Goal: Task Accomplishment & Management: Complete application form

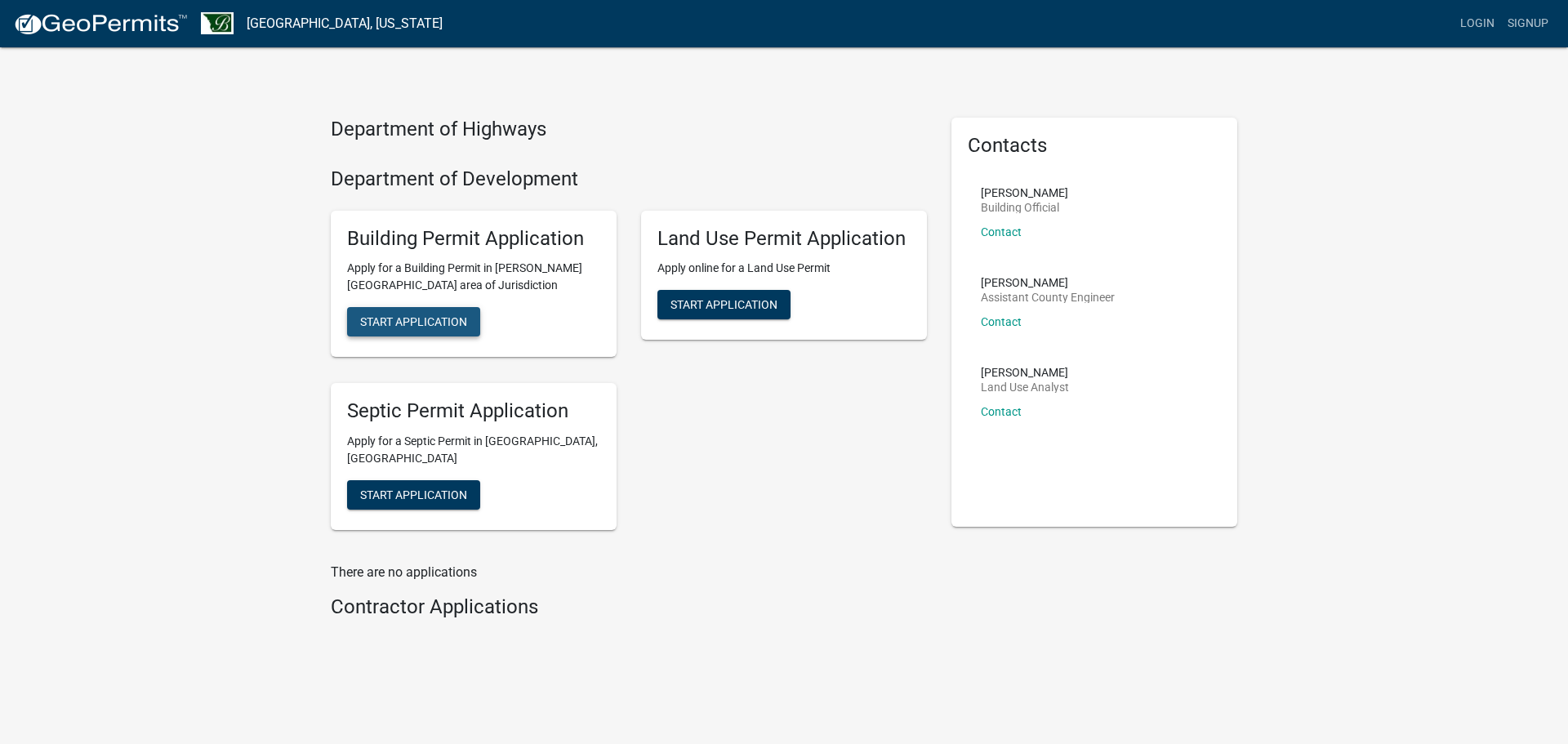
click at [394, 312] on button "Start Application" at bounding box center [413, 322] width 133 height 29
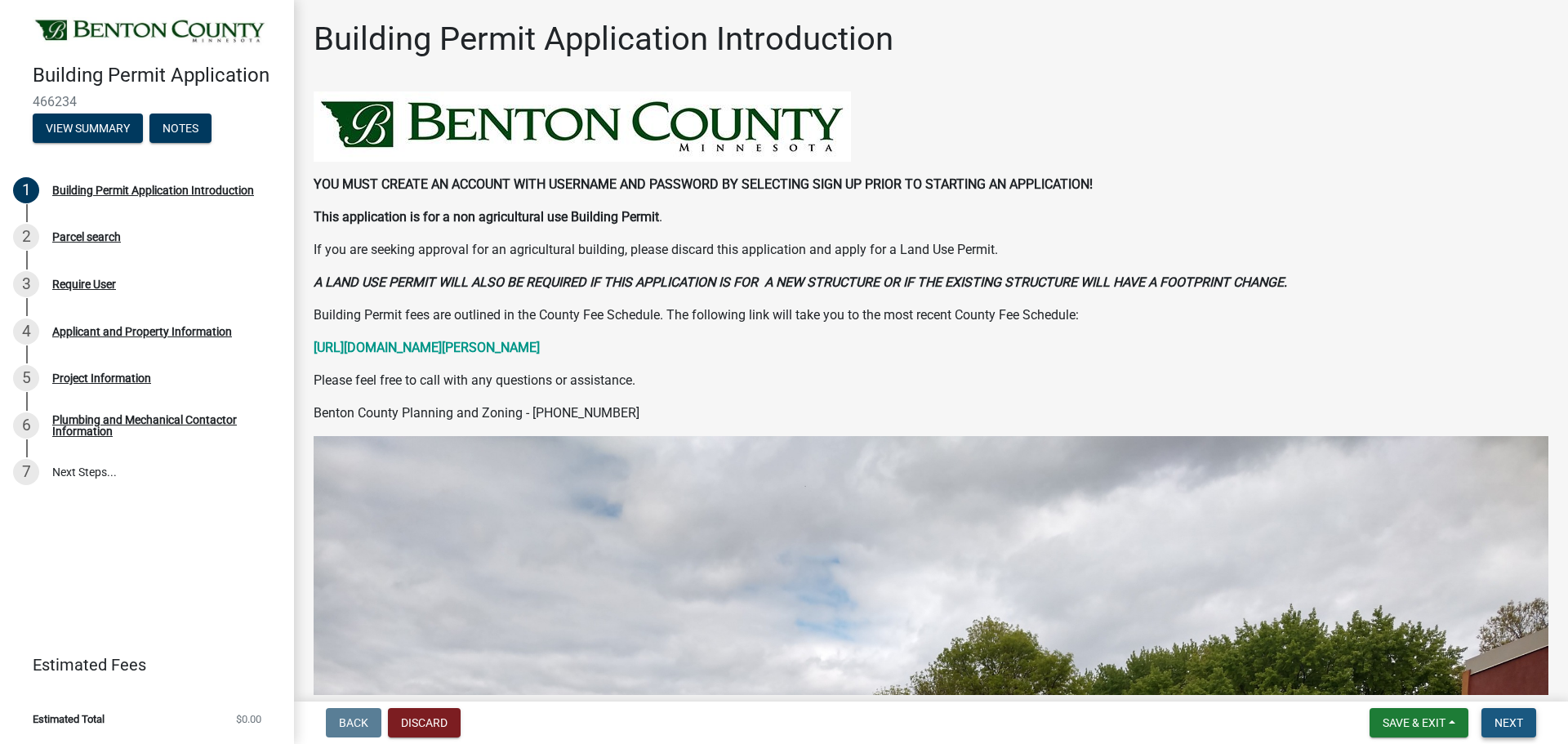
click at [1511, 720] on span "Next" at bounding box center [1508, 722] width 28 height 13
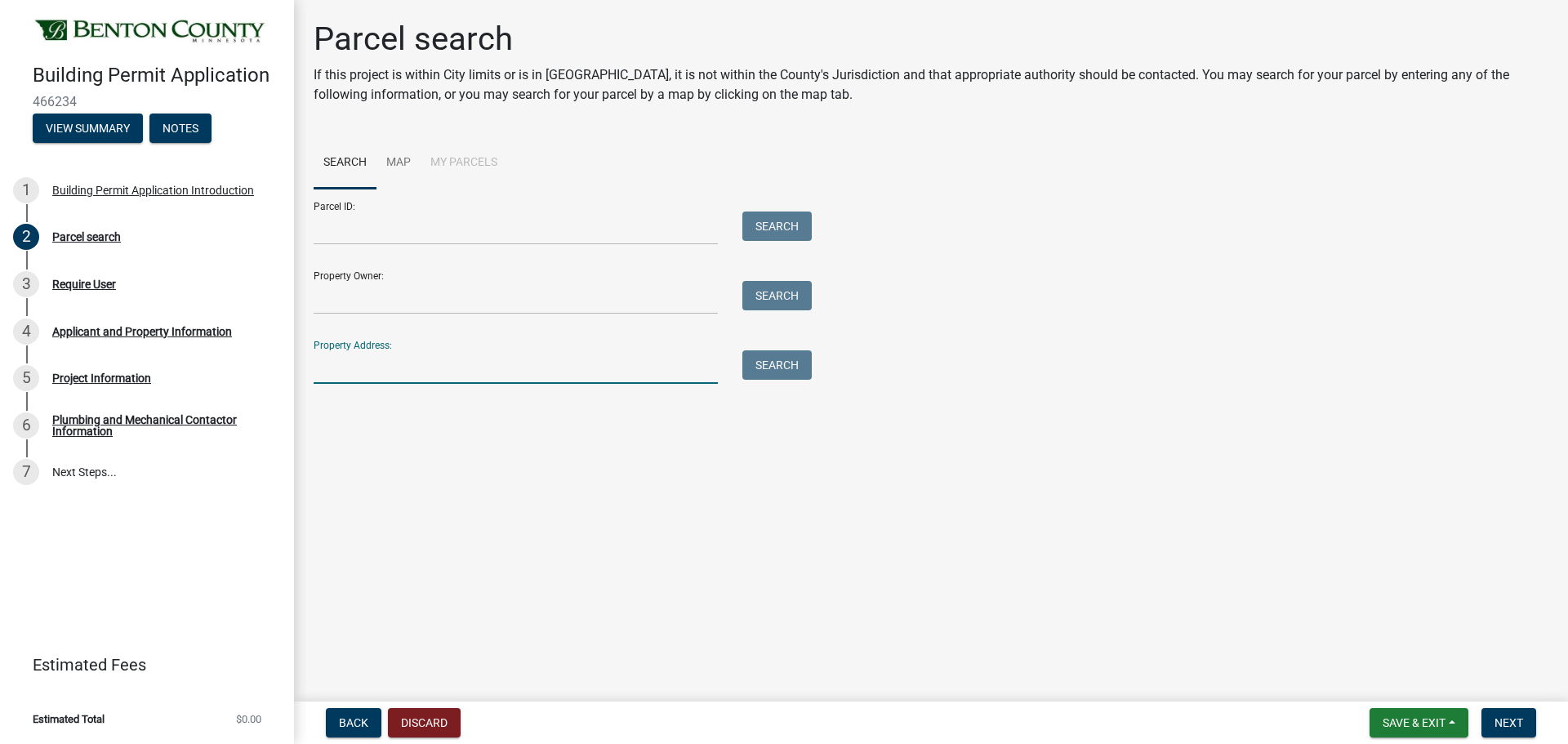
click at [396, 369] on input "Property Address:" at bounding box center [516, 367] width 405 height 33
type input "10580 duelm rd ne"
click at [779, 366] on button "Search" at bounding box center [776, 365] width 69 height 29
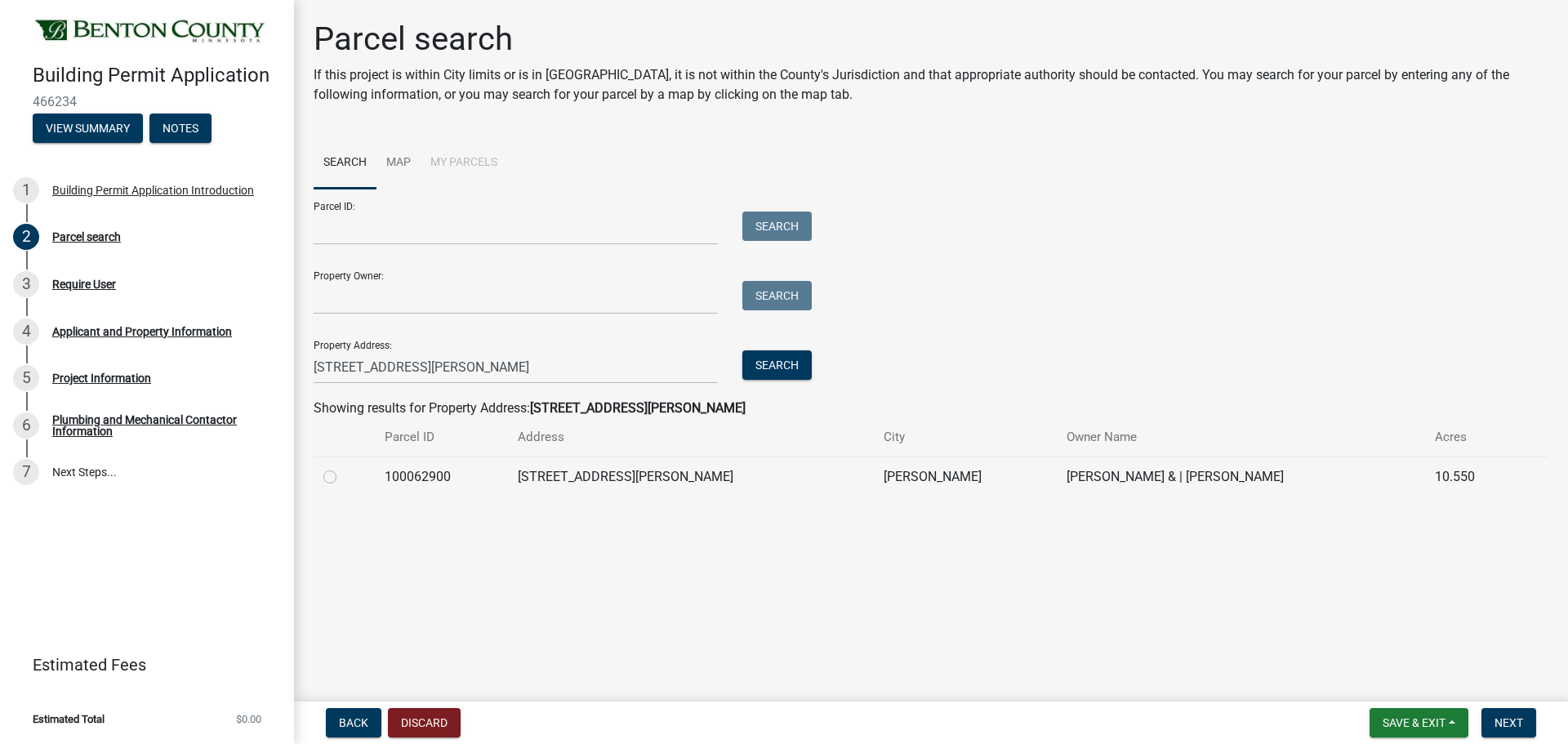
click at [343, 467] on label at bounding box center [343, 467] width 0 height 0
click at [343, 476] on input "radio" at bounding box center [348, 472] width 11 height 11
radio input "true"
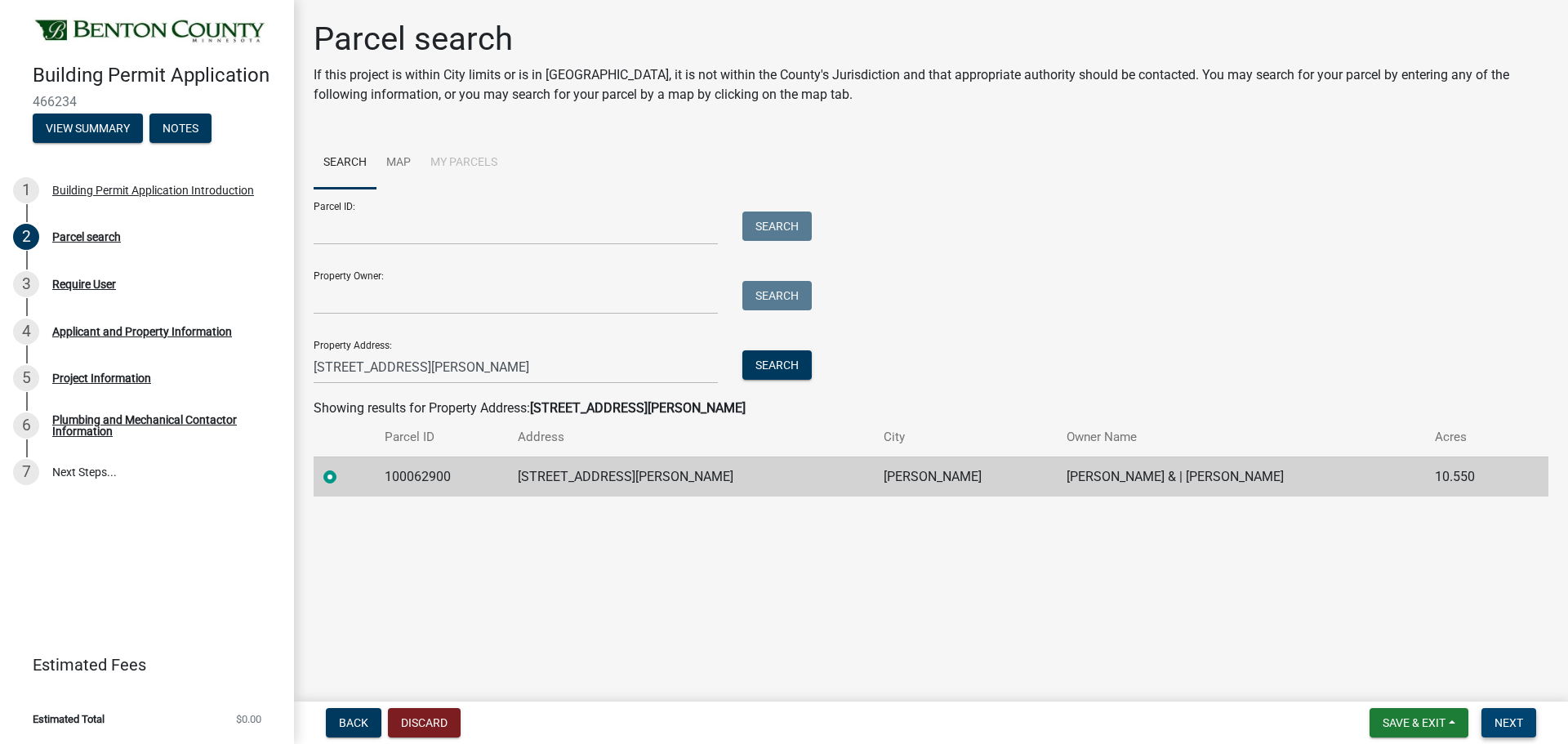
click at [1519, 722] on span "Next" at bounding box center [1508, 722] width 28 height 13
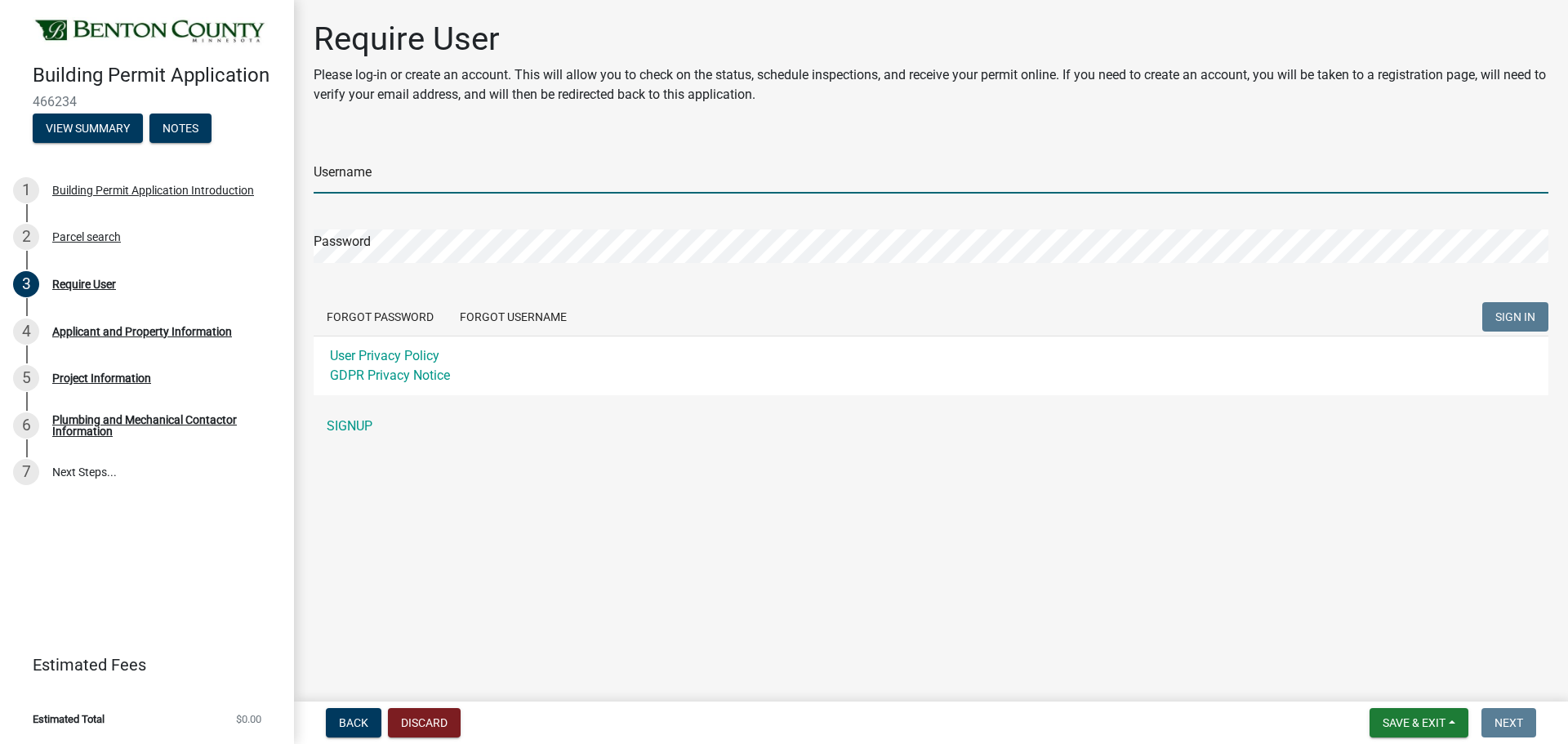
click at [407, 175] on input "Username" at bounding box center [930, 177] width 1234 height 33
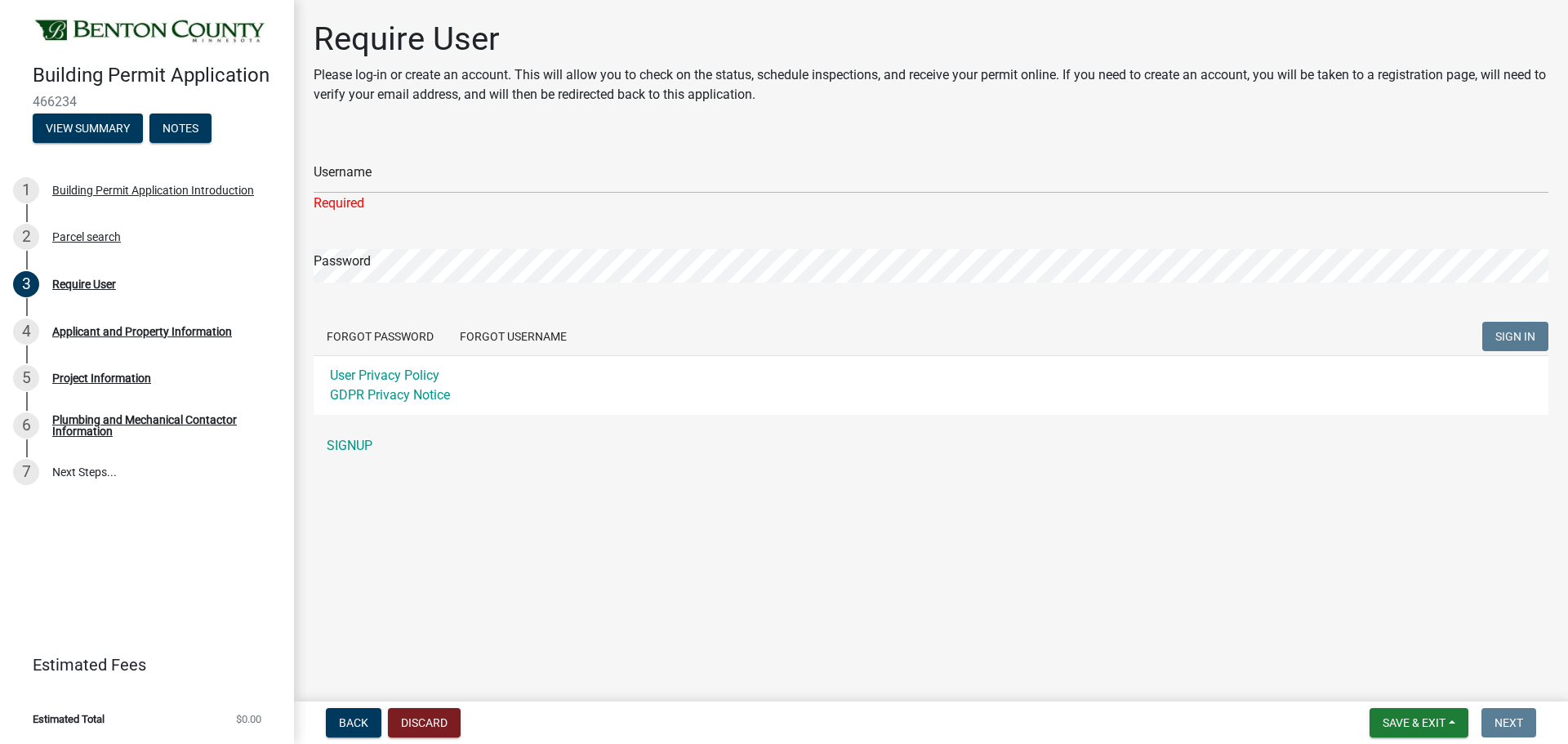
click at [359, 425] on div "Username Required Password Forgot Password Forgot Username SIGN IN User Privacy…" at bounding box center [930, 300] width 1234 height 325
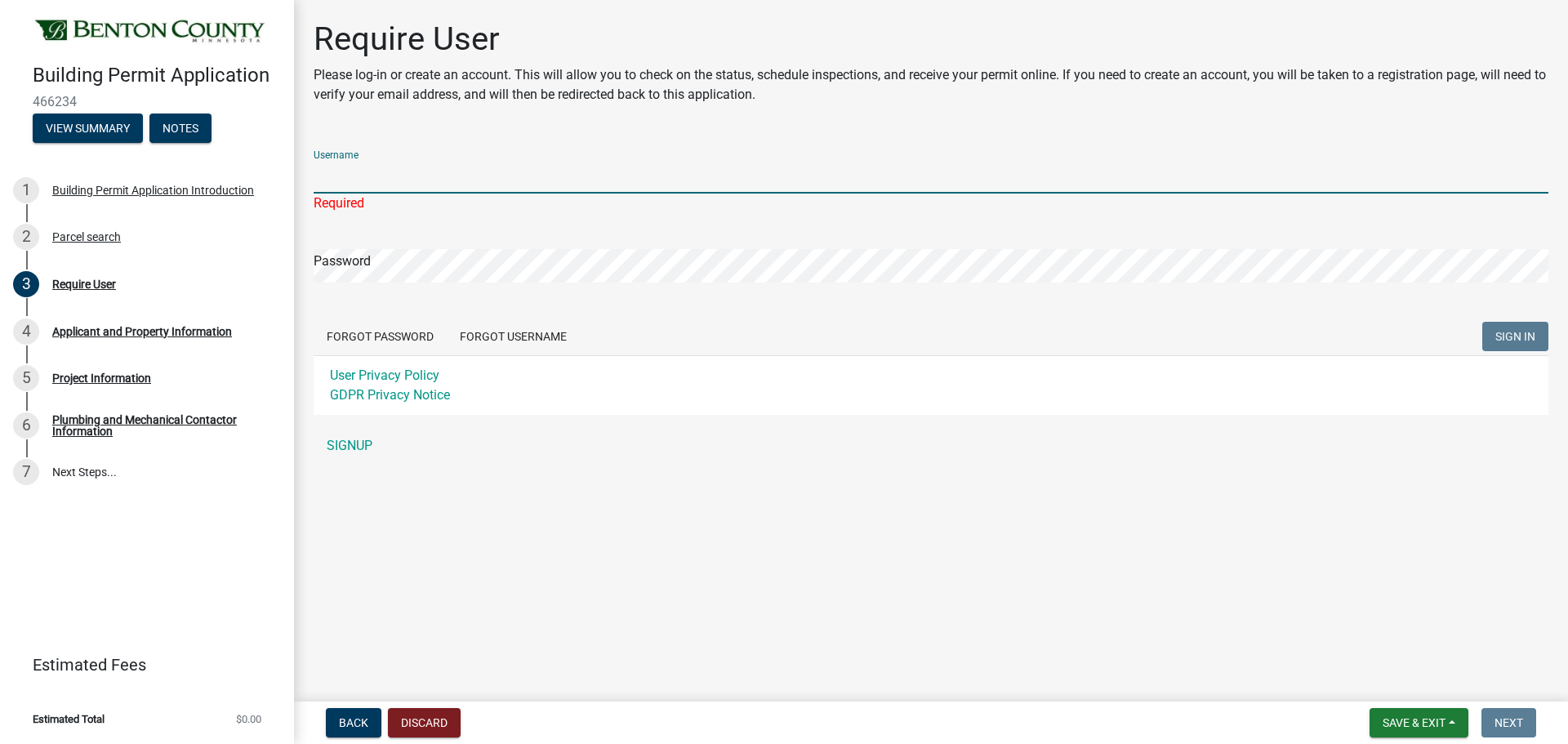
click at [377, 186] on input "Username" at bounding box center [930, 177] width 1234 height 33
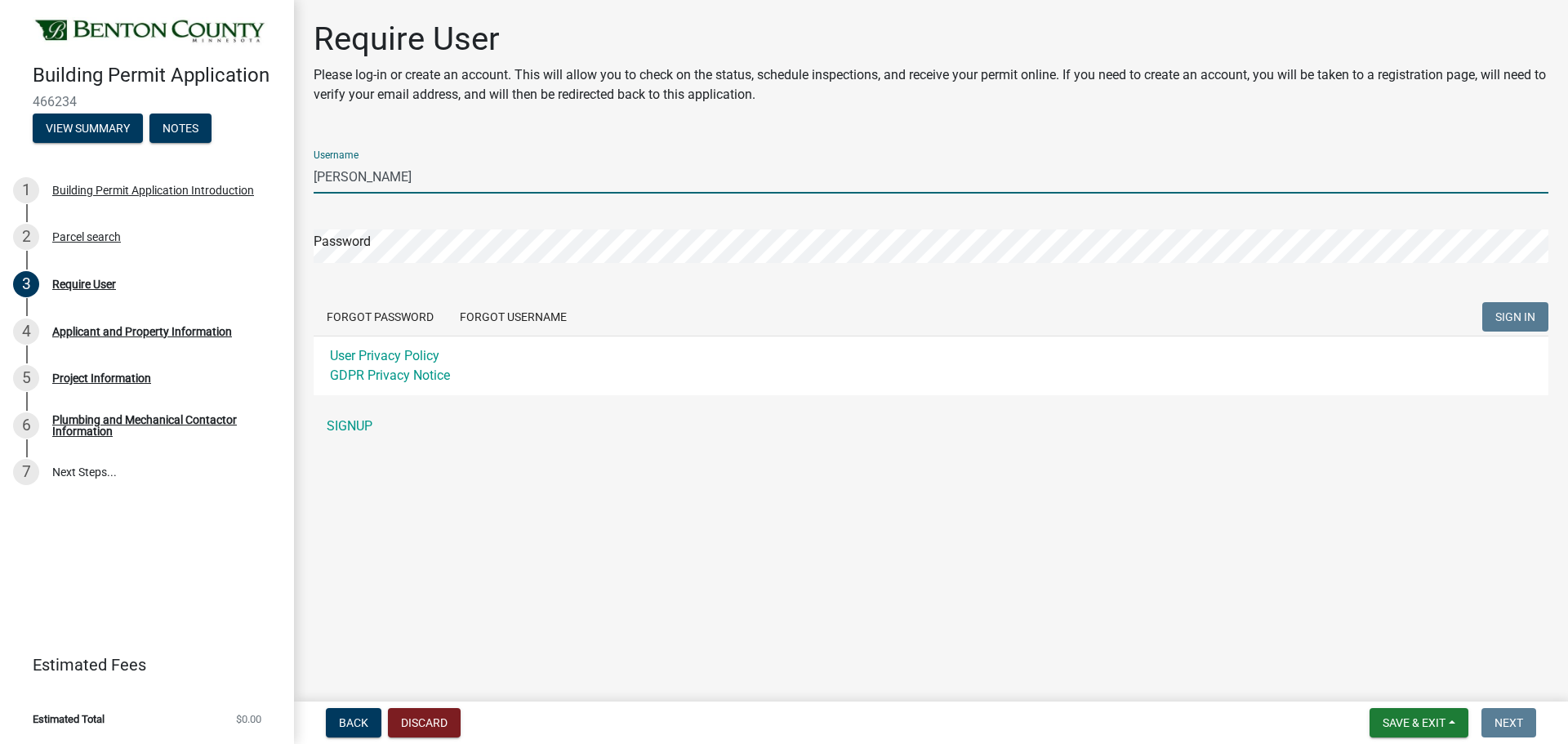
type input "[PERSON_NAME]"
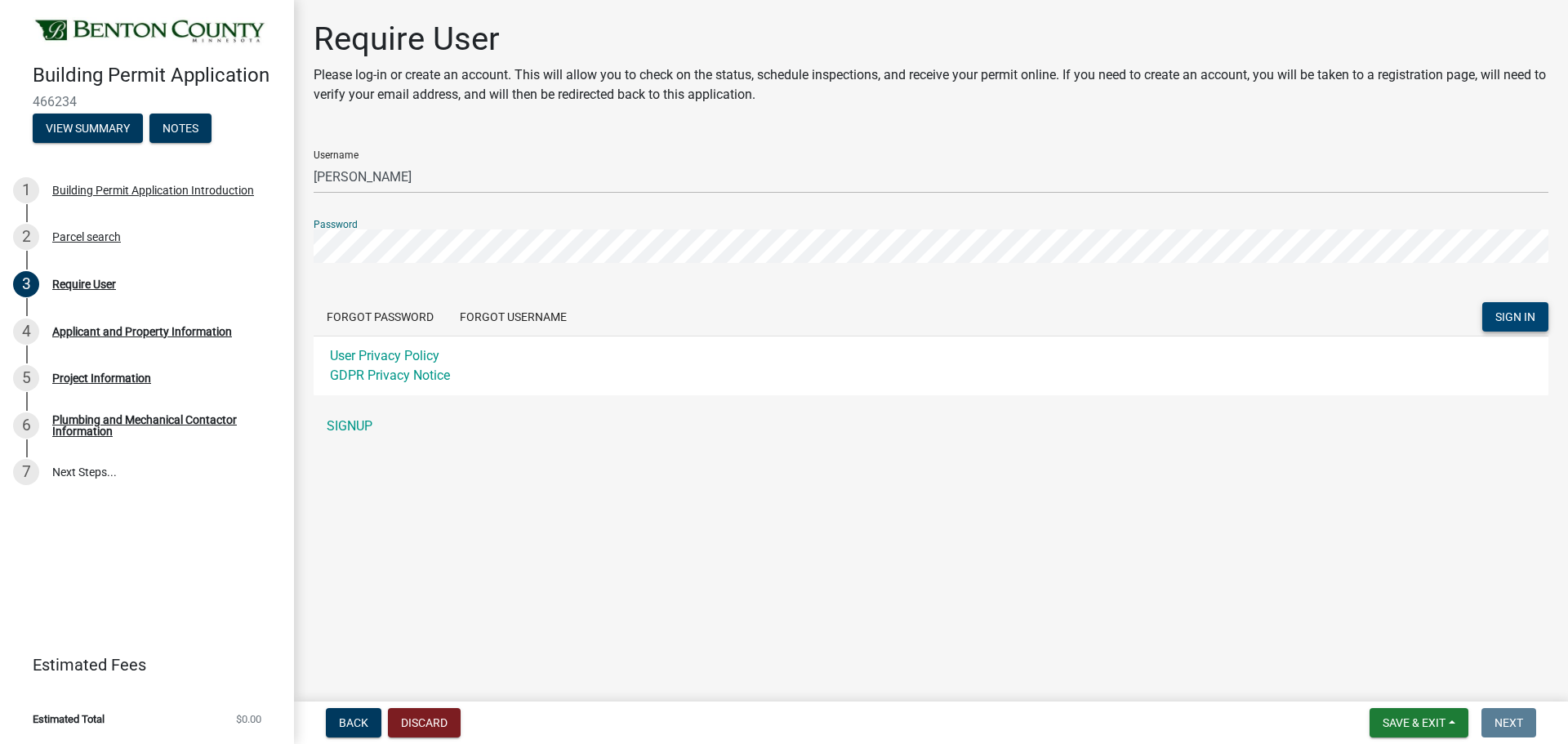
click at [1518, 317] on span "SIGN IN" at bounding box center [1515, 316] width 40 height 13
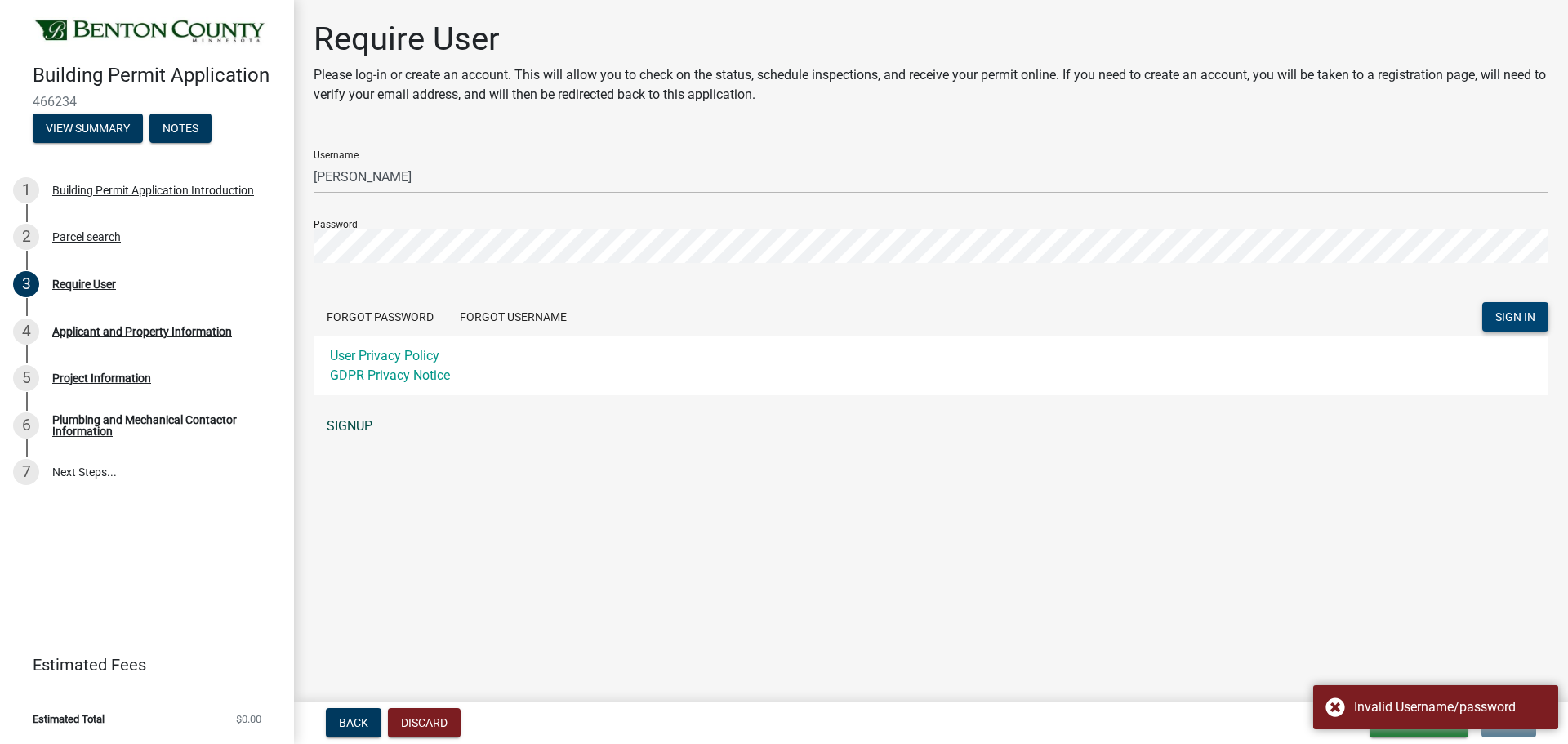
click at [356, 424] on link "SIGNUP" at bounding box center [930, 426] width 1234 height 33
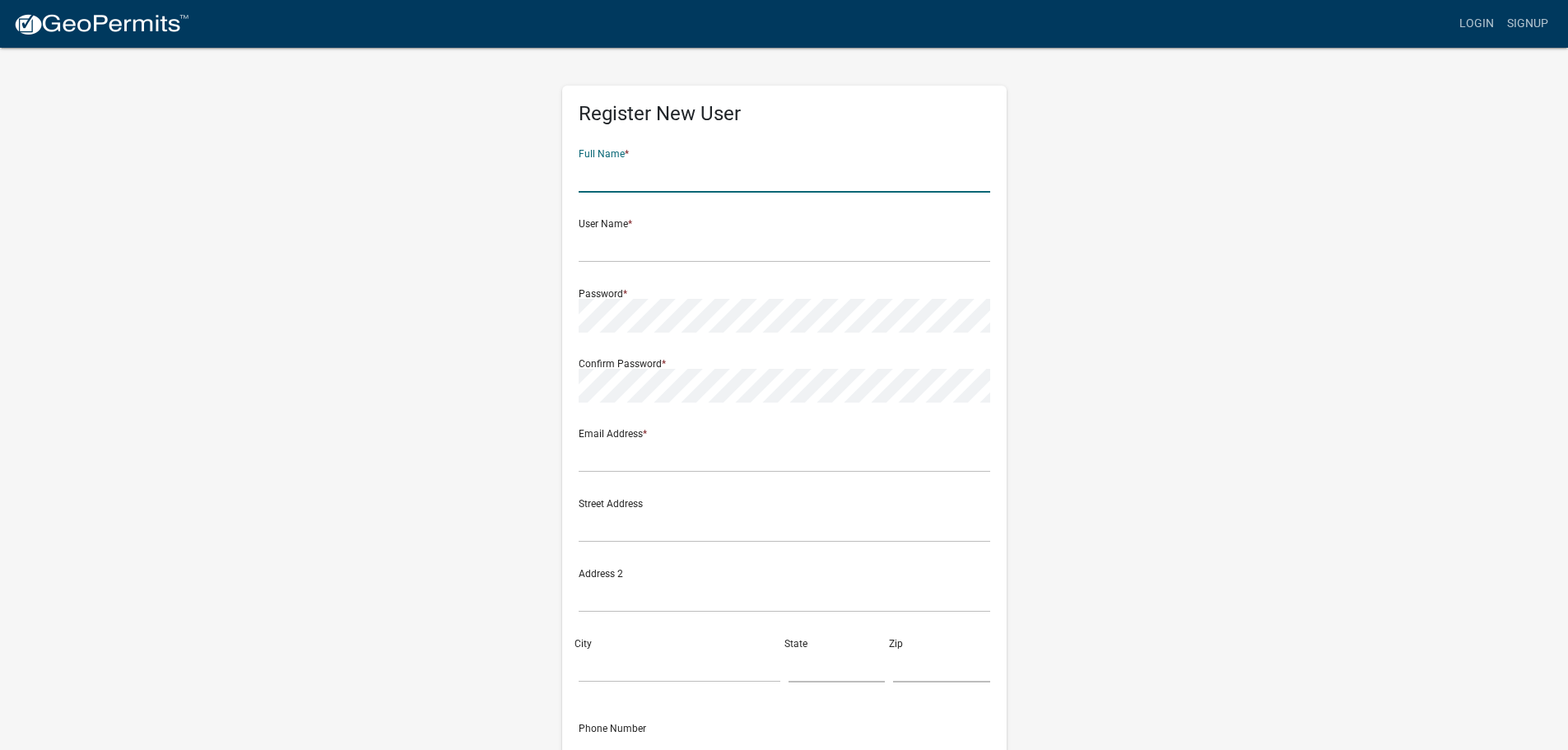
click at [673, 176] on input "text" at bounding box center [784, 175] width 412 height 33
type input "[PERSON_NAME]"
type input "ryan@mnhomeimprovements.com"
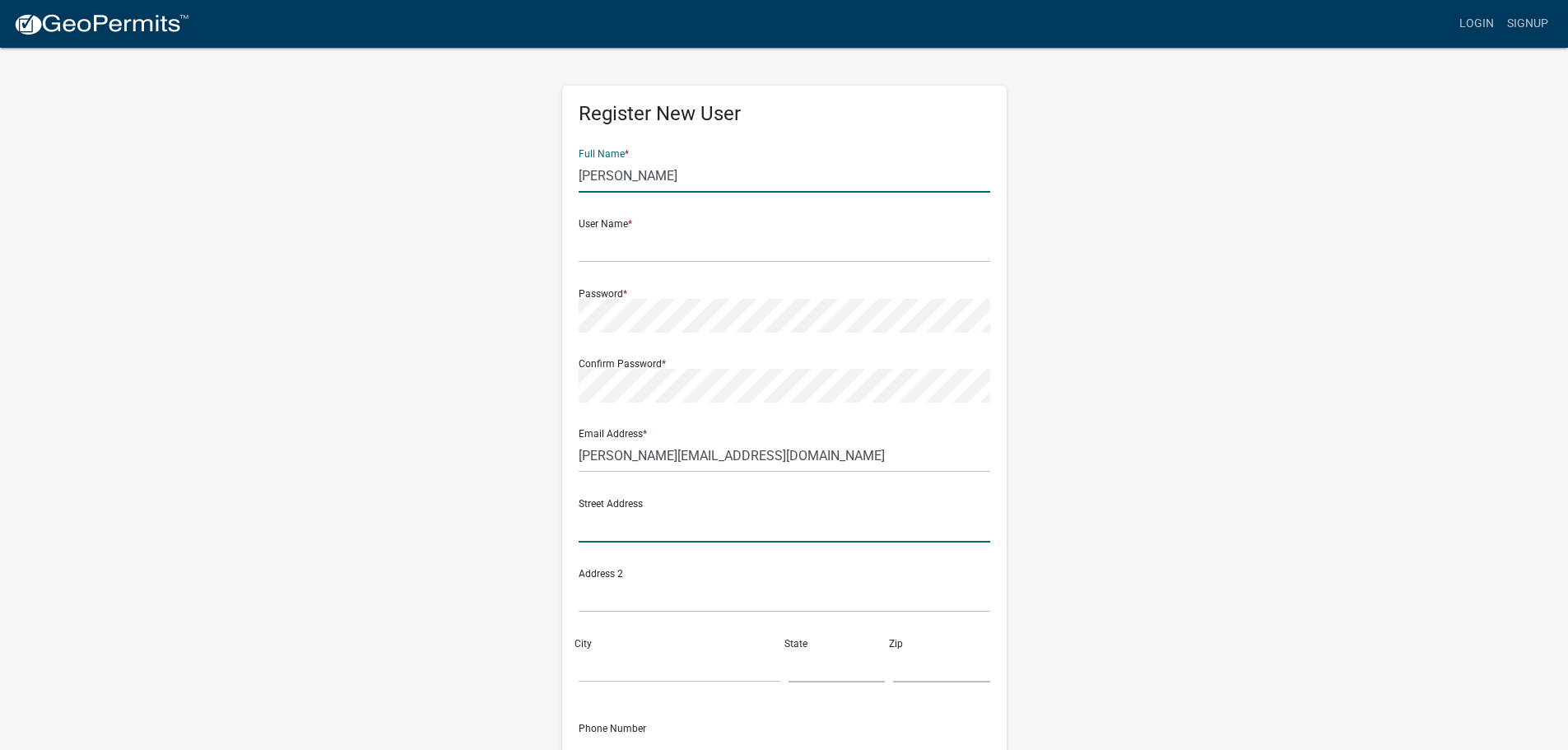
type input "8850 ridgewood court"
type input "st joseph"
type input "mn"
type input "56374"
type input "3207613224"
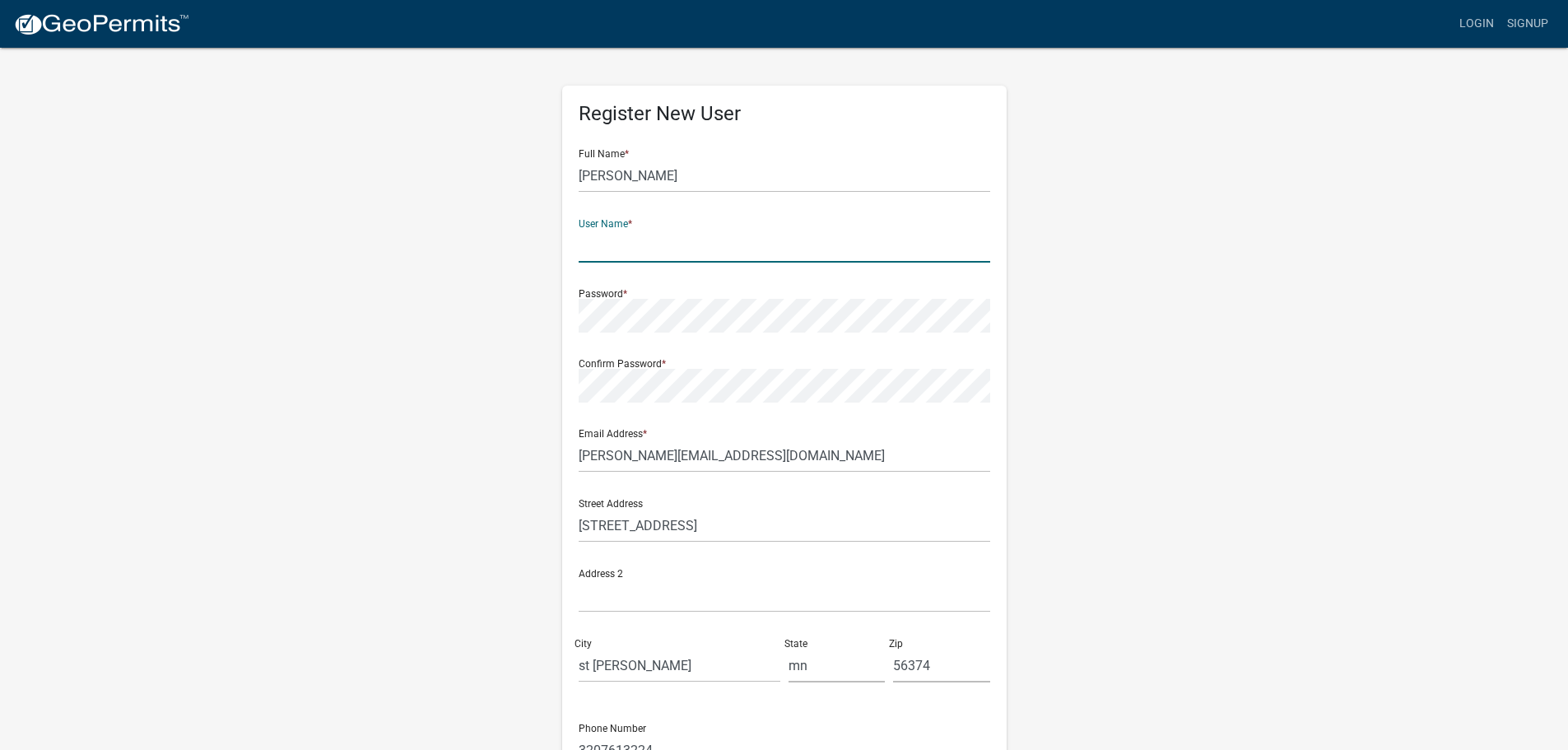
click at [636, 254] on input "text" at bounding box center [784, 245] width 412 height 33
type input "[PERSON_NAME]"
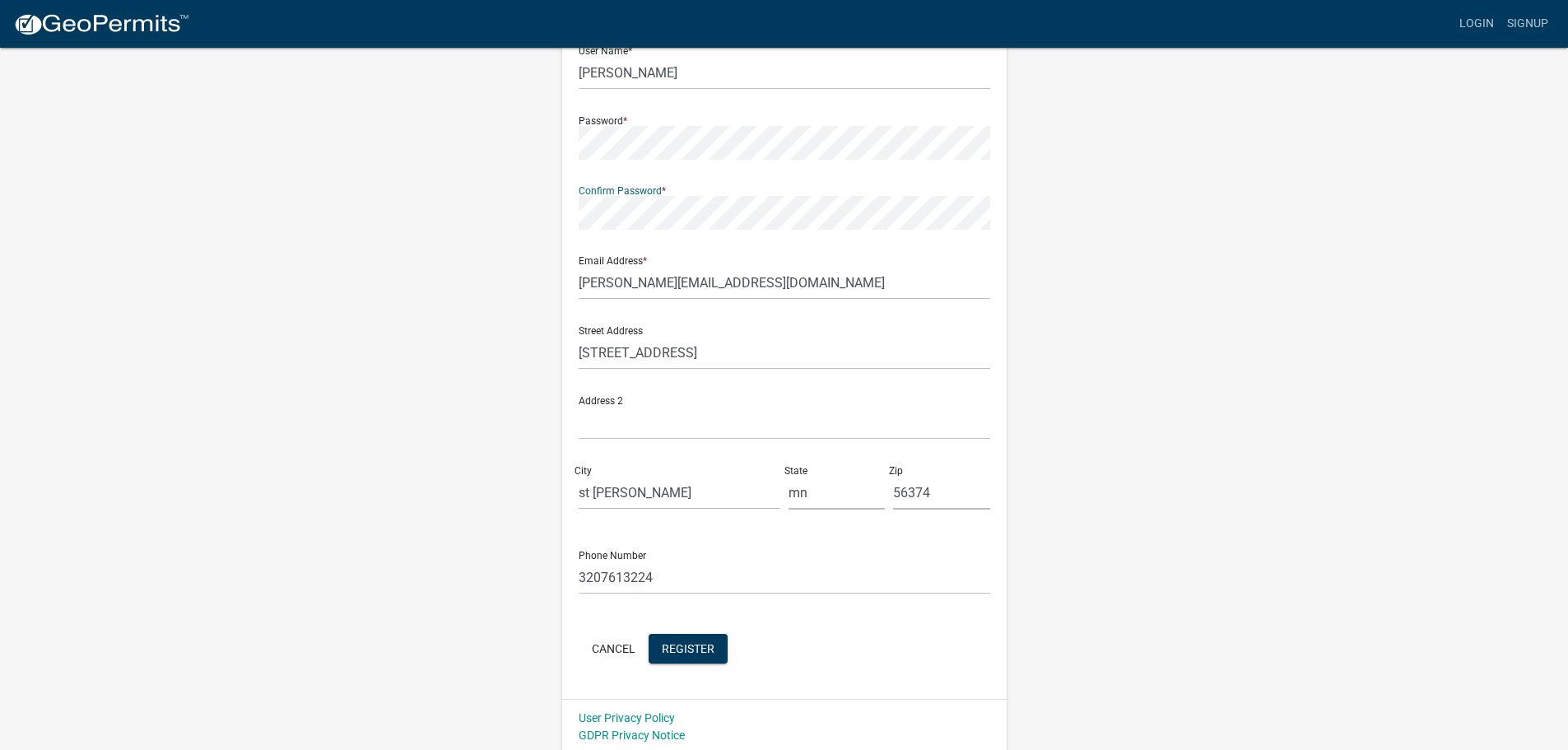
scroll to position [176, 0]
click at [700, 646] on span "Register" at bounding box center [688, 643] width 53 height 13
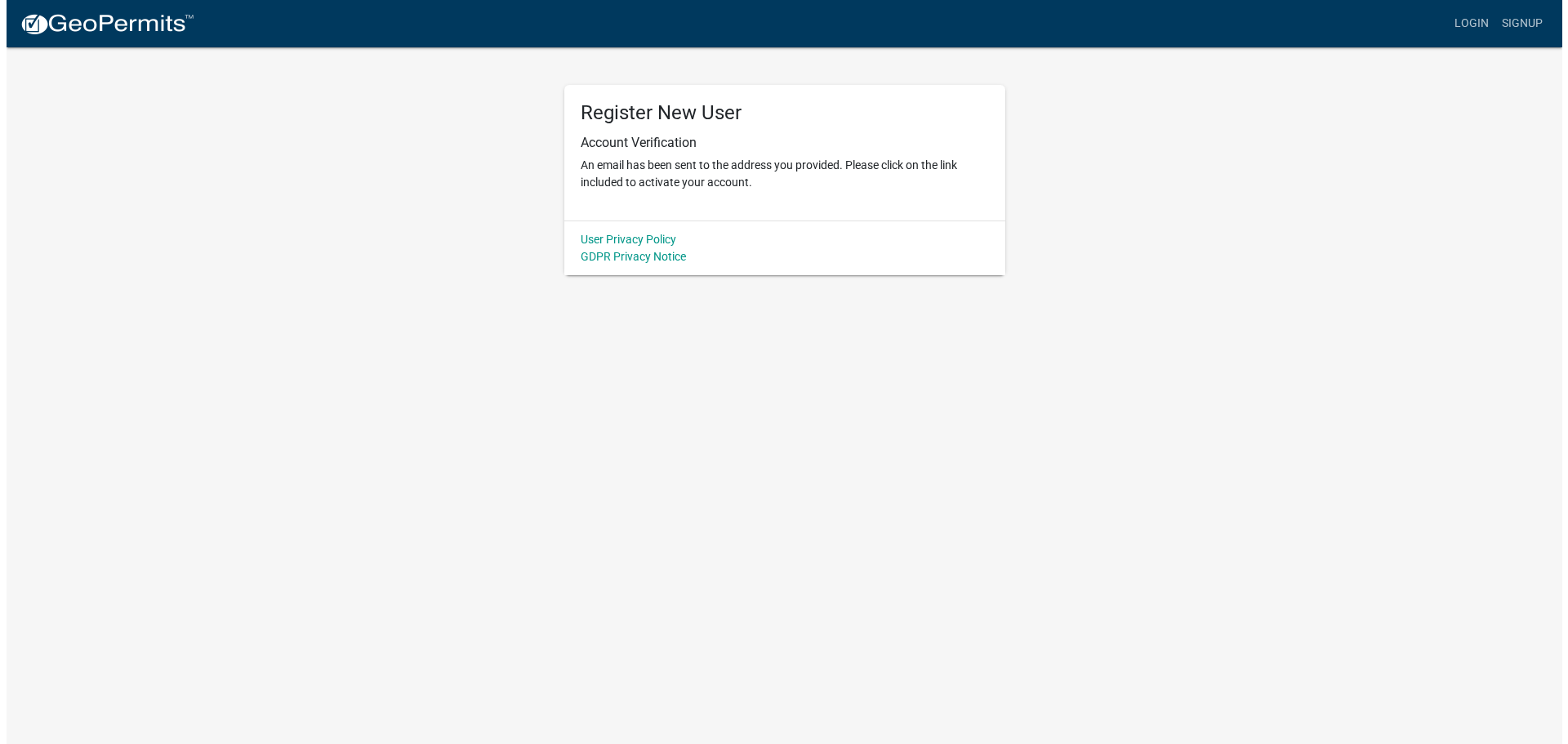
scroll to position [0, 0]
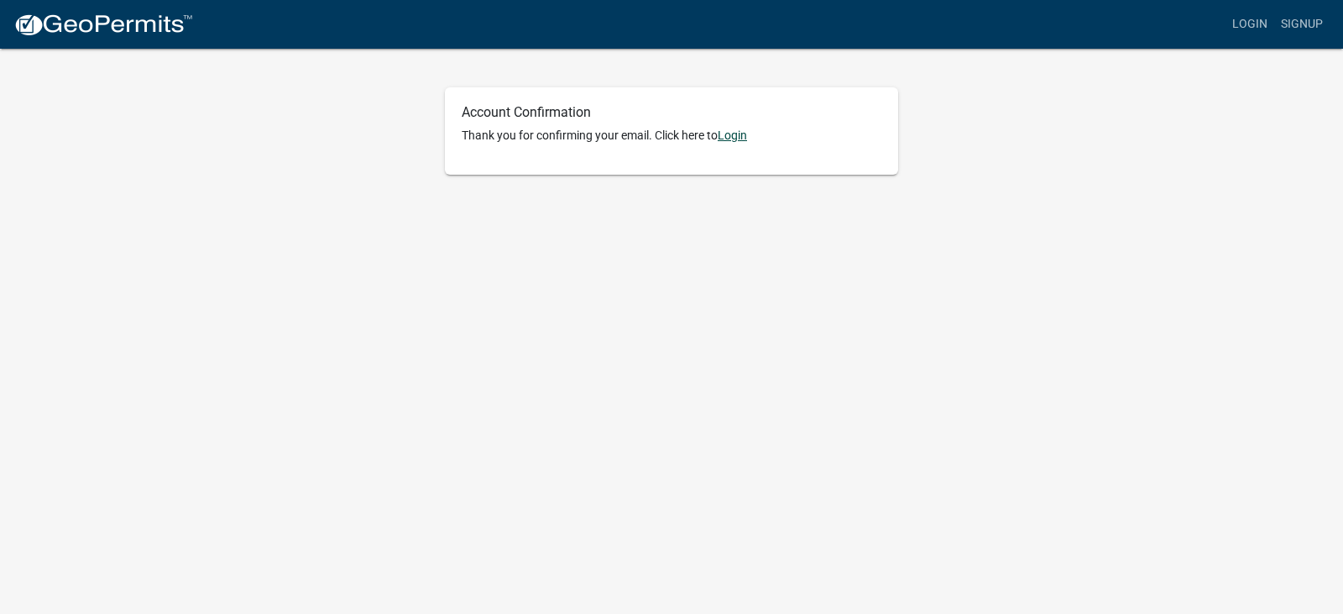
click at [743, 141] on link "Login" at bounding box center [732, 134] width 29 height 13
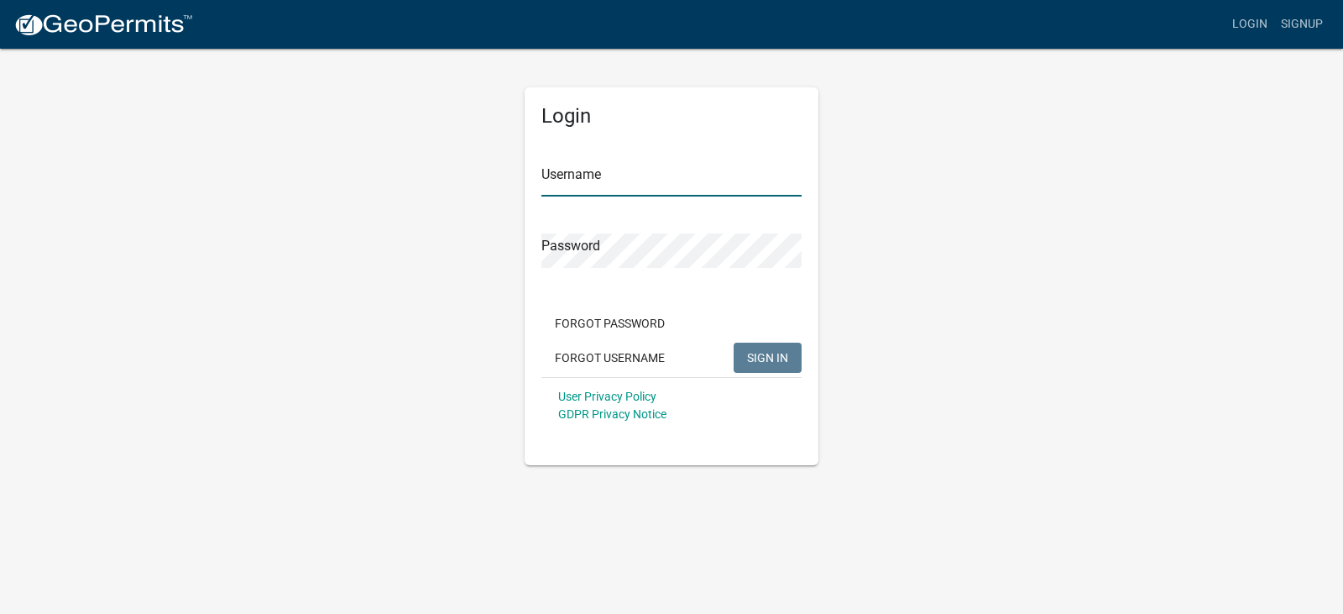
type input "[PERSON_NAME]"
click at [762, 358] on span "SIGN IN" at bounding box center [767, 356] width 41 height 13
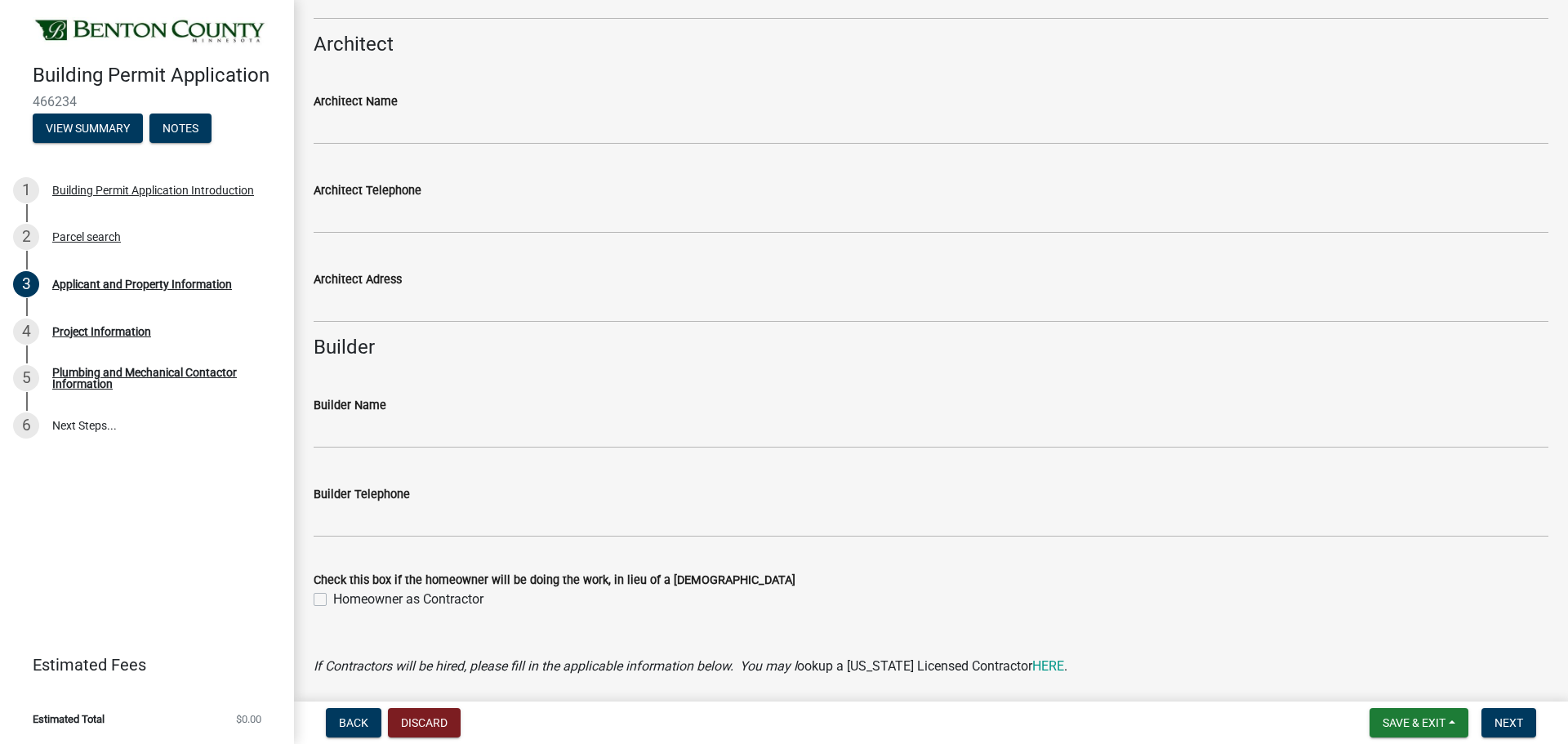
scroll to position [1143, 0]
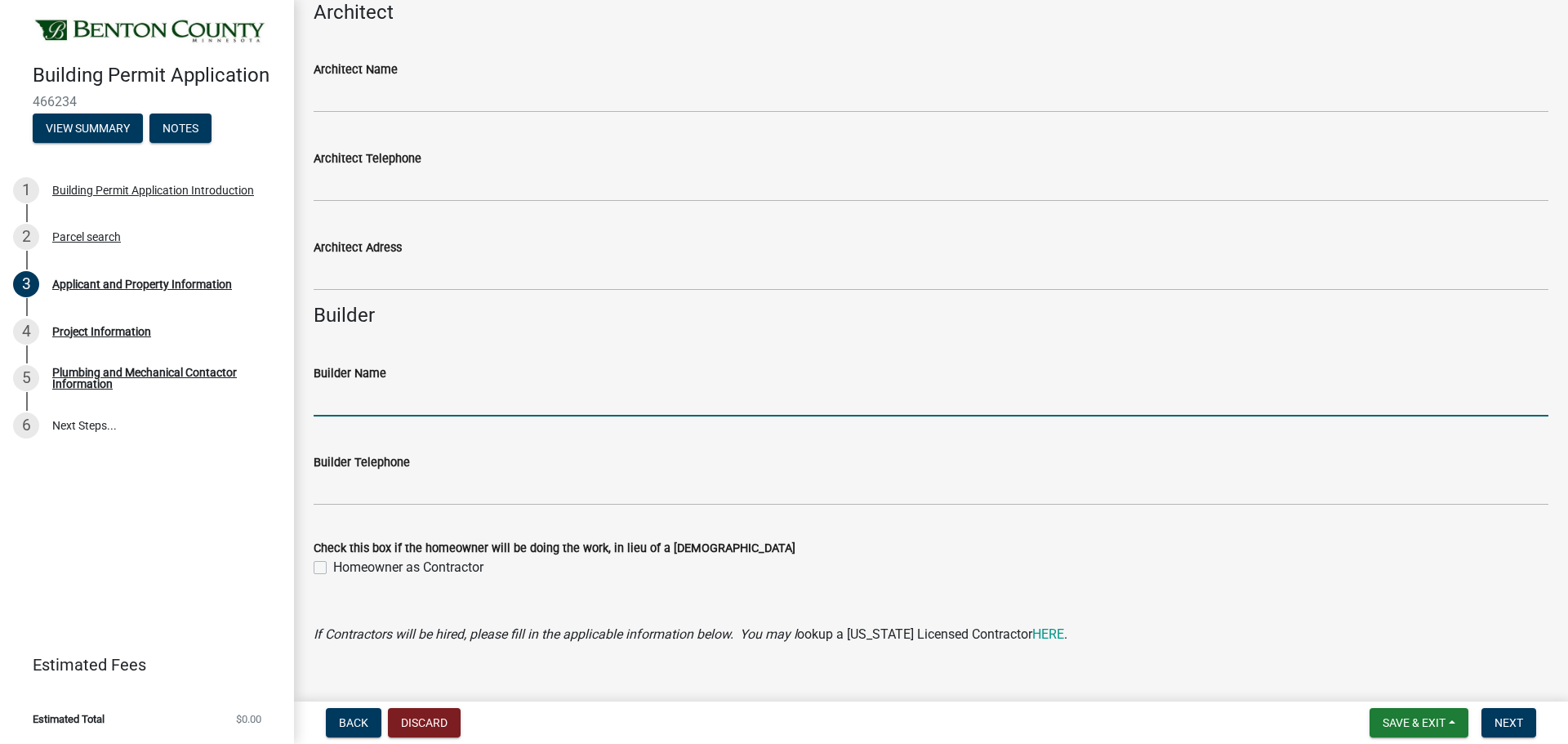
click at [519, 405] on input "Builder Name" at bounding box center [930, 400] width 1234 height 33
type input "[US_STATE] Home Ipmrovements"
type input "3207613224"
type input "P.O. Box 248St. [PERSON_NAME], MN 56374"
type input "[PERSON_NAME][EMAIL_ADDRESS][DOMAIN_NAME]"
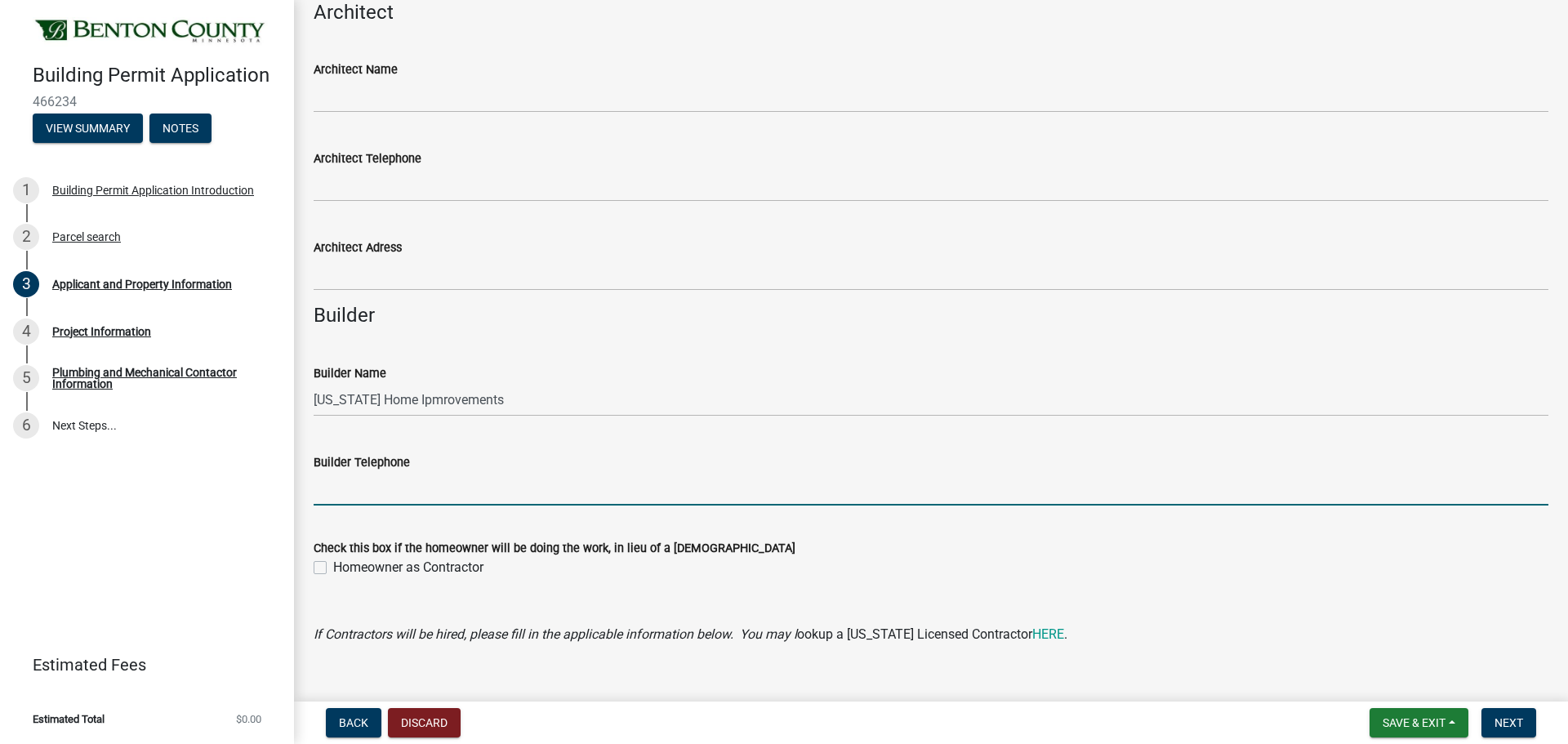
click at [438, 493] on input "Builder Telephone" at bounding box center [930, 488] width 1234 height 33
type input "3207613224"
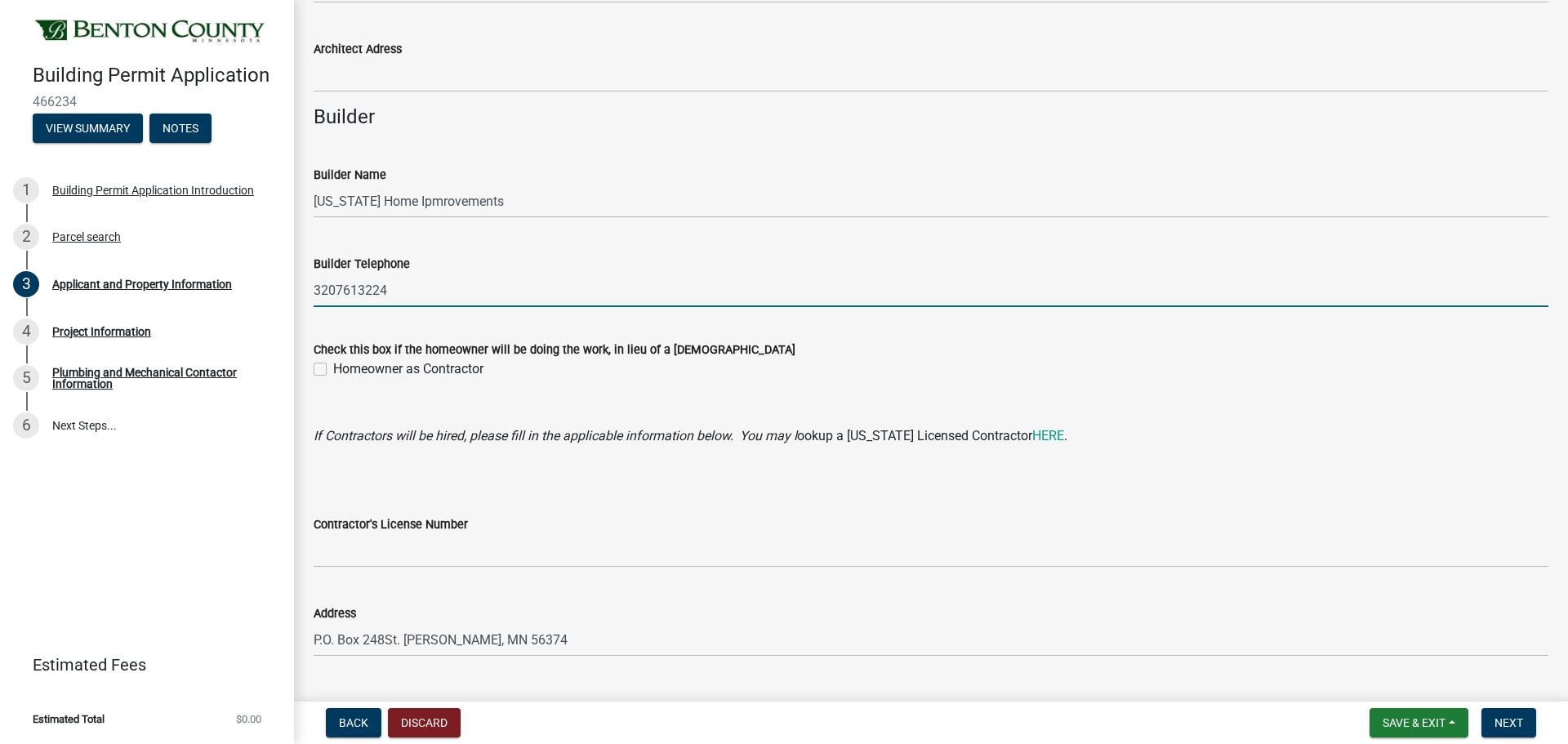
scroll to position [1388, 0]
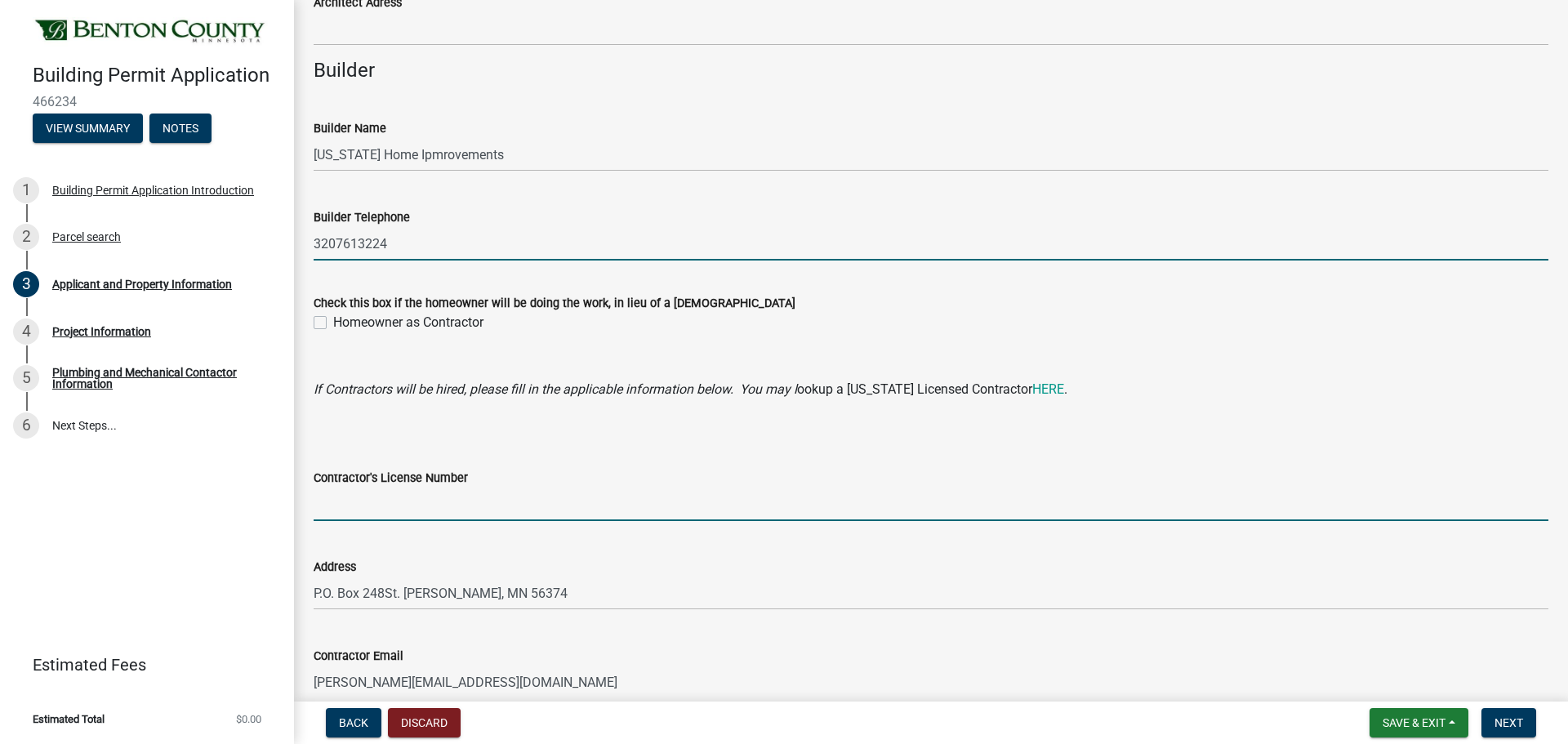
click at [429, 503] on input "Contractor's License Number" at bounding box center [930, 504] width 1234 height 33
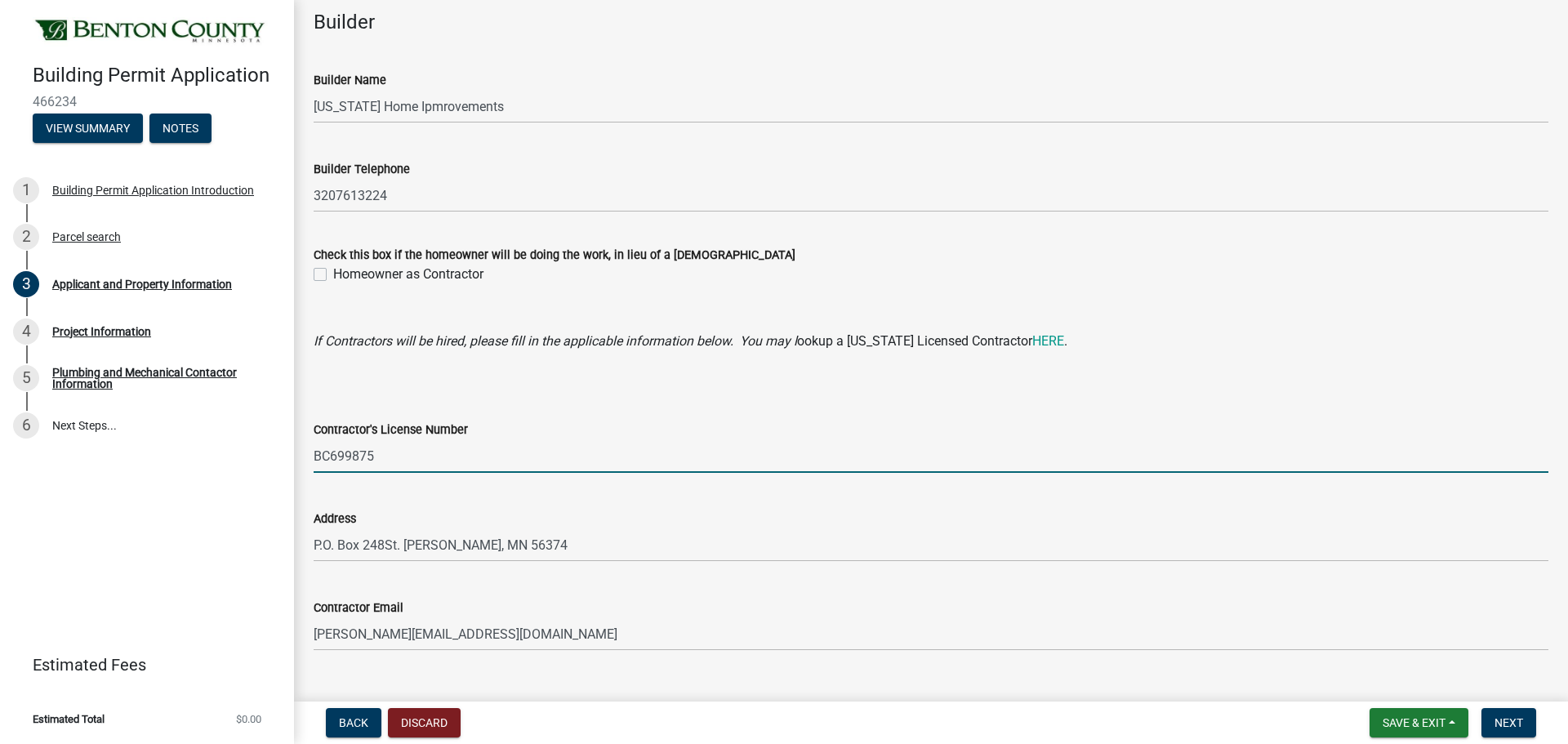
scroll to position [1469, 0]
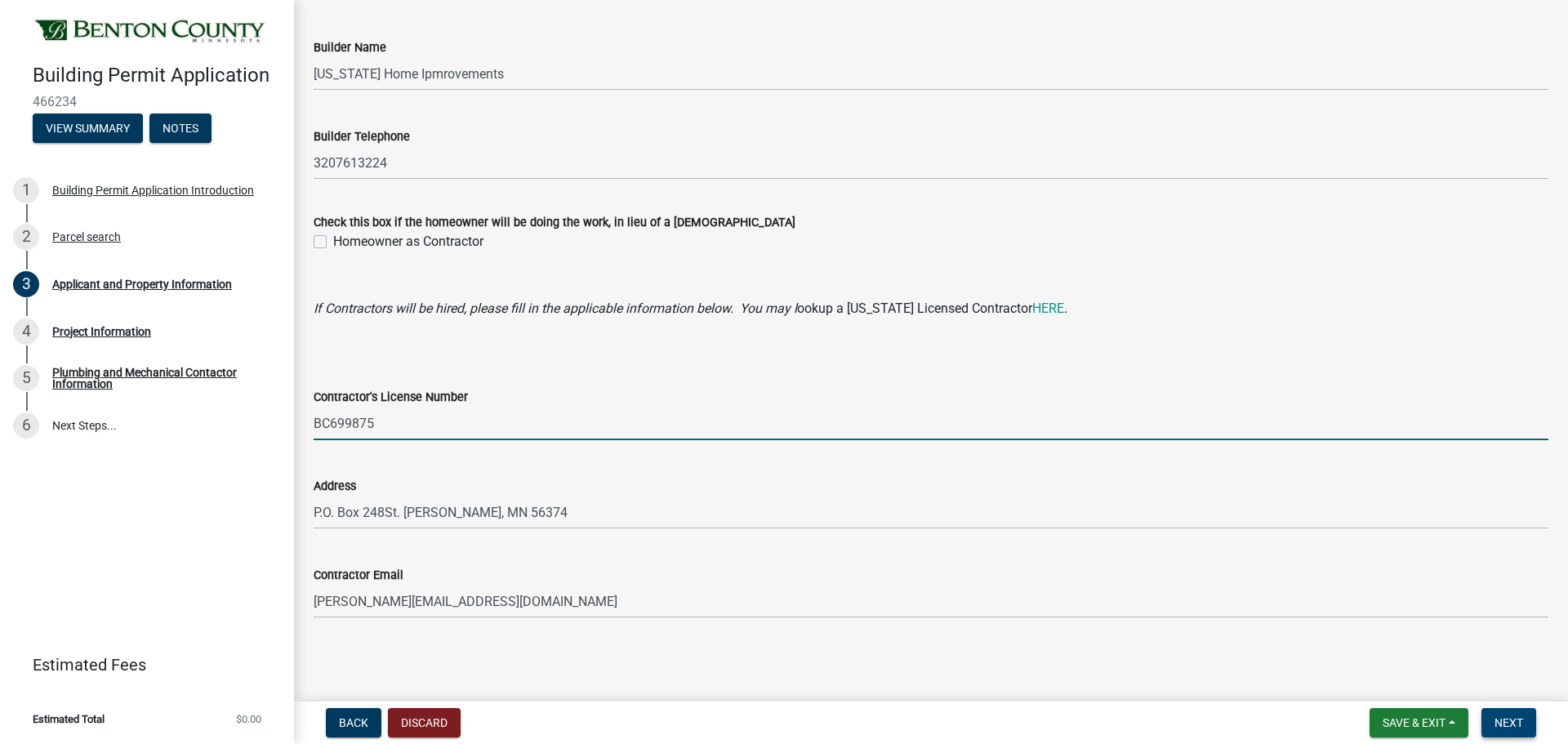
type input "BC699875"
click at [1305, 596] on span "Next" at bounding box center [1508, 722] width 28 height 13
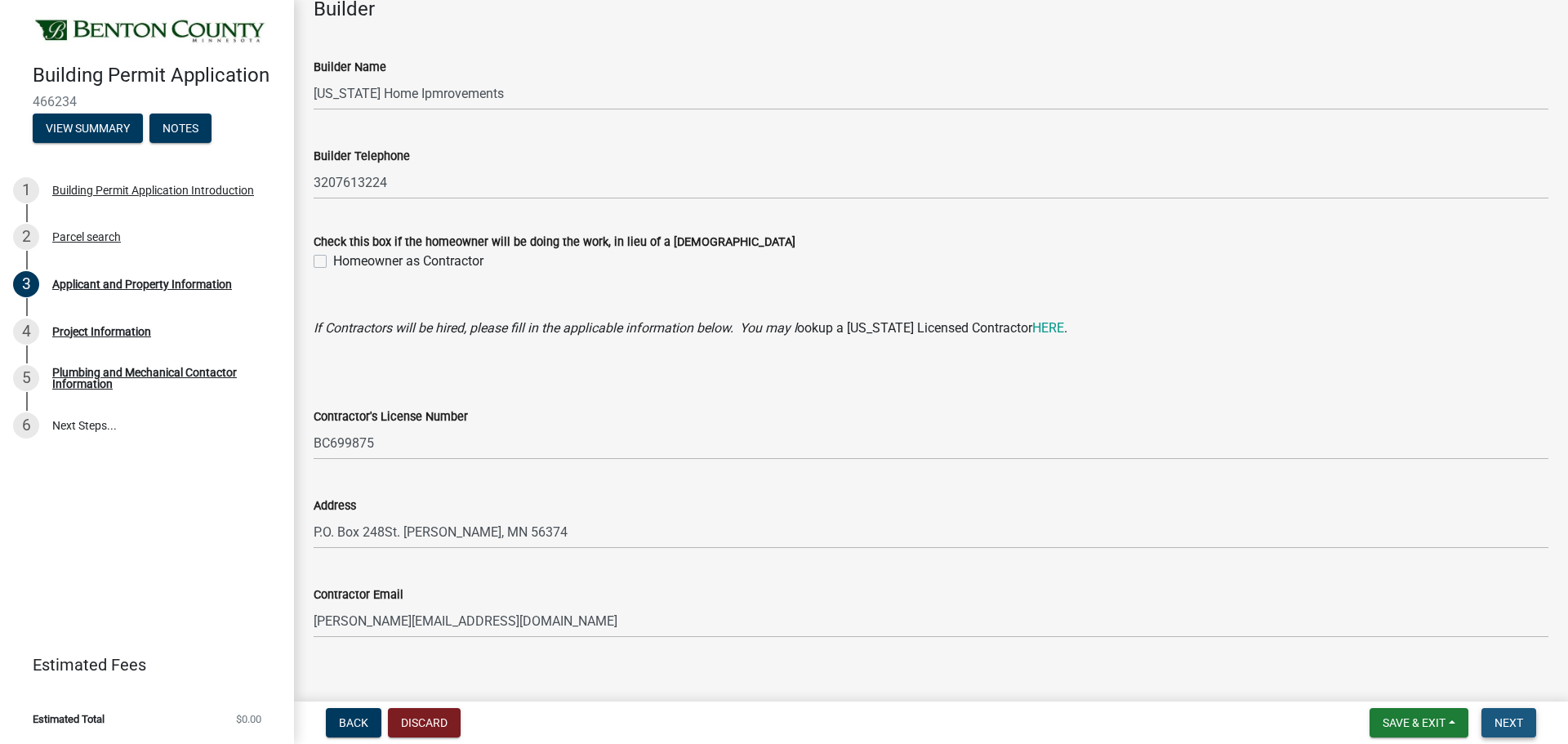
scroll to position [1488, 0]
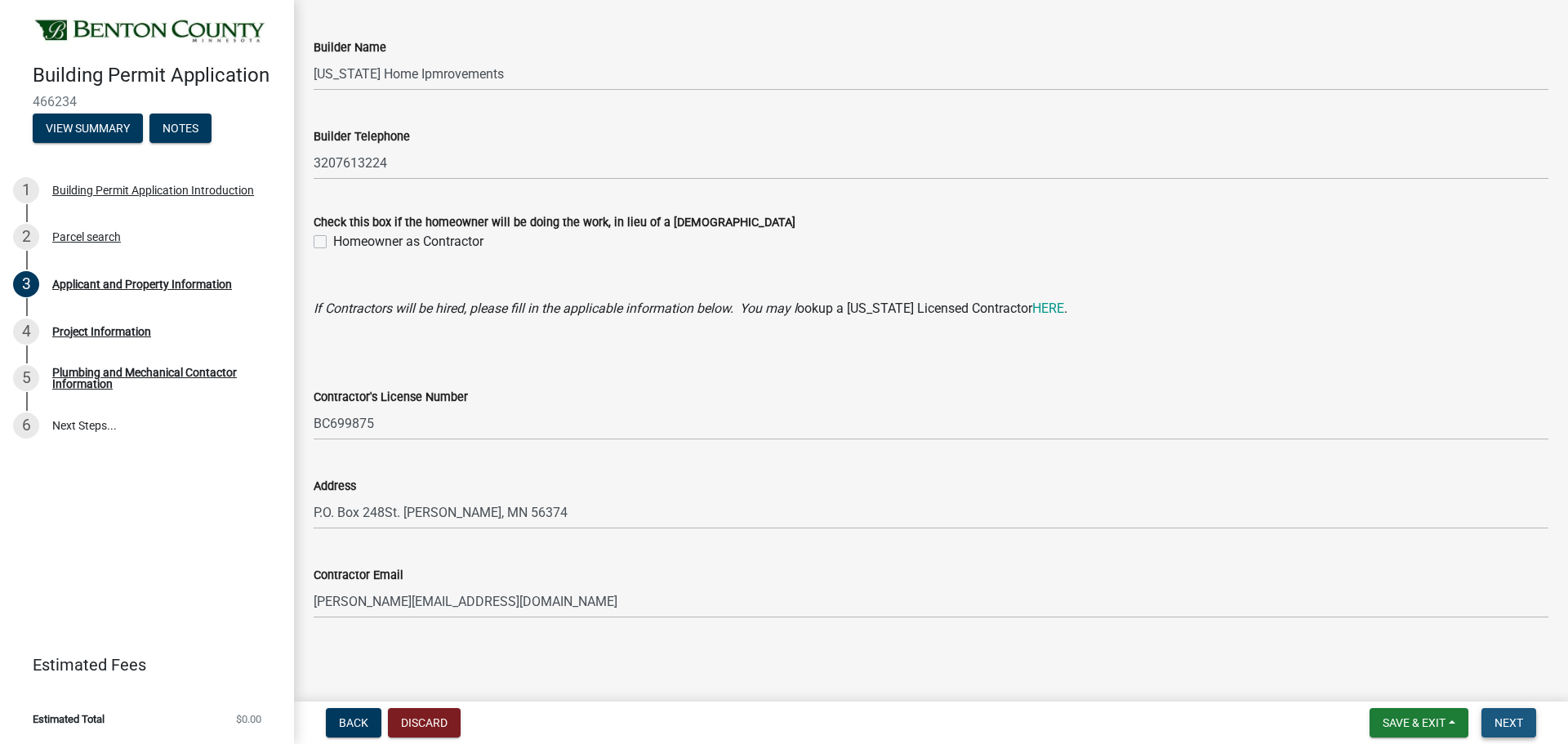
click at [1305, 596] on span "Next" at bounding box center [1508, 722] width 28 height 13
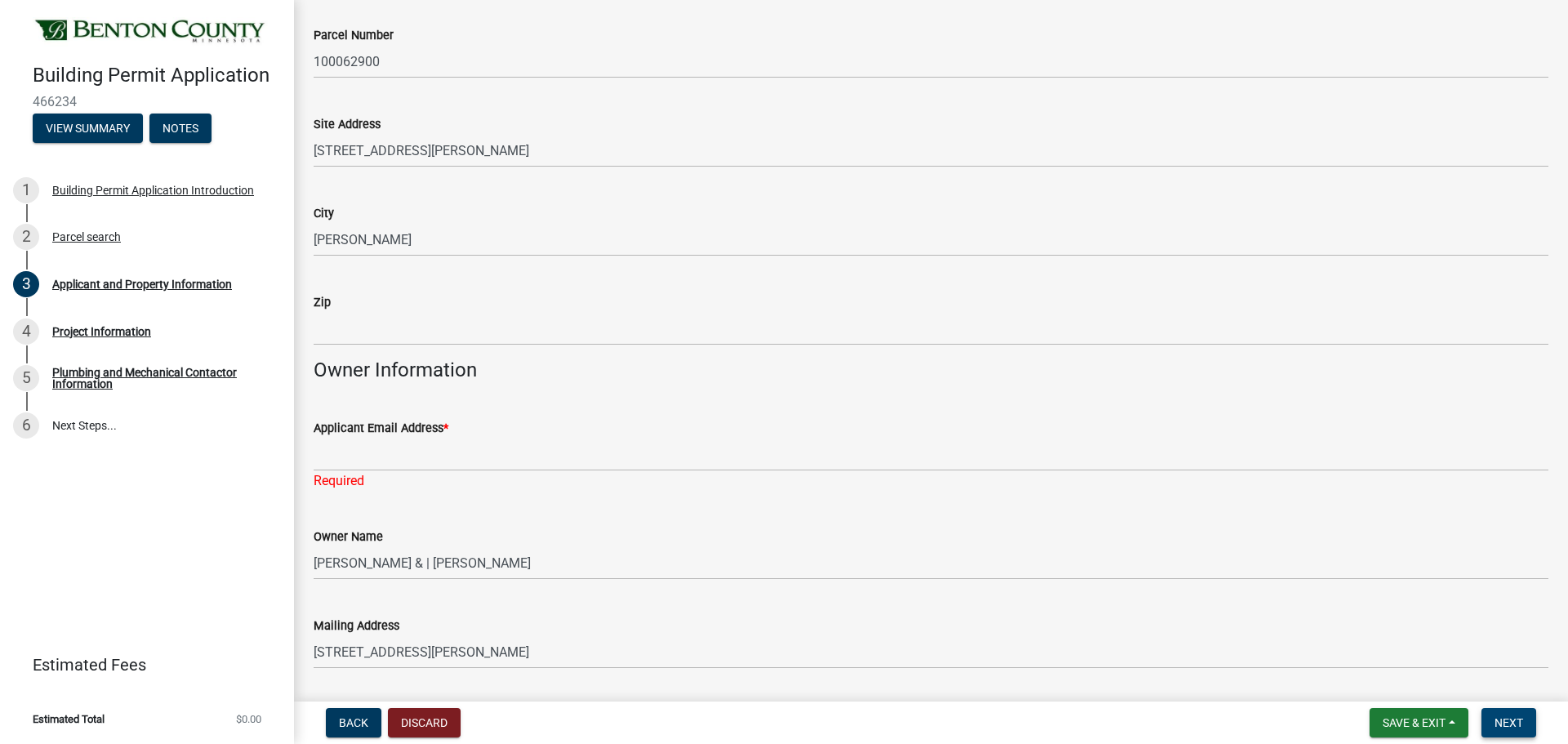
scroll to position [100, 0]
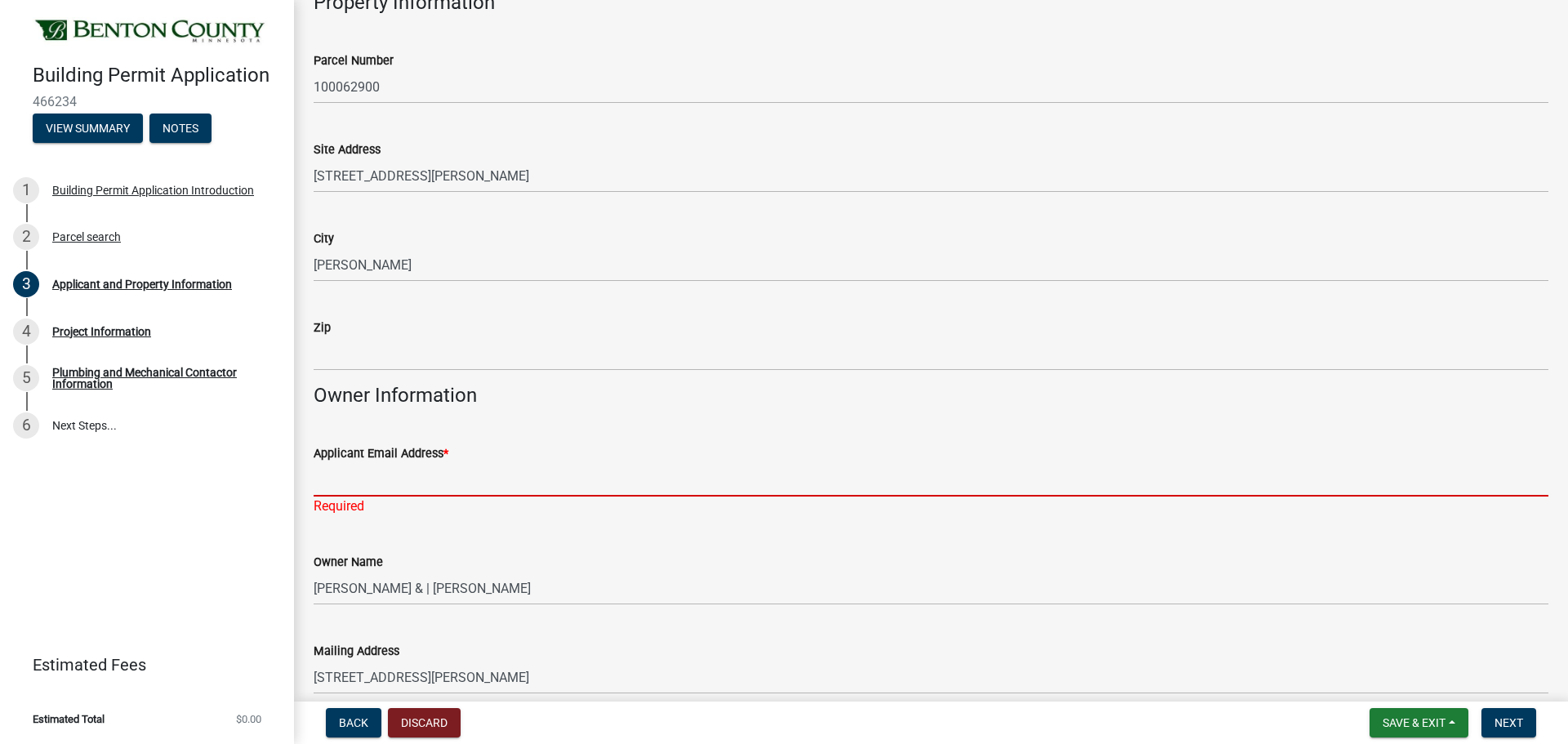
click at [399, 480] on input "Applicant Email Address *" at bounding box center [930, 479] width 1234 height 33
type input "[PERSON_NAME][EMAIL_ADDRESS][DOMAIN_NAME]"
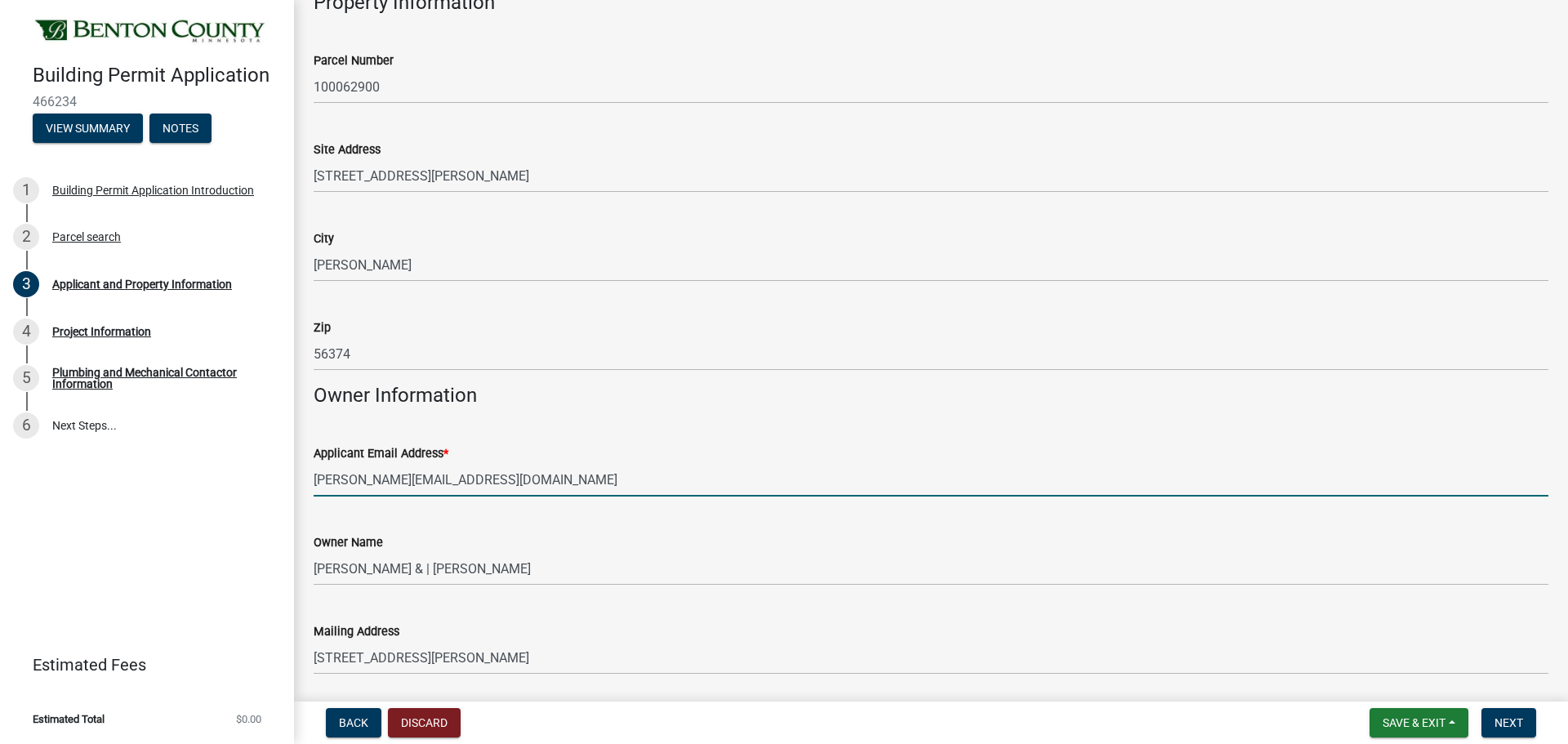
scroll to position [18, 0]
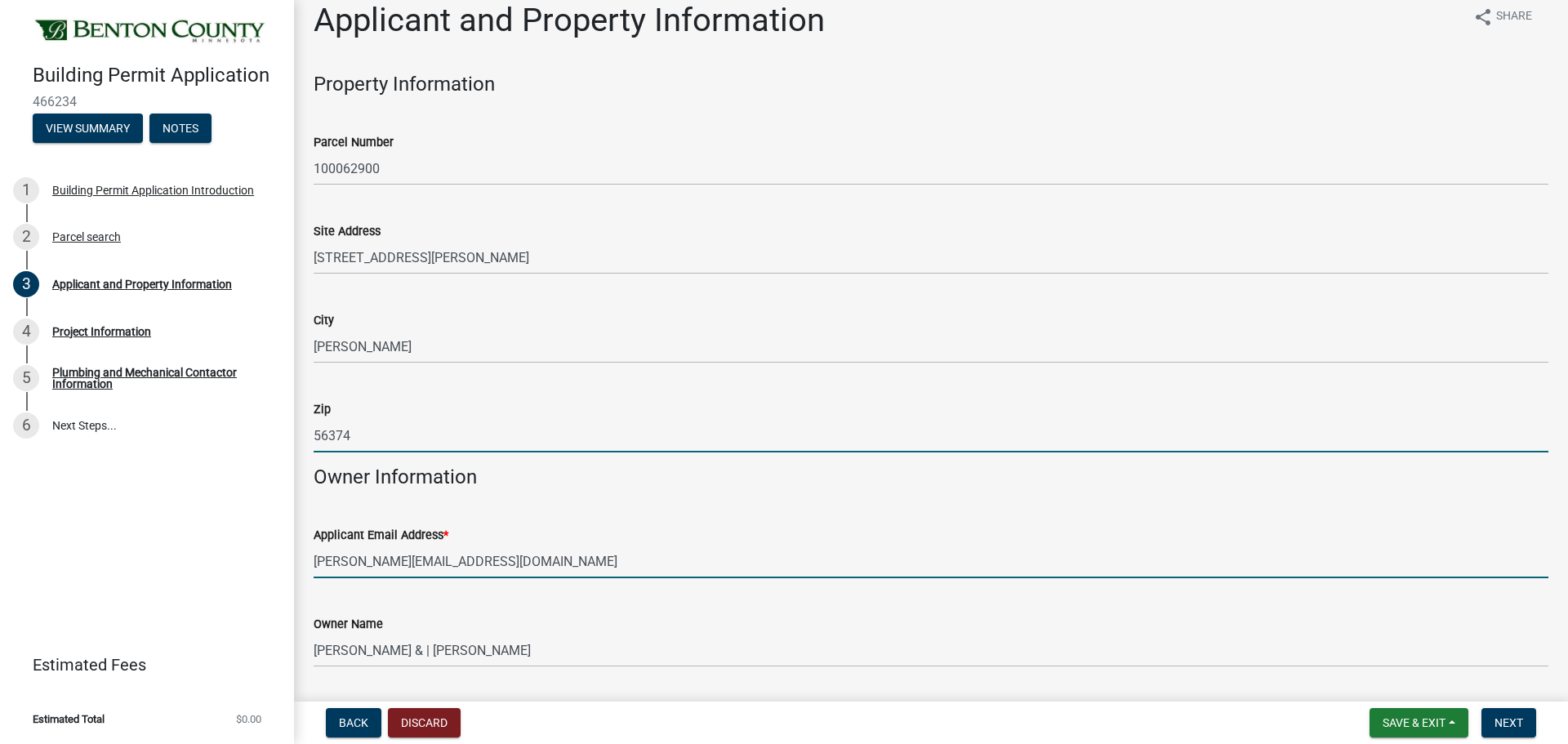
click at [359, 436] on input "56374" at bounding box center [930, 436] width 1234 height 33
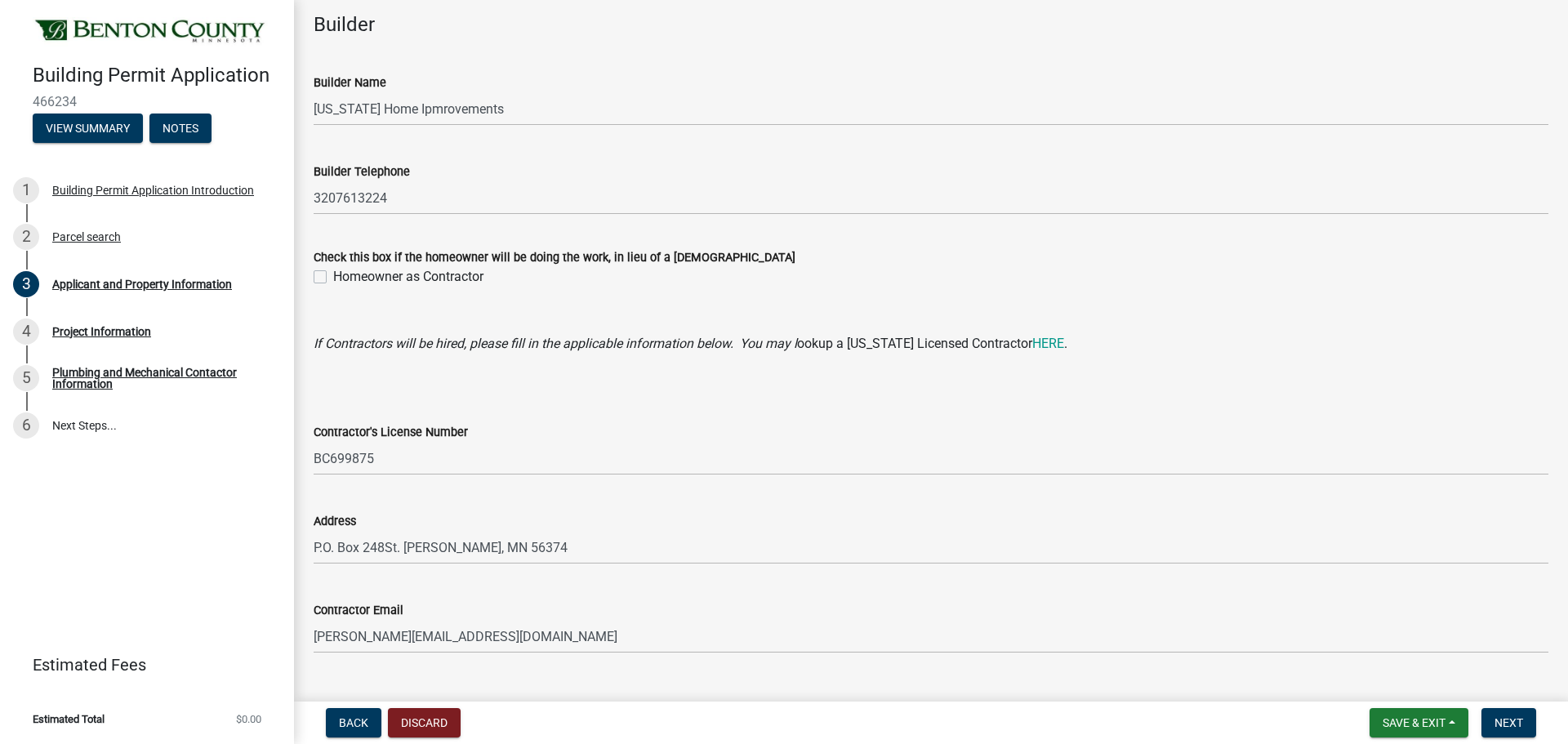
scroll to position [1469, 0]
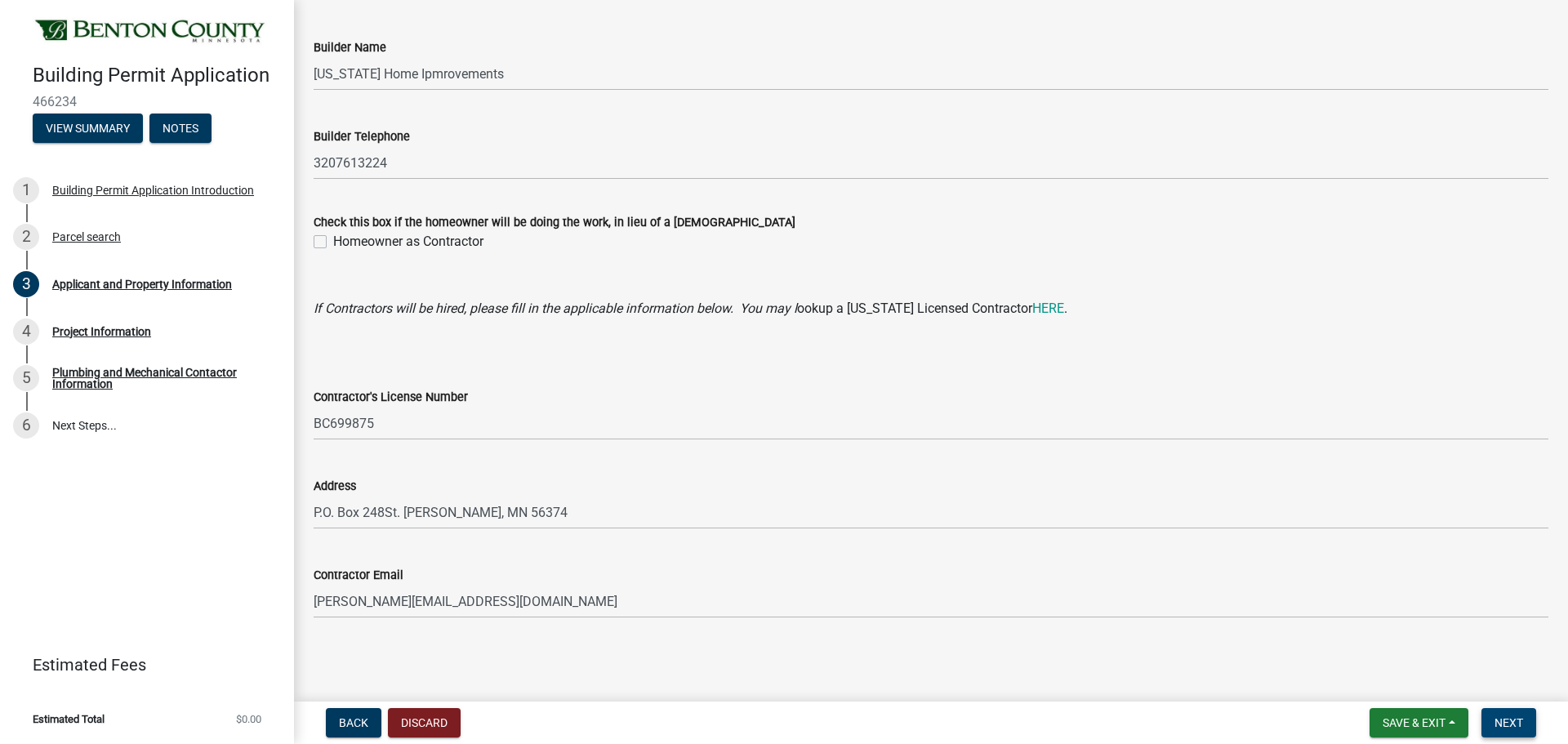
type input "56329"
click at [1305, 596] on span "Next" at bounding box center [1508, 722] width 28 height 13
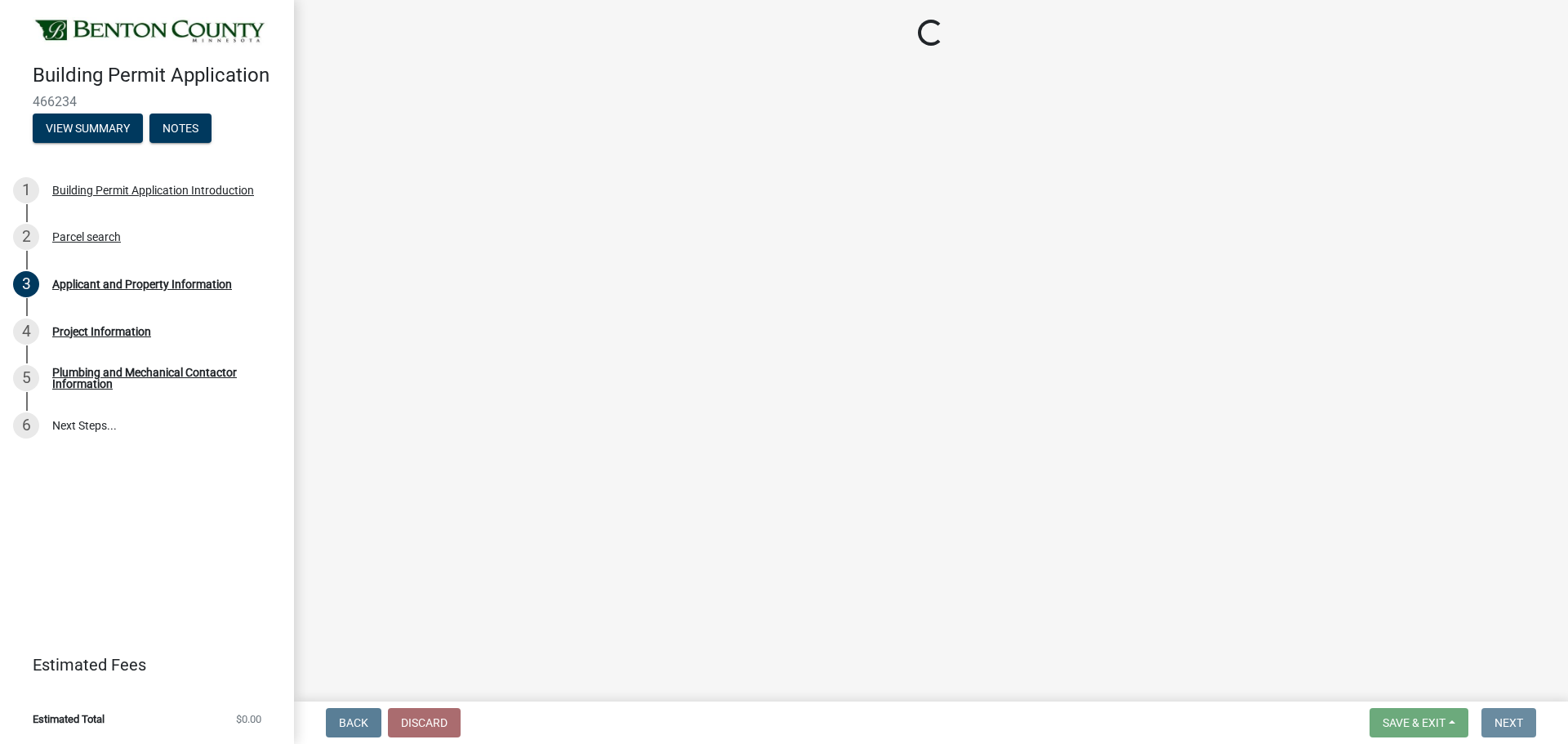
scroll to position [0, 0]
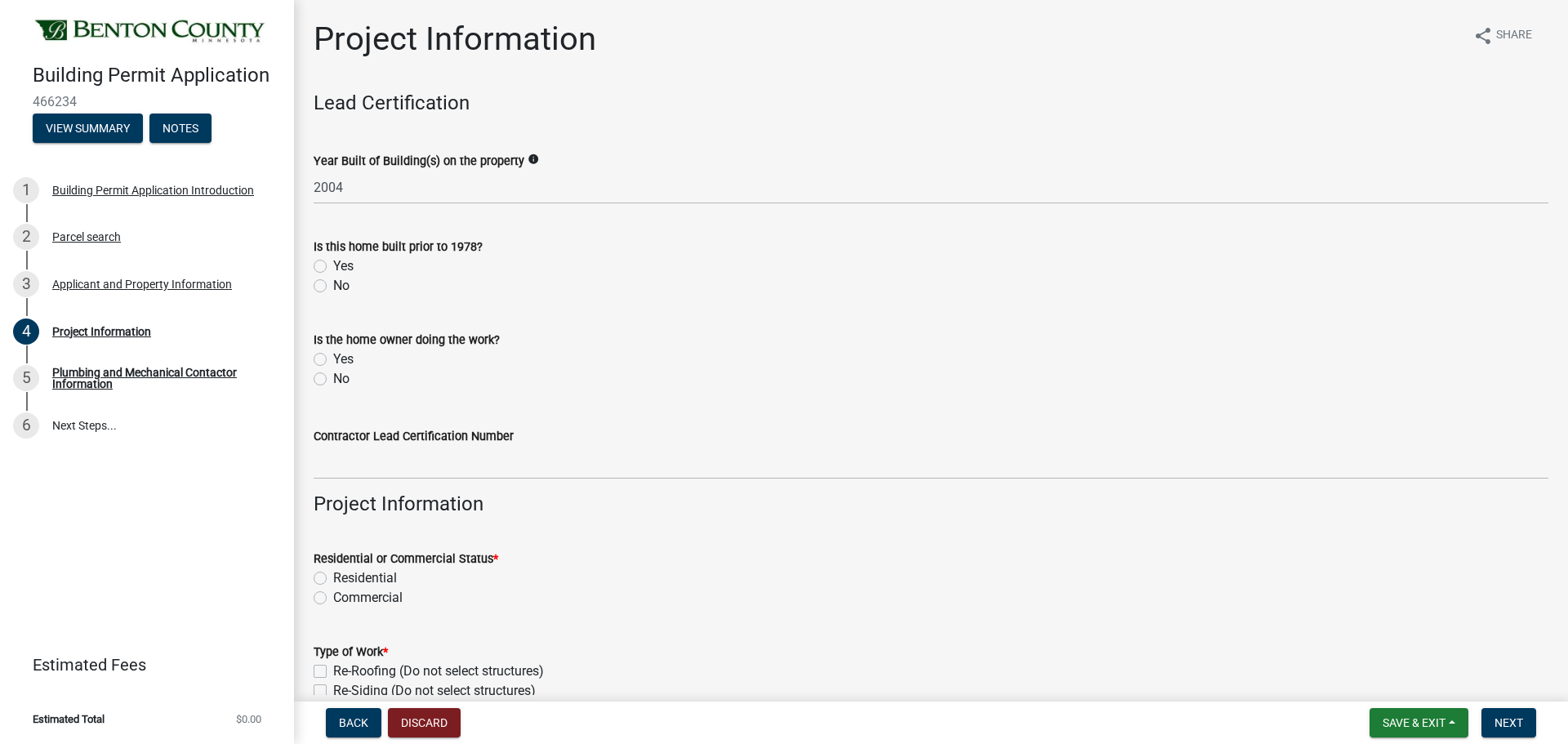
click at [334, 283] on label "No" at bounding box center [341, 286] width 17 height 19
click at [334, 283] on input "No" at bounding box center [339, 281] width 11 height 11
radio input "true"
click at [334, 378] on label "No" at bounding box center [341, 378] width 17 height 19
click at [334, 378] on input "No" at bounding box center [339, 373] width 11 height 11
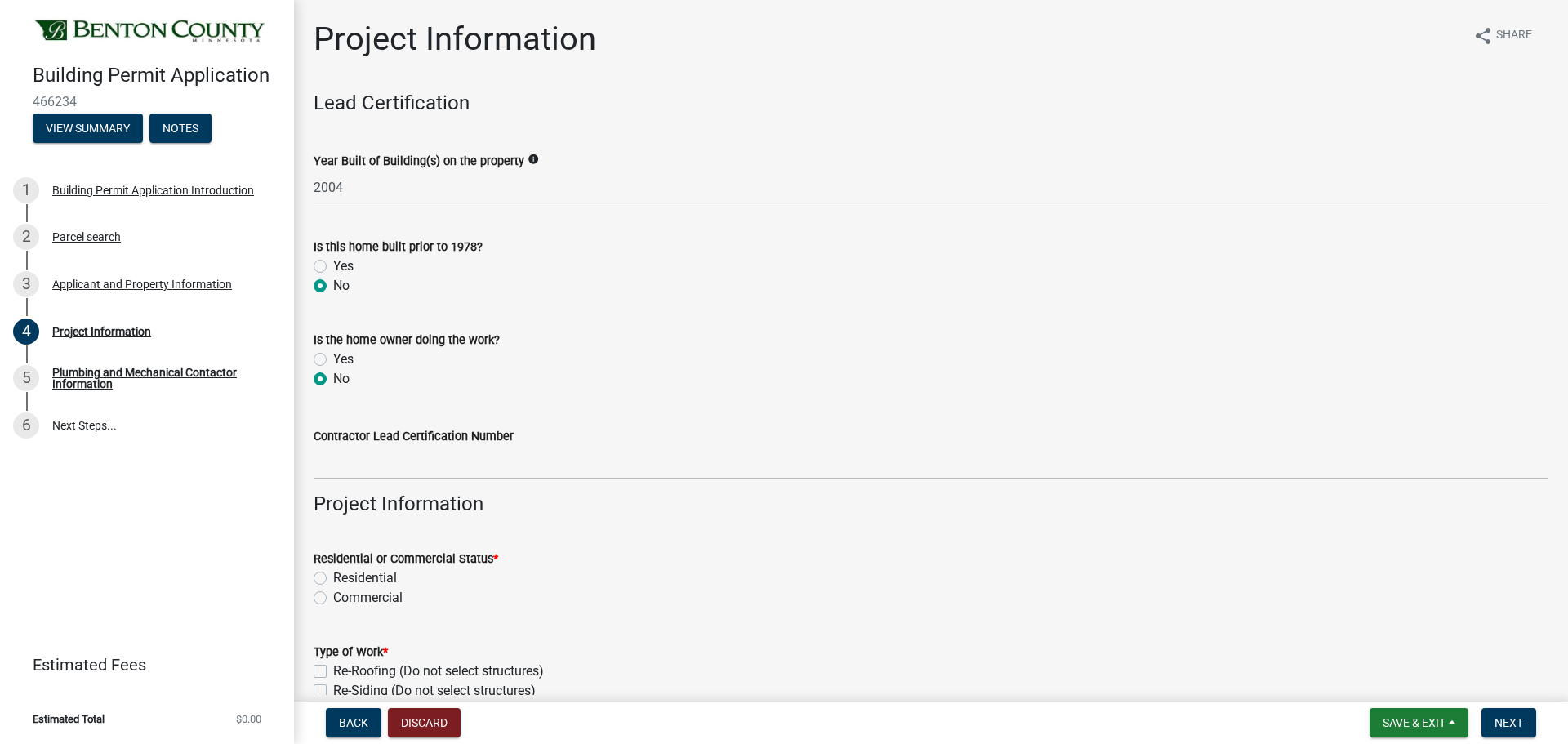
radio input "true"
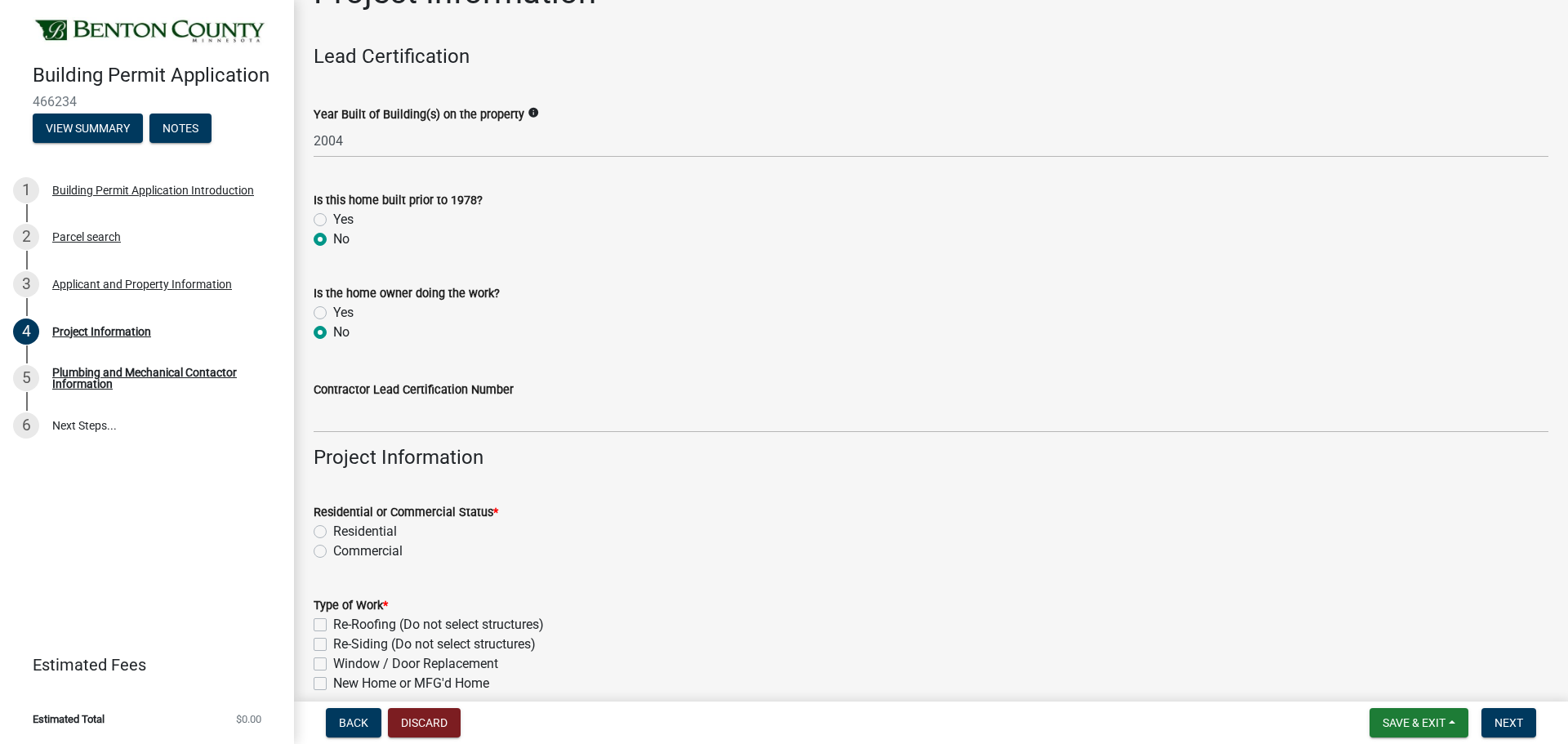
scroll to position [82, 0]
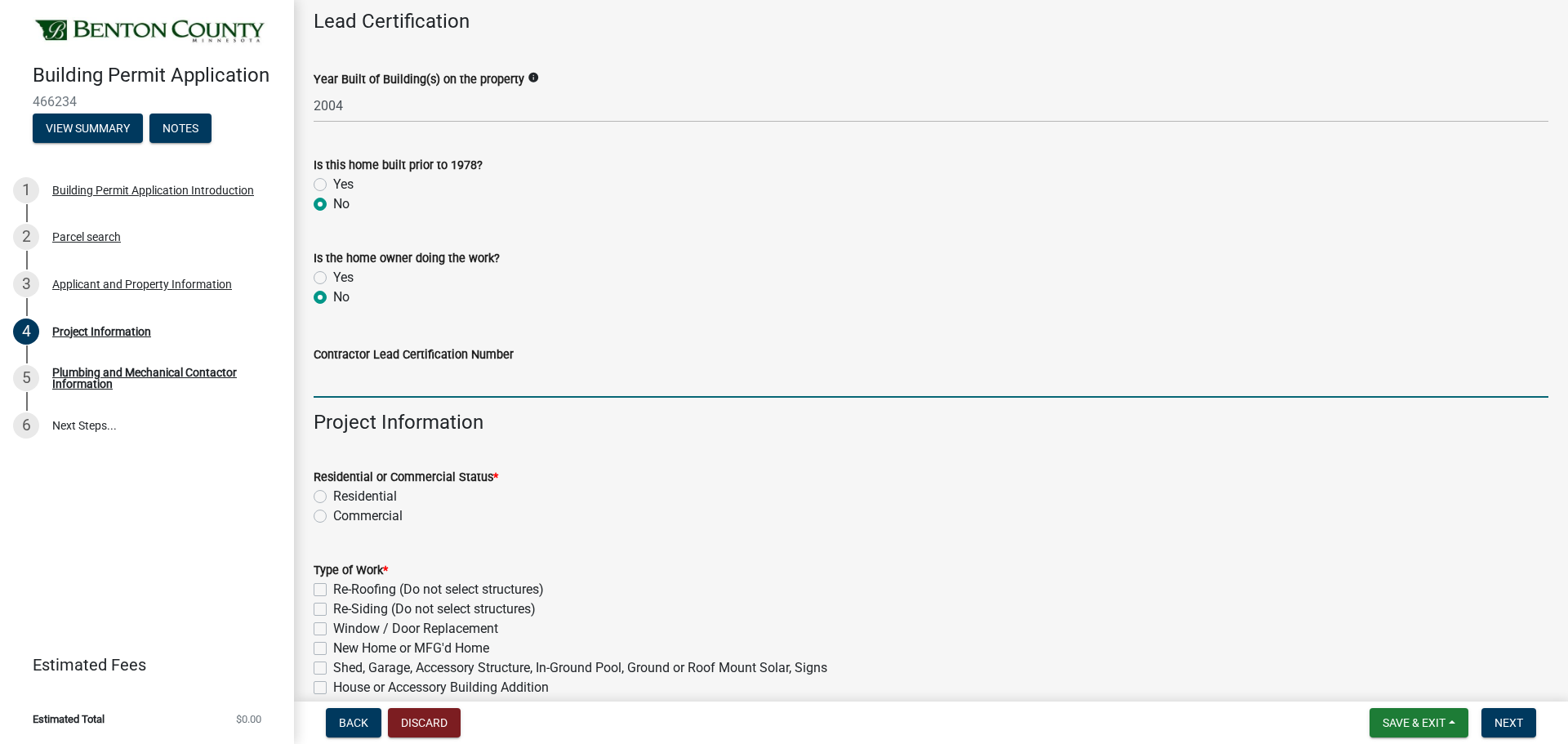
click at [434, 383] on input "Contractor Lead Certification Number" at bounding box center [930, 380] width 1234 height 33
type input "NAT20955-0"
click at [334, 494] on label "Residential" at bounding box center [365, 496] width 63 height 19
click at [334, 494] on input "Residential" at bounding box center [339, 491] width 11 height 11
radio input "true"
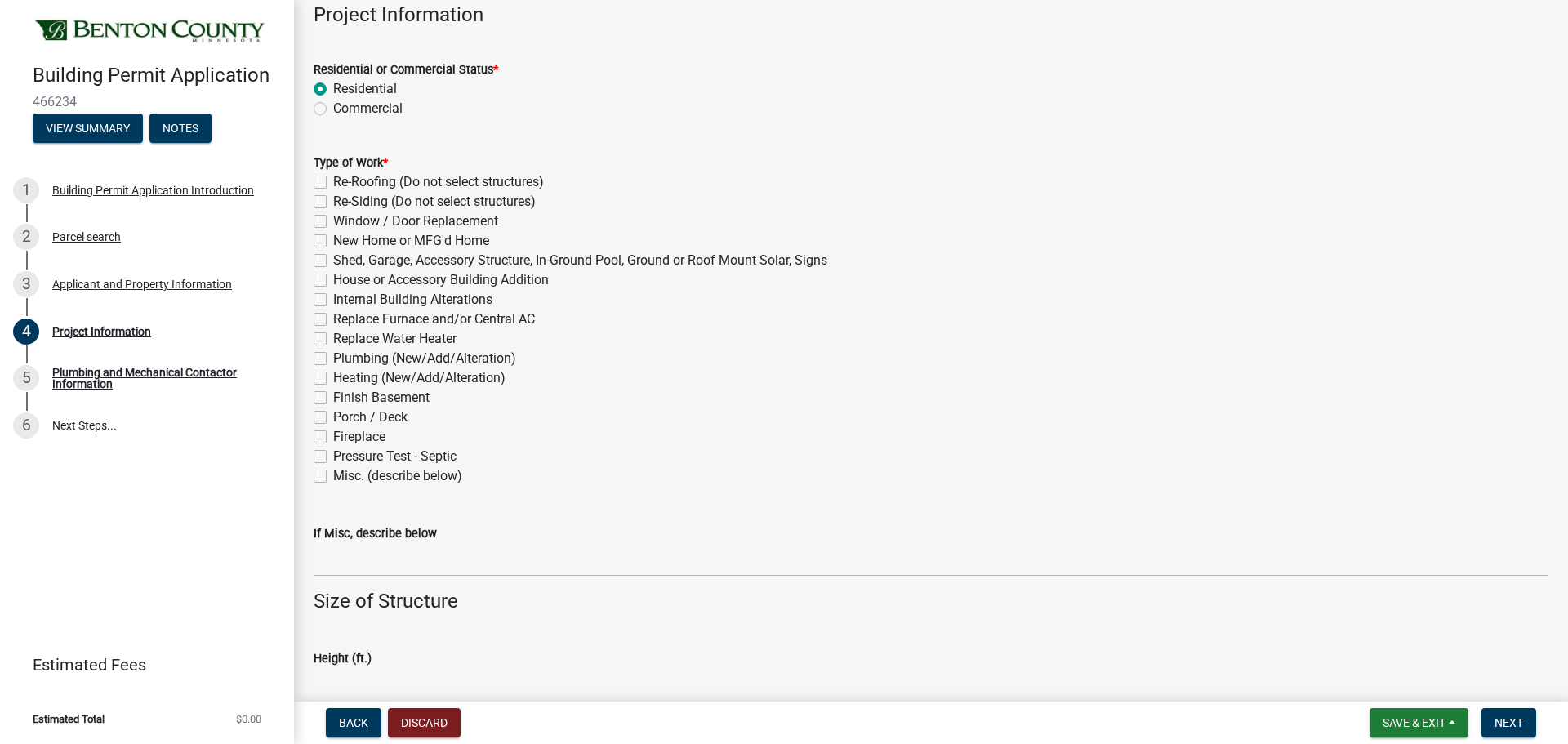
scroll to position [490, 0]
click at [334, 414] on label "Porch / Deck" at bounding box center [371, 416] width 74 height 19
click at [334, 414] on input "Porch / Deck" at bounding box center [339, 411] width 11 height 11
checkbox input "true"
checkbox input "false"
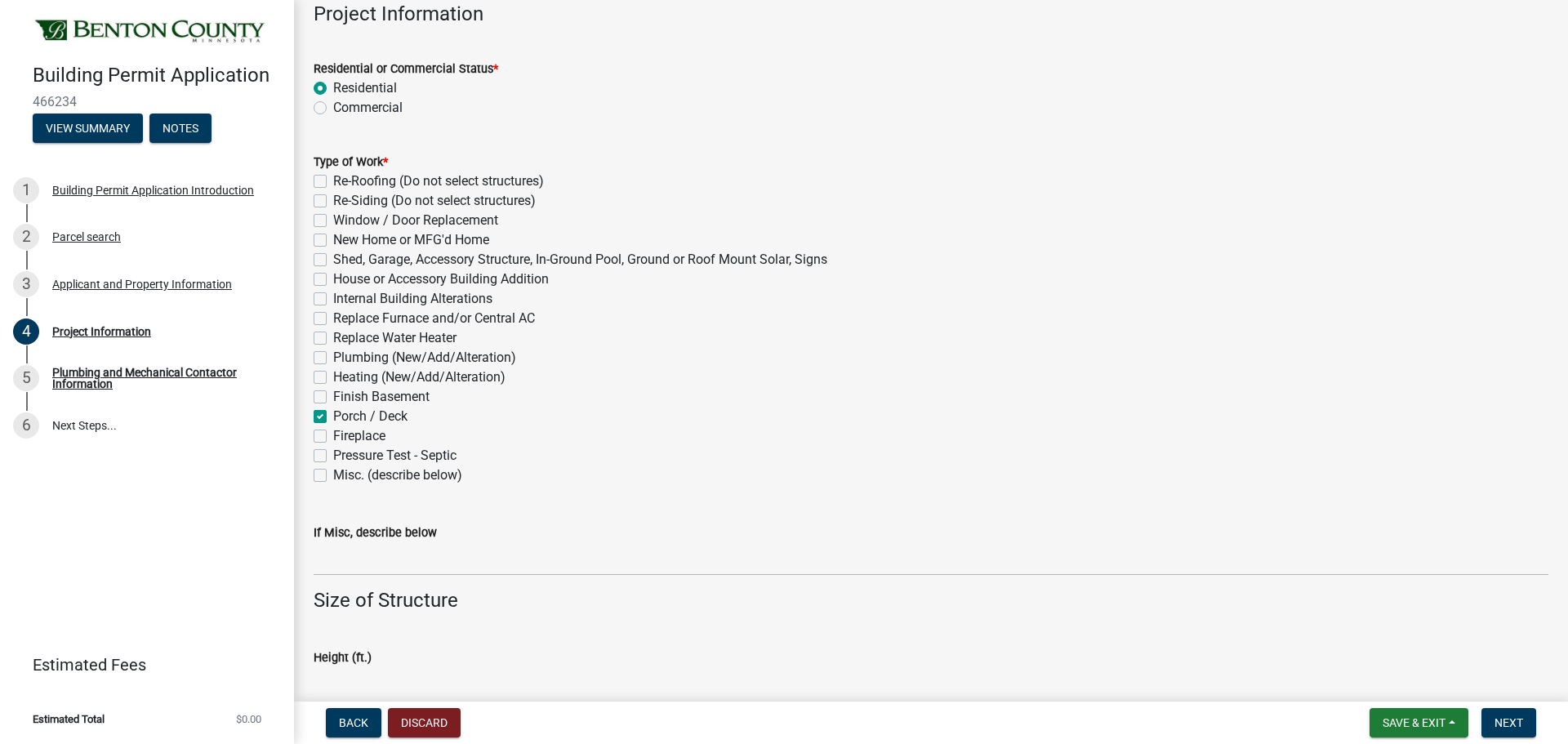
checkbox input "false"
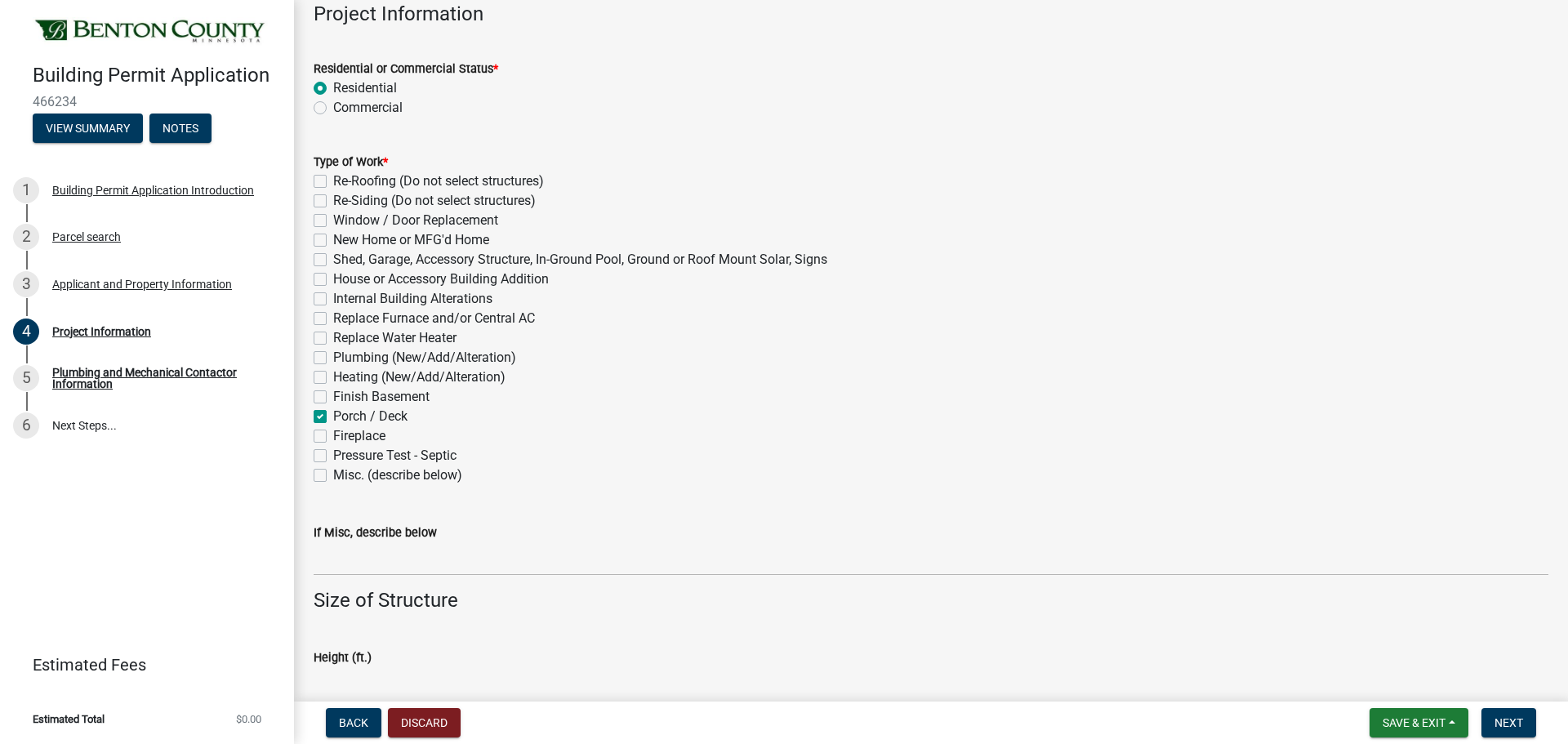
checkbox input "false"
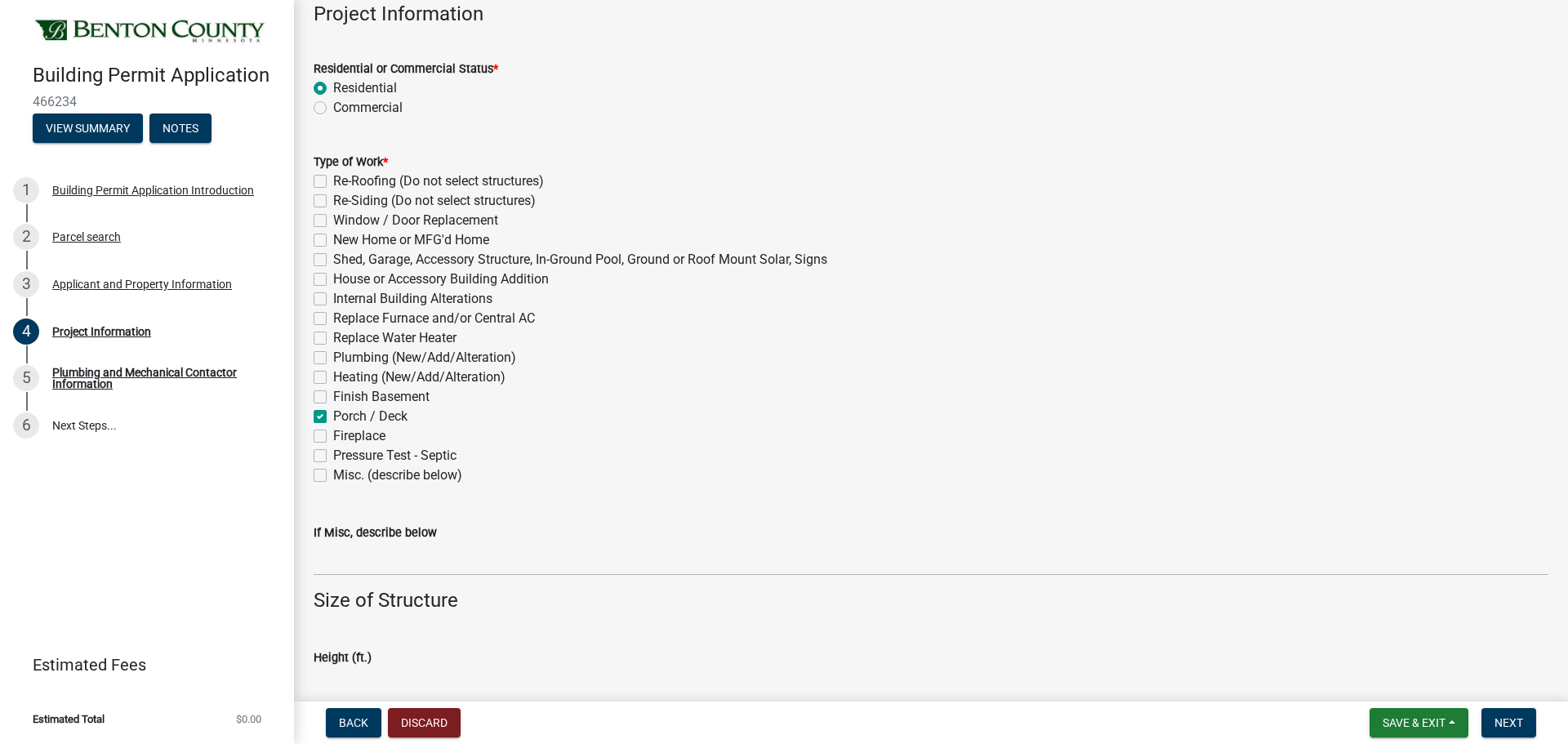
checkbox input "false"
checkbox input "true"
checkbox input "false"
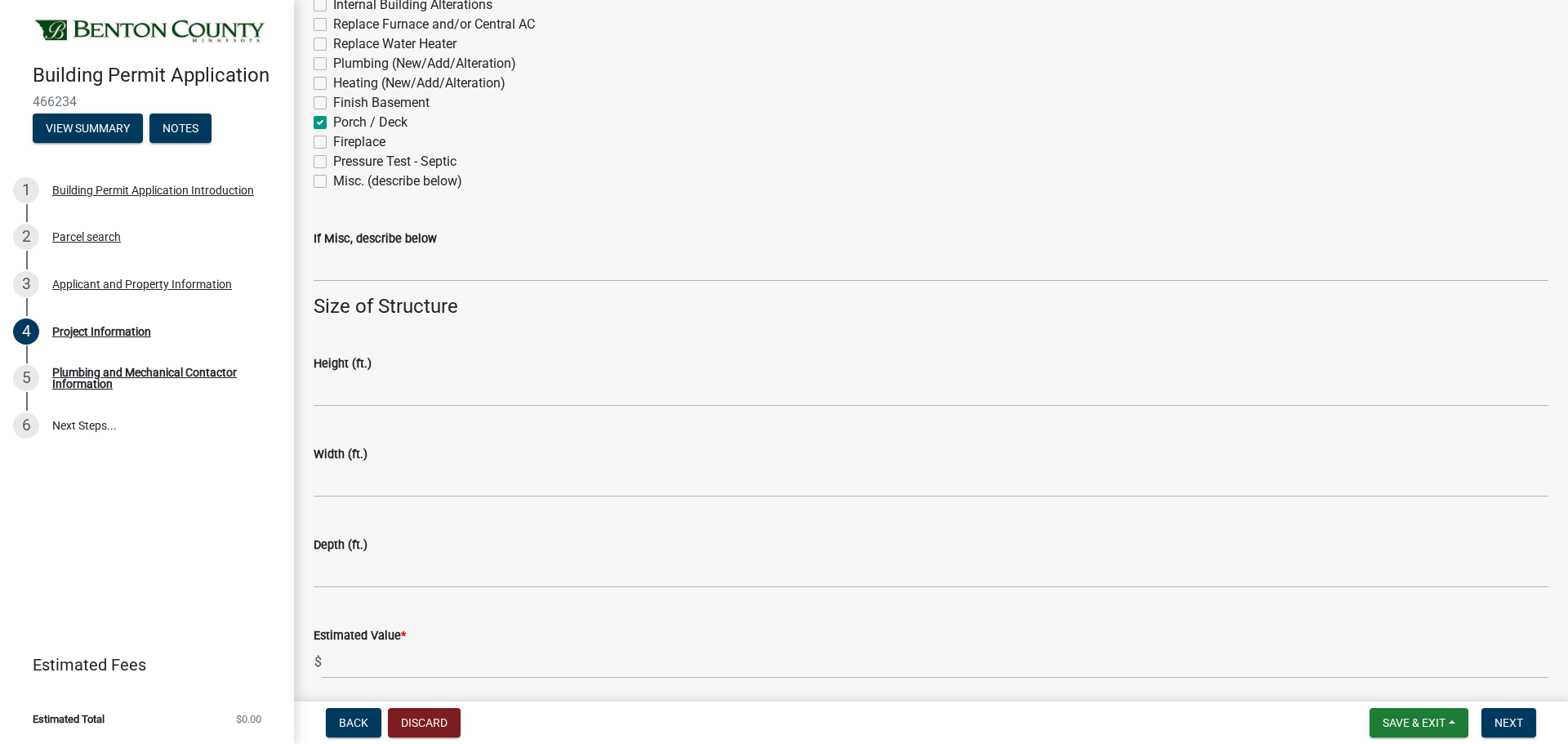
scroll to position [816, 0]
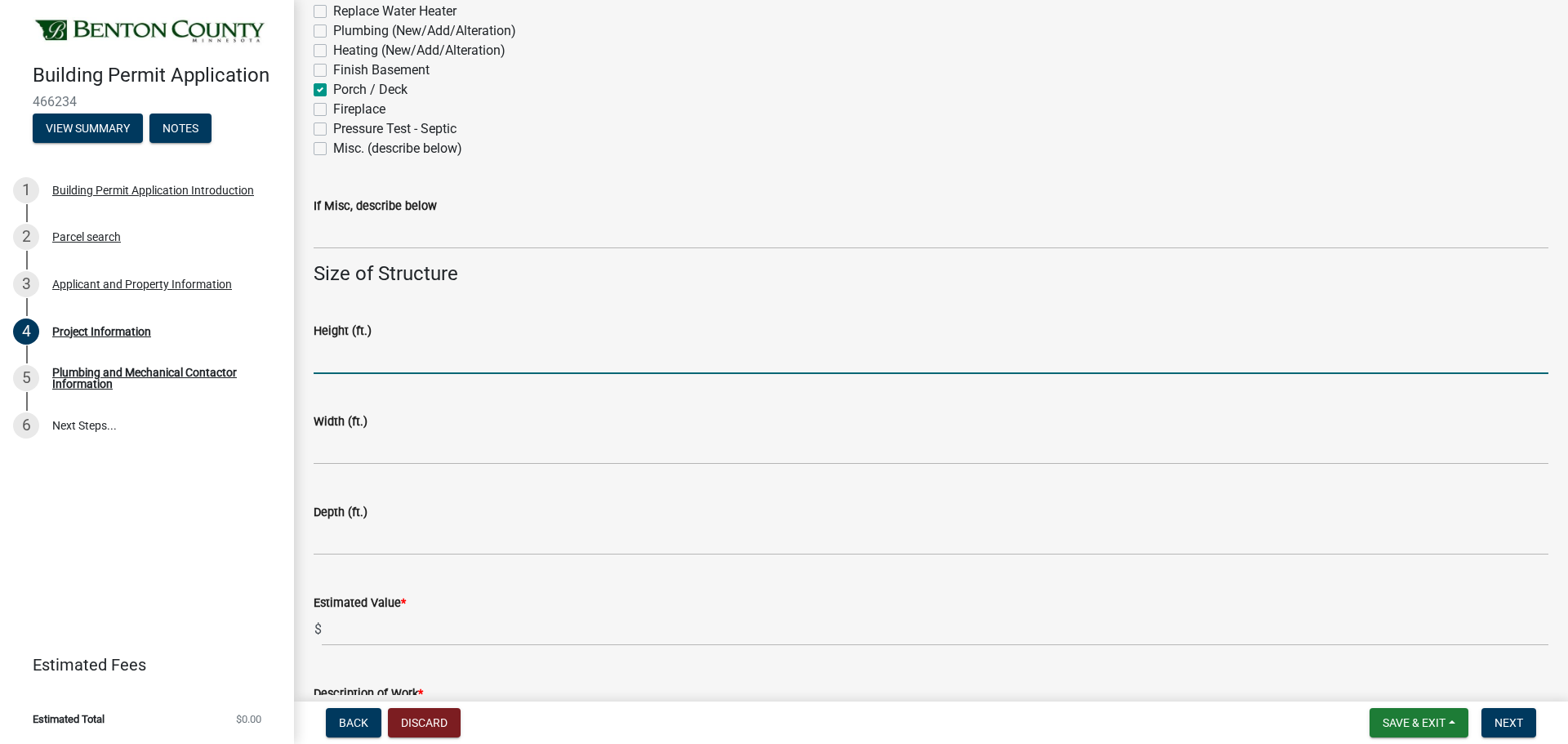
click at [369, 358] on input "text" at bounding box center [930, 357] width 1234 height 33
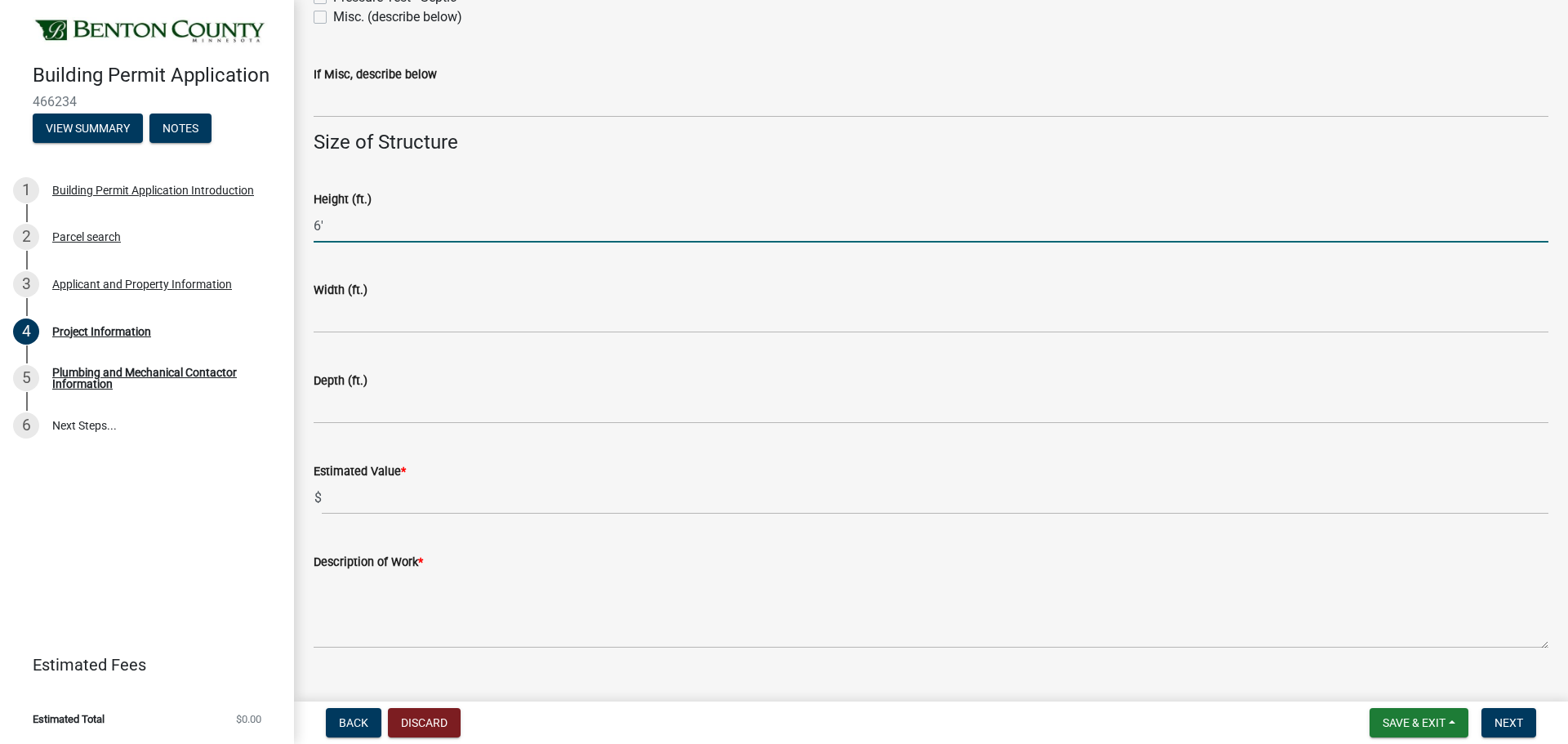
scroll to position [978, 0]
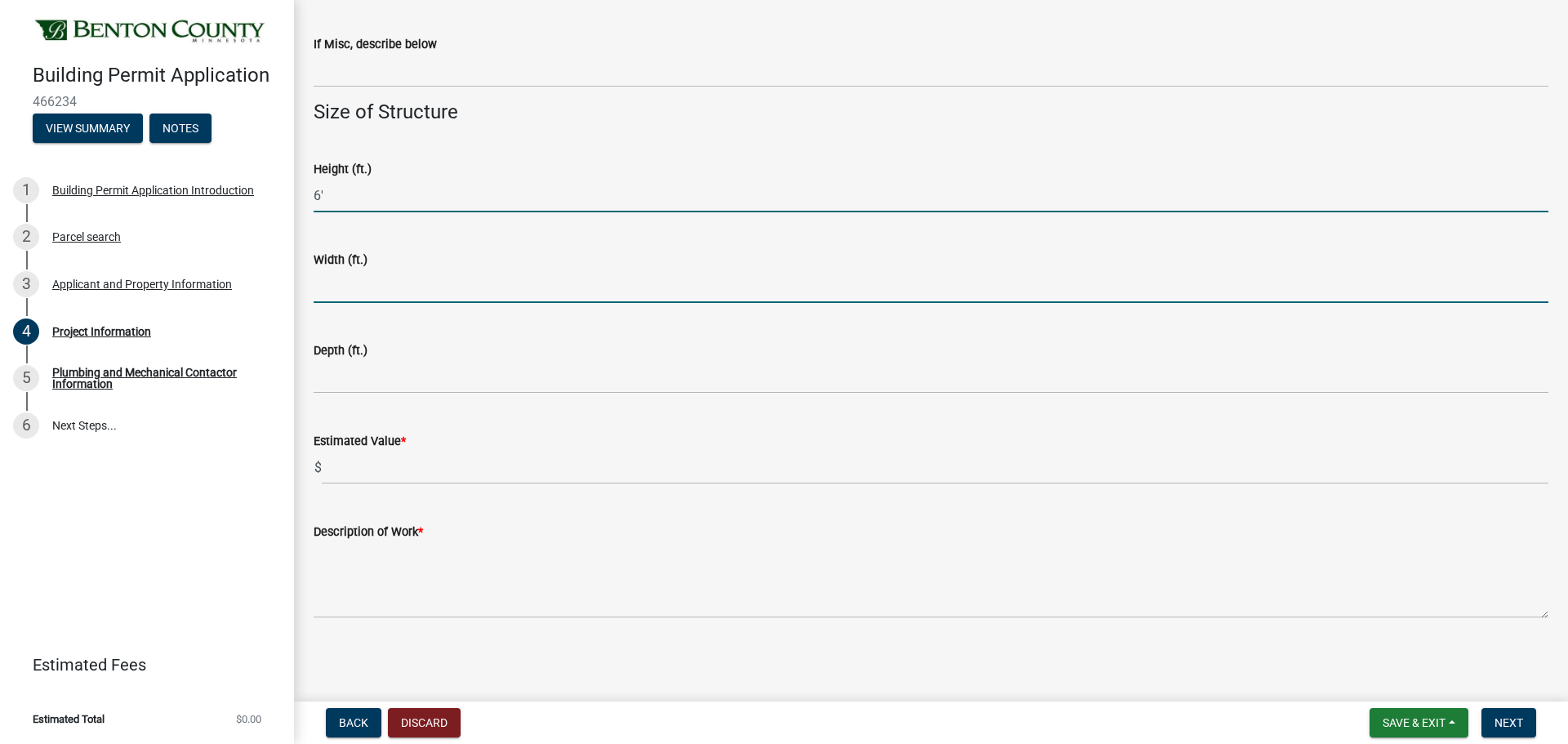
type input "6"
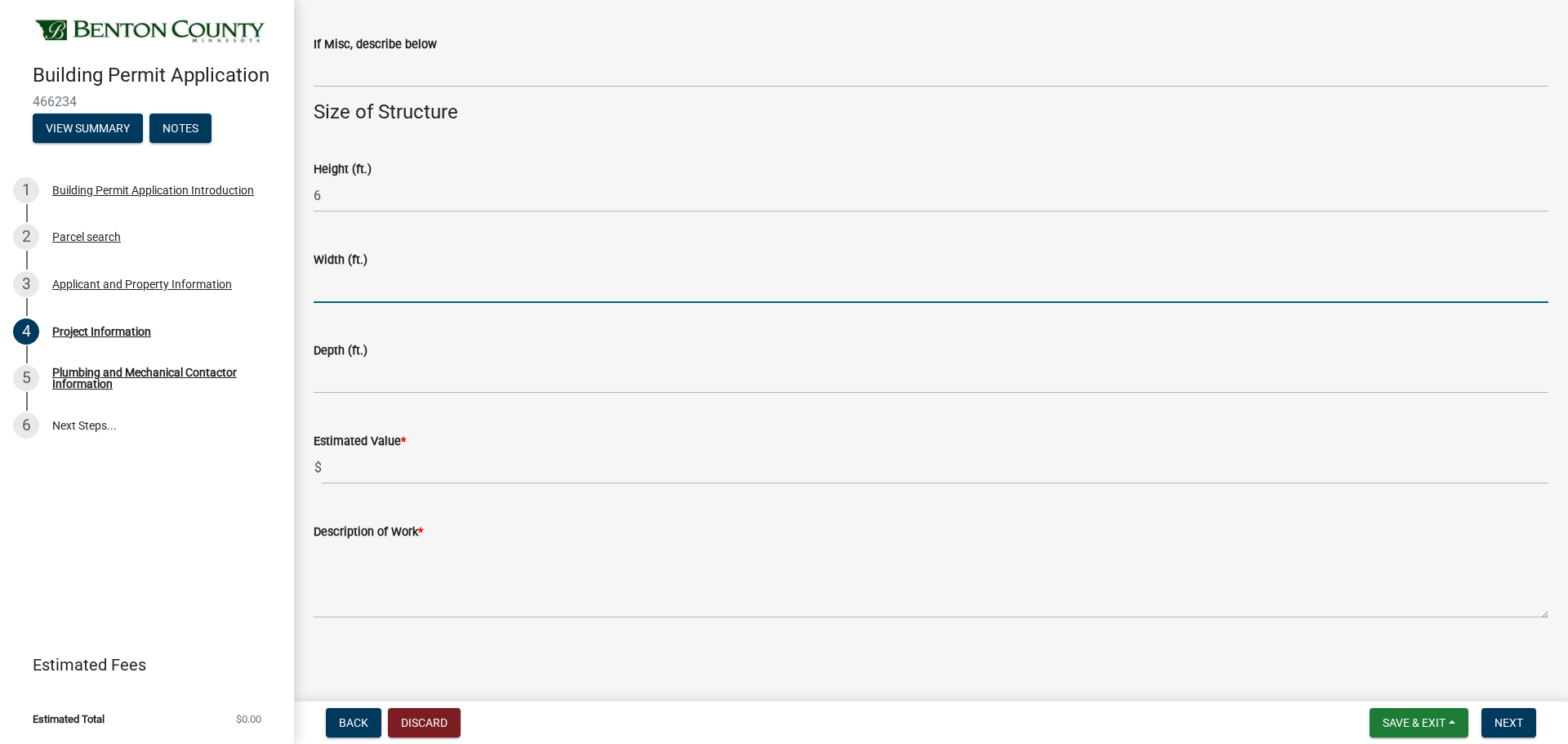
click at [403, 288] on input "text" at bounding box center [930, 286] width 1234 height 33
type input "16"
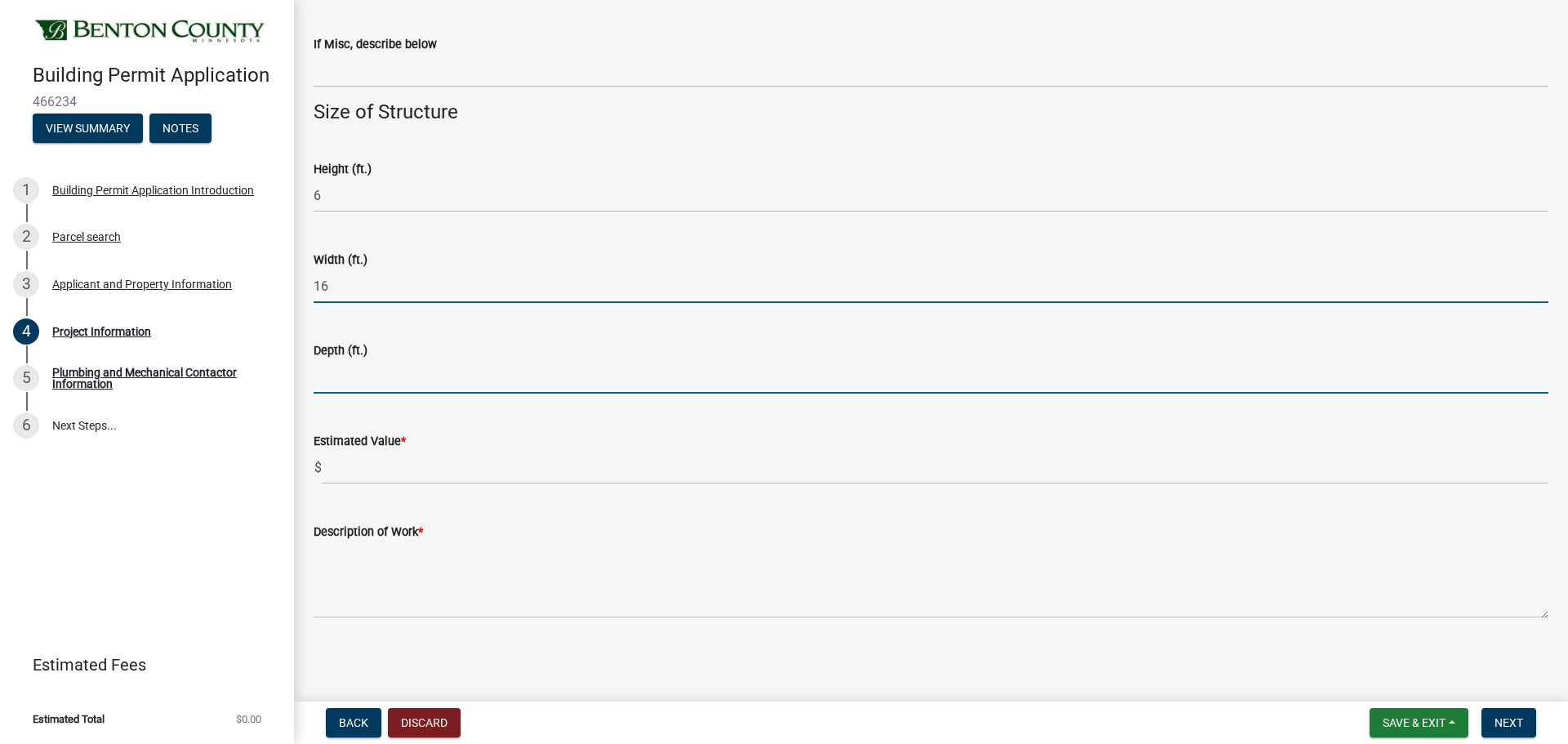
click at [403, 379] on input "text" at bounding box center [930, 376] width 1234 height 33
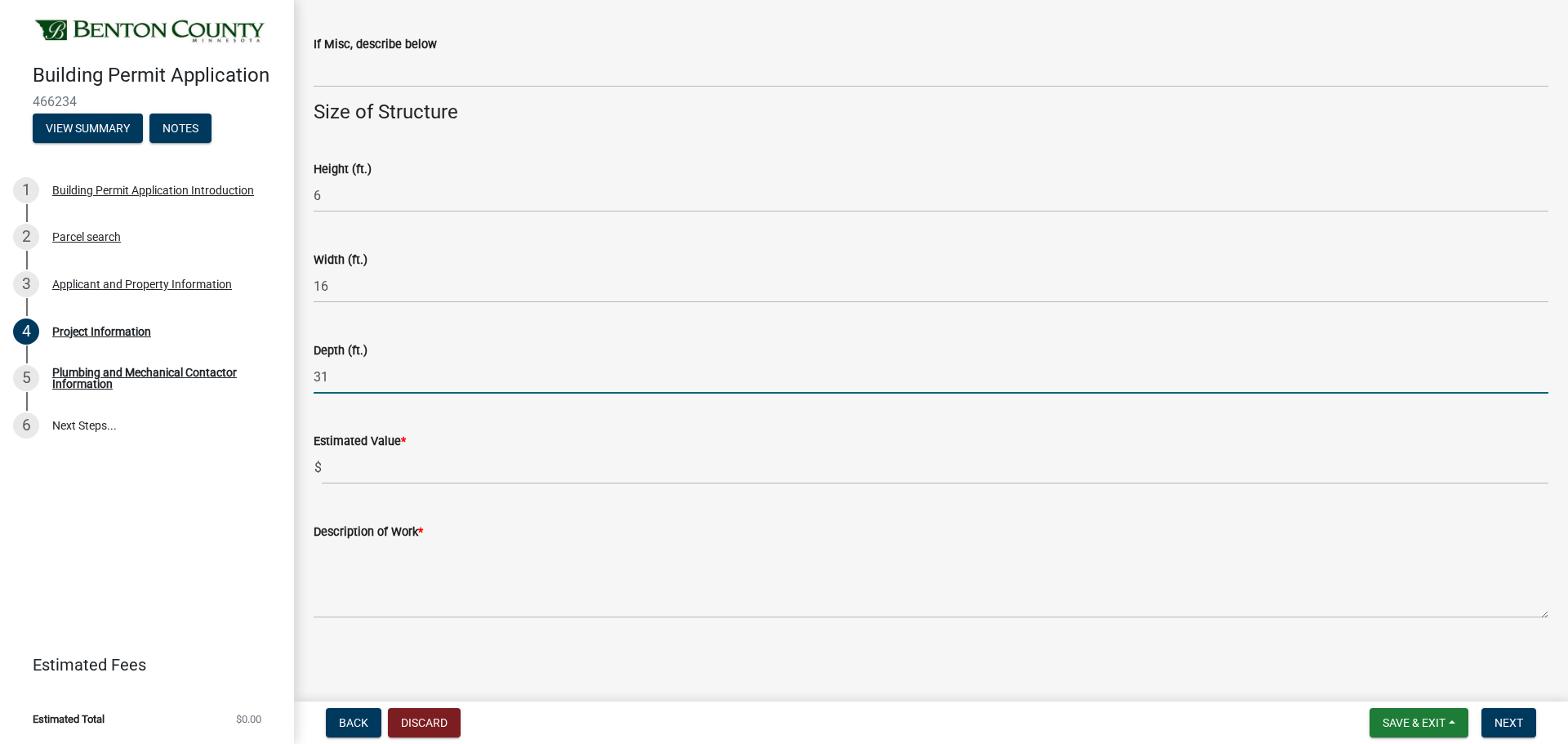
type input "31"
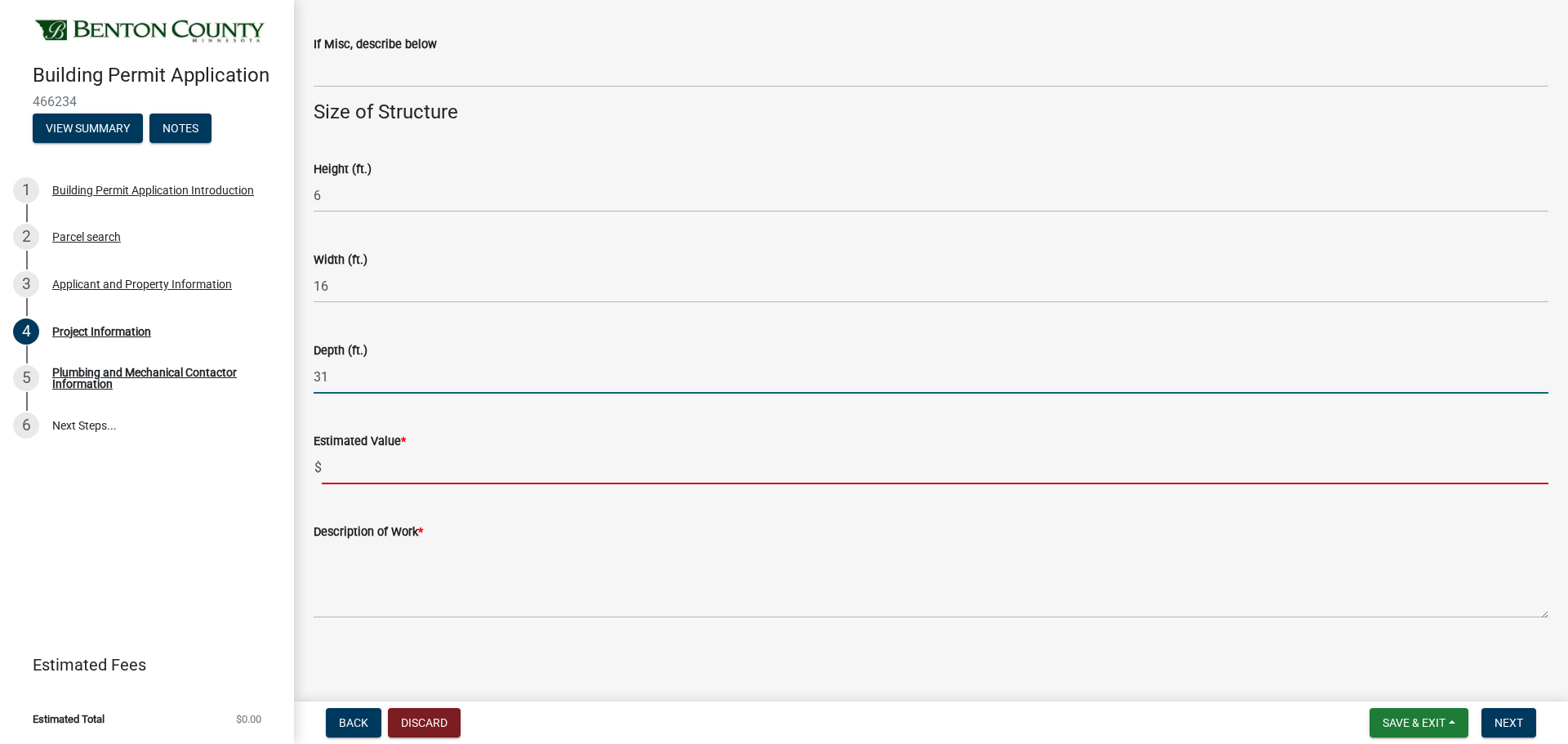
click at [397, 474] on input "text" at bounding box center [935, 467] width 1227 height 33
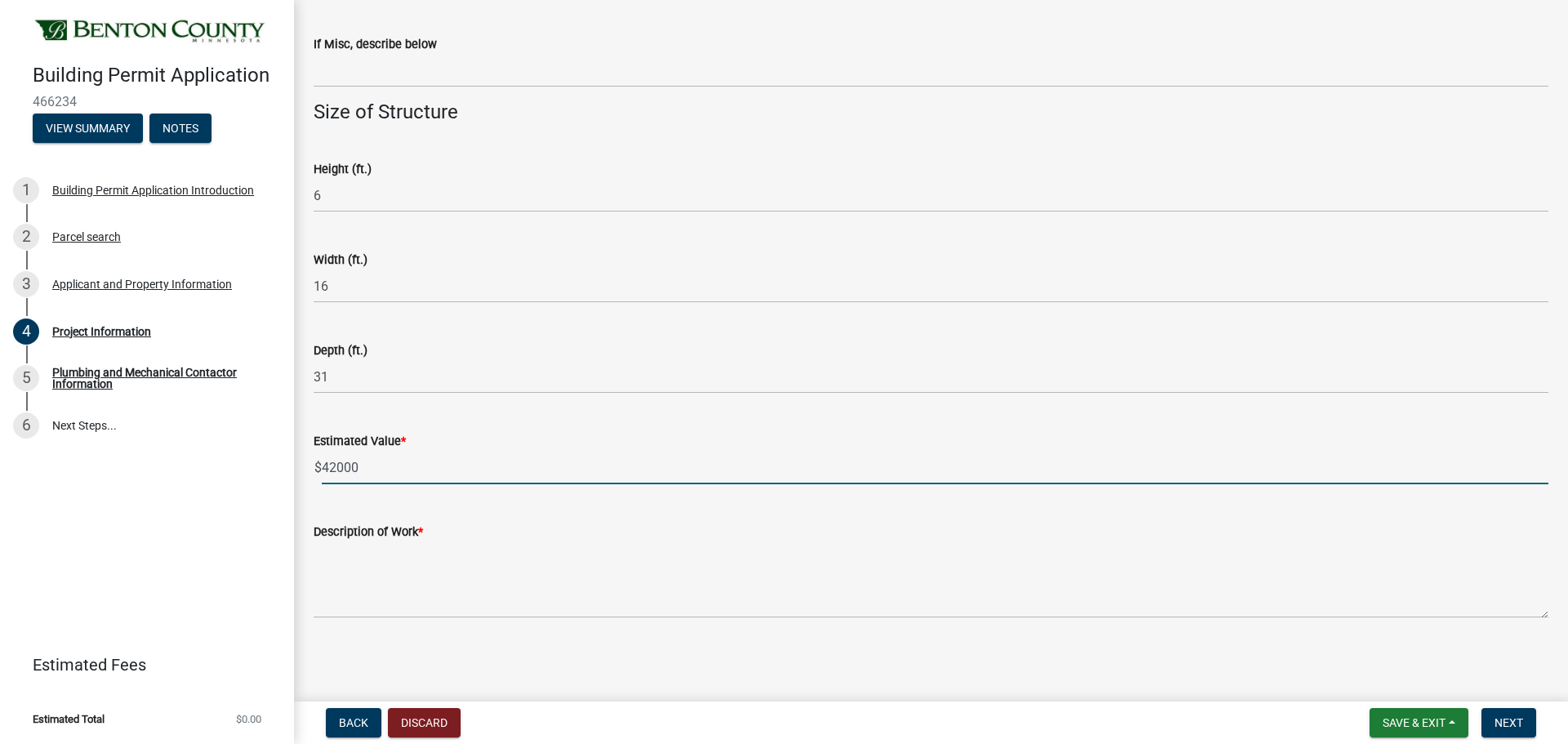
type input "42000"
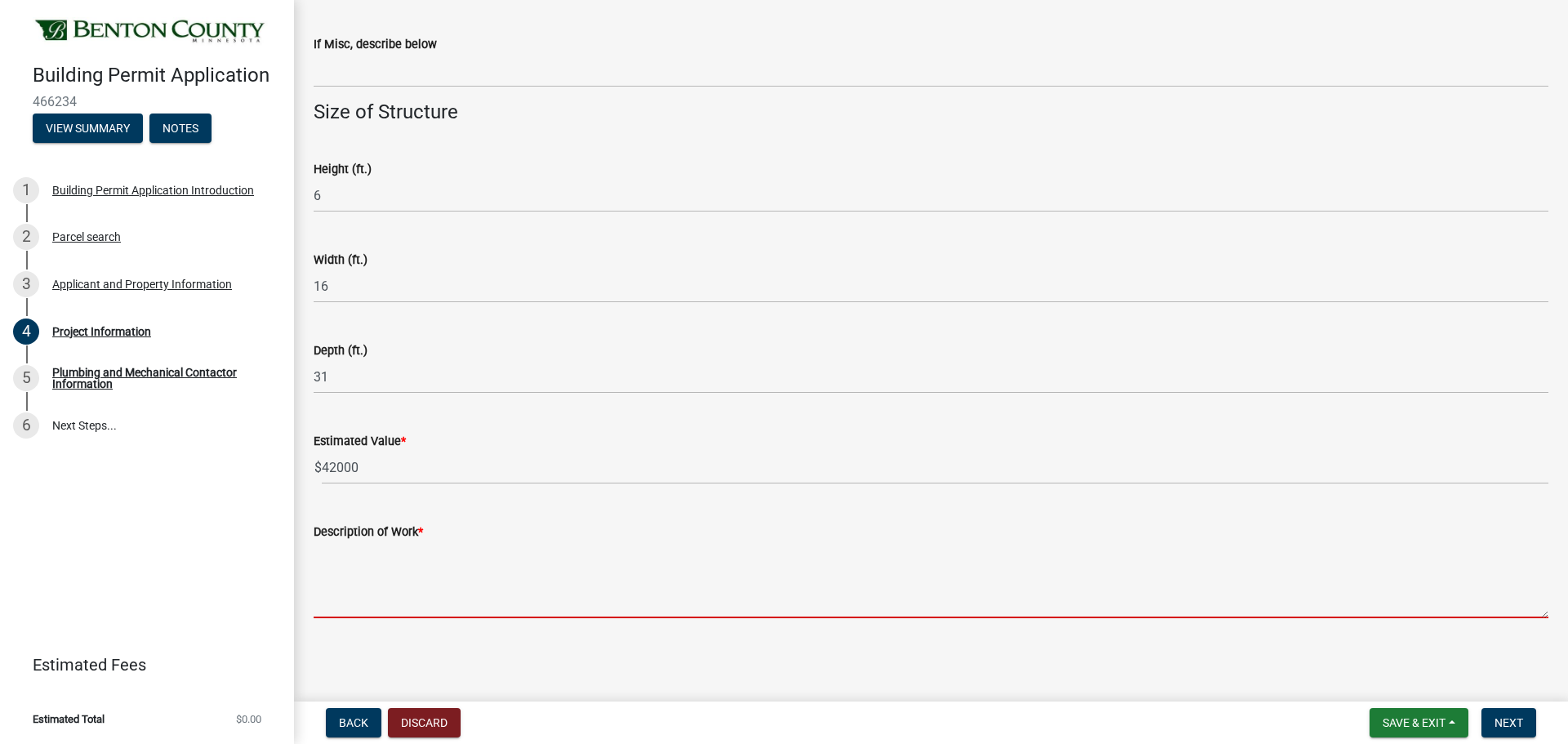
click at [415, 596] on textarea "Description of Work *" at bounding box center [930, 580] width 1234 height 77
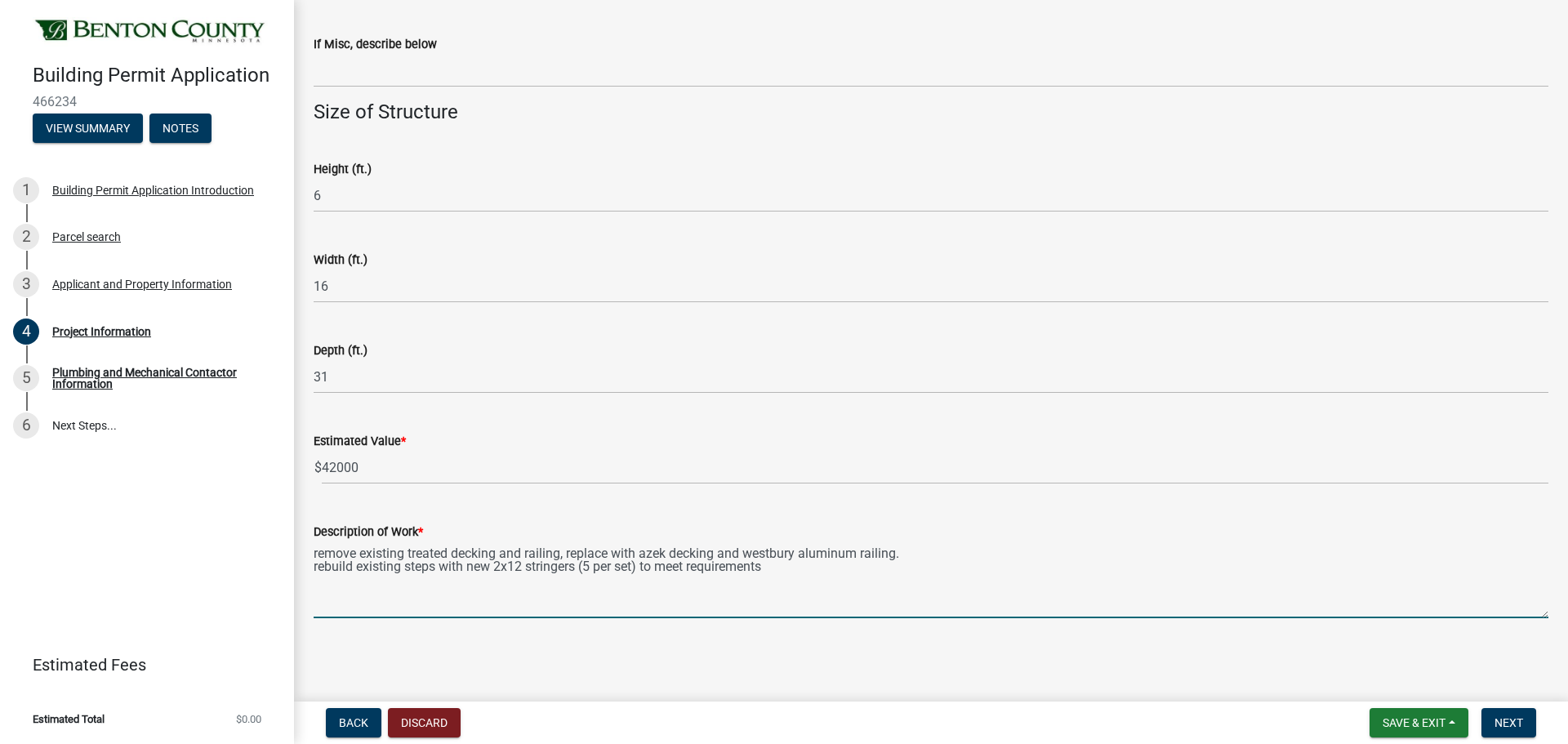
click at [690, 567] on textarea "remove existing treated decking and railing, replace with azek decking and west…" at bounding box center [930, 580] width 1234 height 77
click at [719, 553] on textarea "remove existing treated decking and railing, replace with azek decking and west…" at bounding box center [930, 580] width 1234 height 77
click at [808, 564] on textarea "remove existing treated decking and railing, replace with azek decking (existin…" at bounding box center [930, 580] width 1234 height 77
click at [719, 551] on textarea "remove existing treated decking and railing, replace with azek decking (existin…" at bounding box center [930, 580] width 1234 height 77
drag, startPoint x: 1015, startPoint y: 551, endPoint x: 1017, endPoint y: 578, distance: 27.1
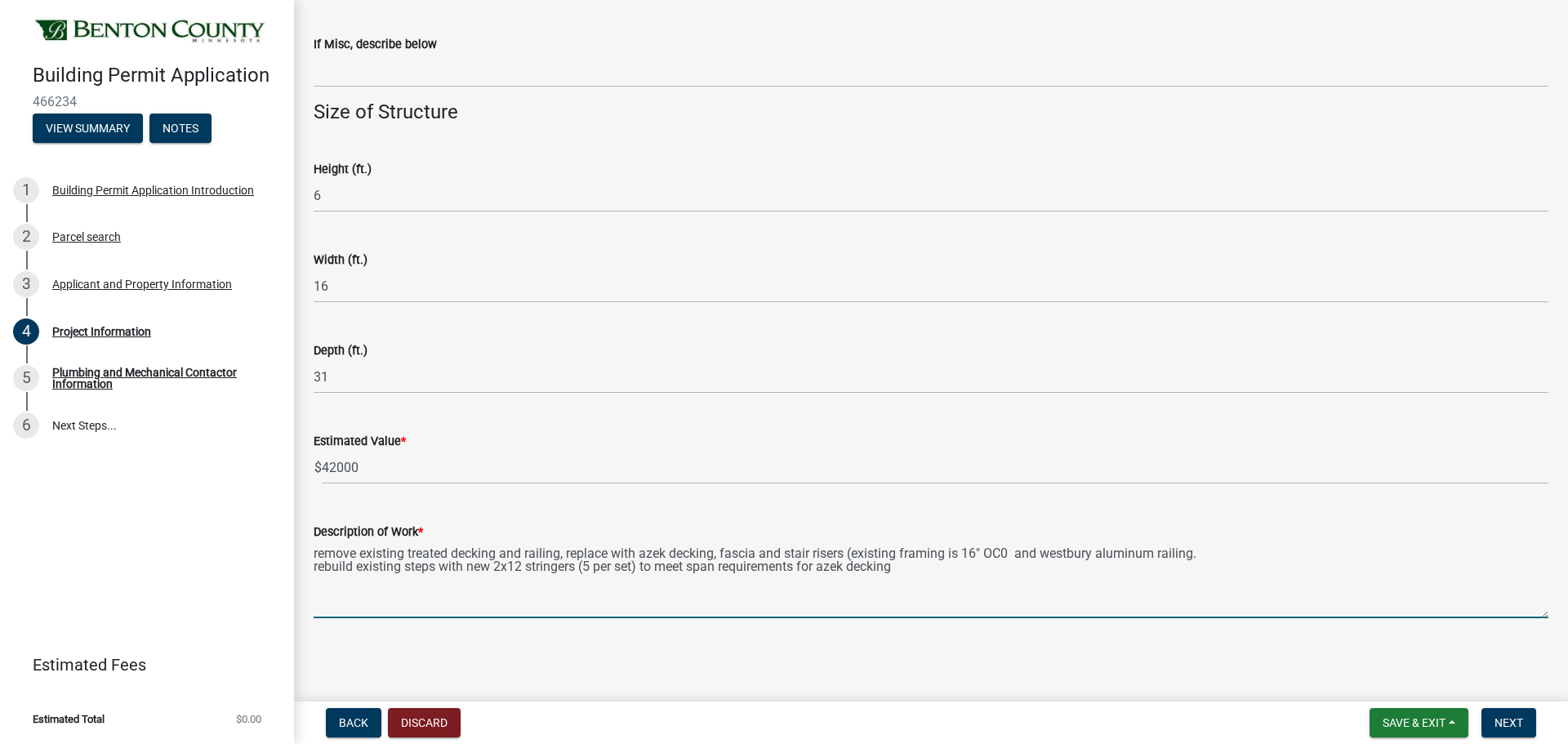
click at [1015, 556] on textarea "remove existing treated decking and railing, replace with azek decking, fascia …" at bounding box center [930, 580] width 1234 height 77
click at [909, 568] on textarea "remove existing treated decking and railing, replace with azek decking, fascia …" at bounding box center [930, 580] width 1234 height 77
type textarea "remove existing treated decking and railing, replace with azek decking, fascia …"
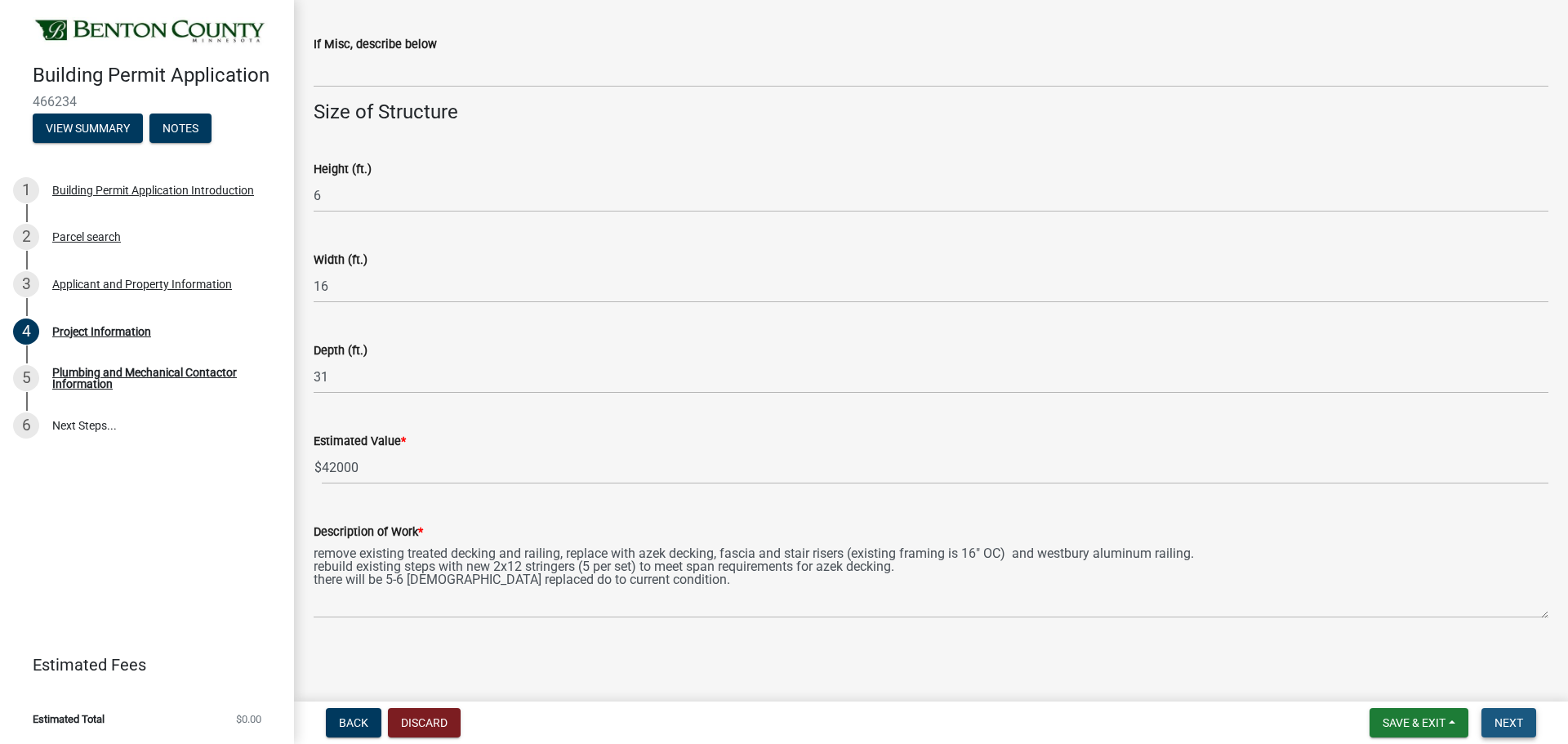
click at [1305, 596] on span "Next" at bounding box center [1508, 722] width 28 height 13
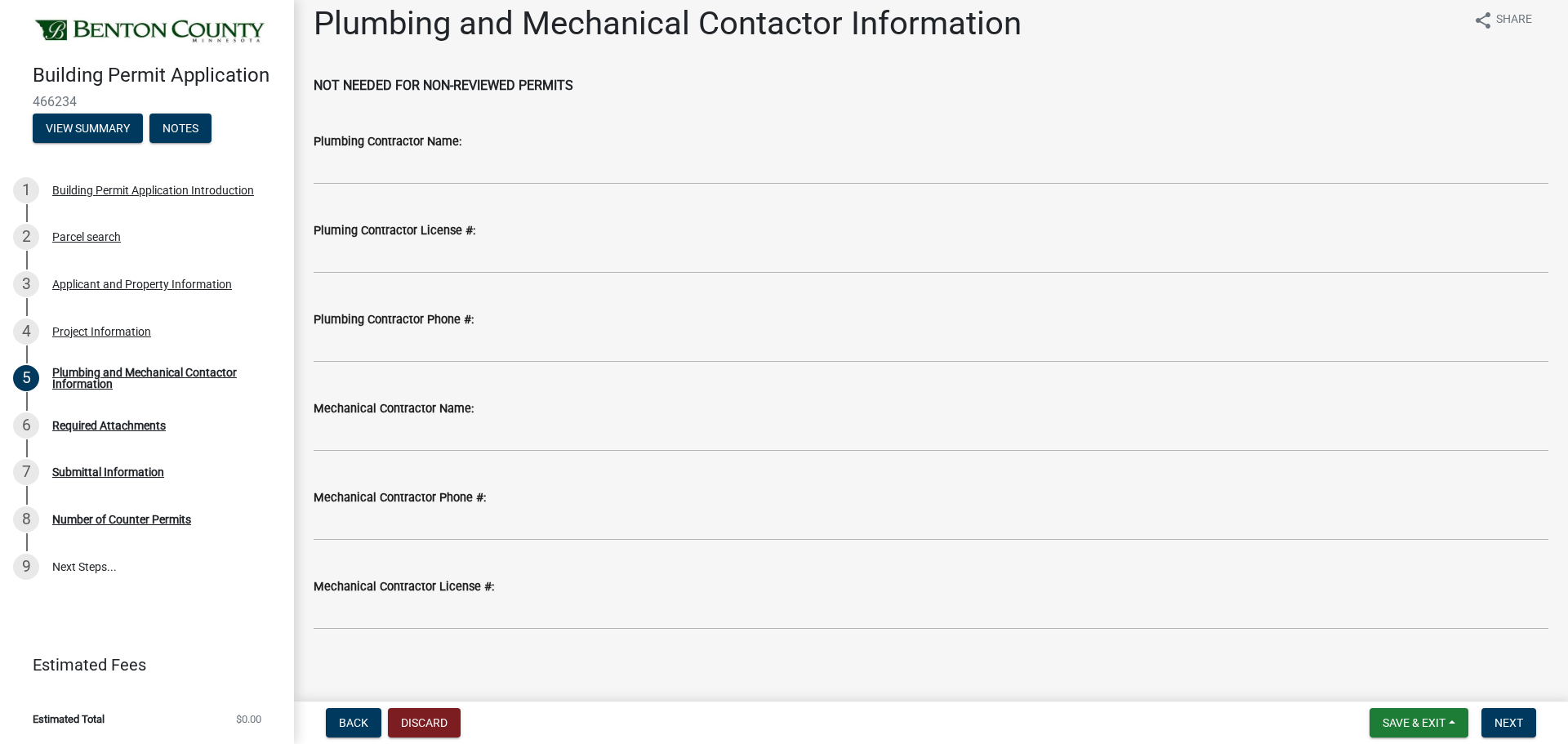
scroll to position [27, 0]
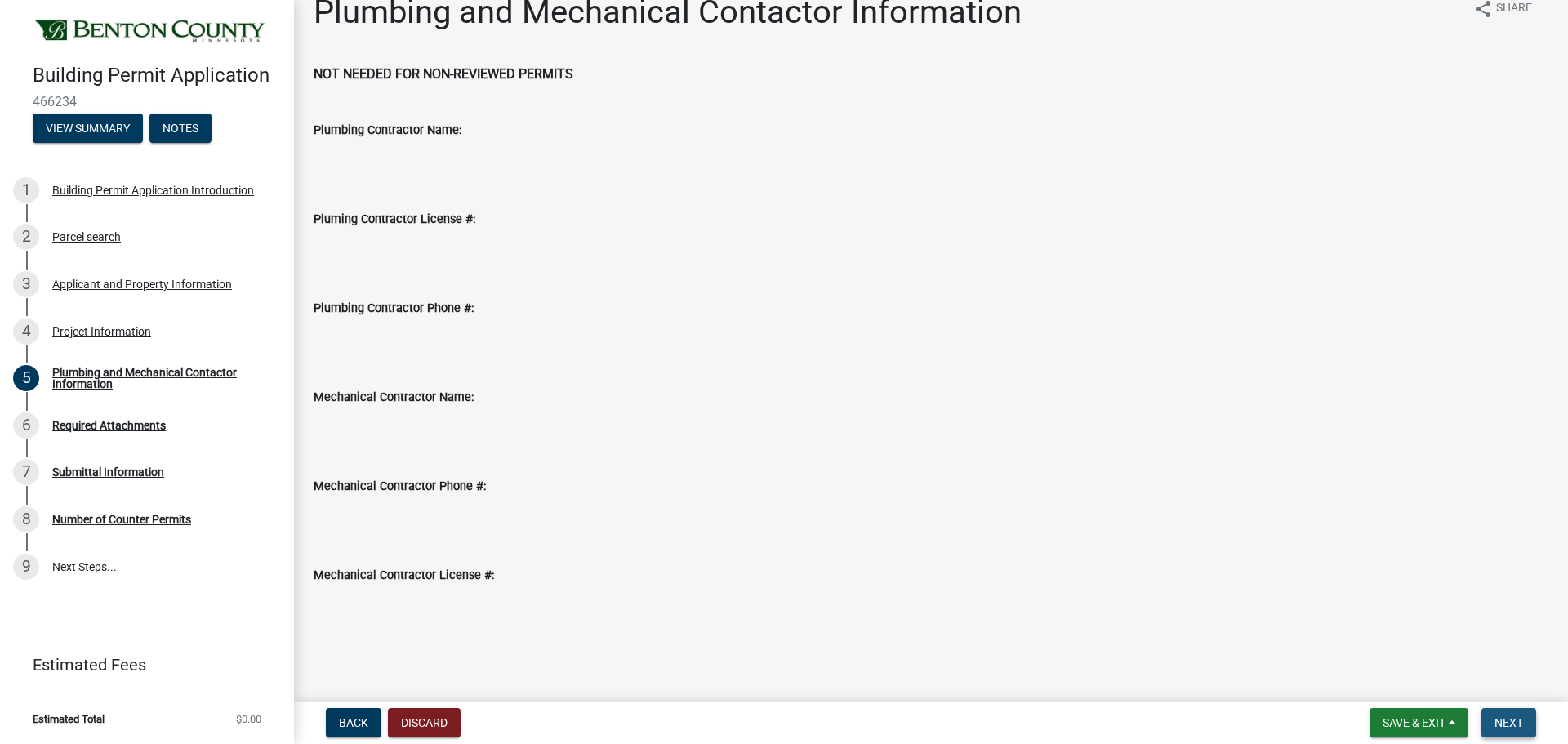
click at [1305, 596] on span "Next" at bounding box center [1508, 722] width 28 height 13
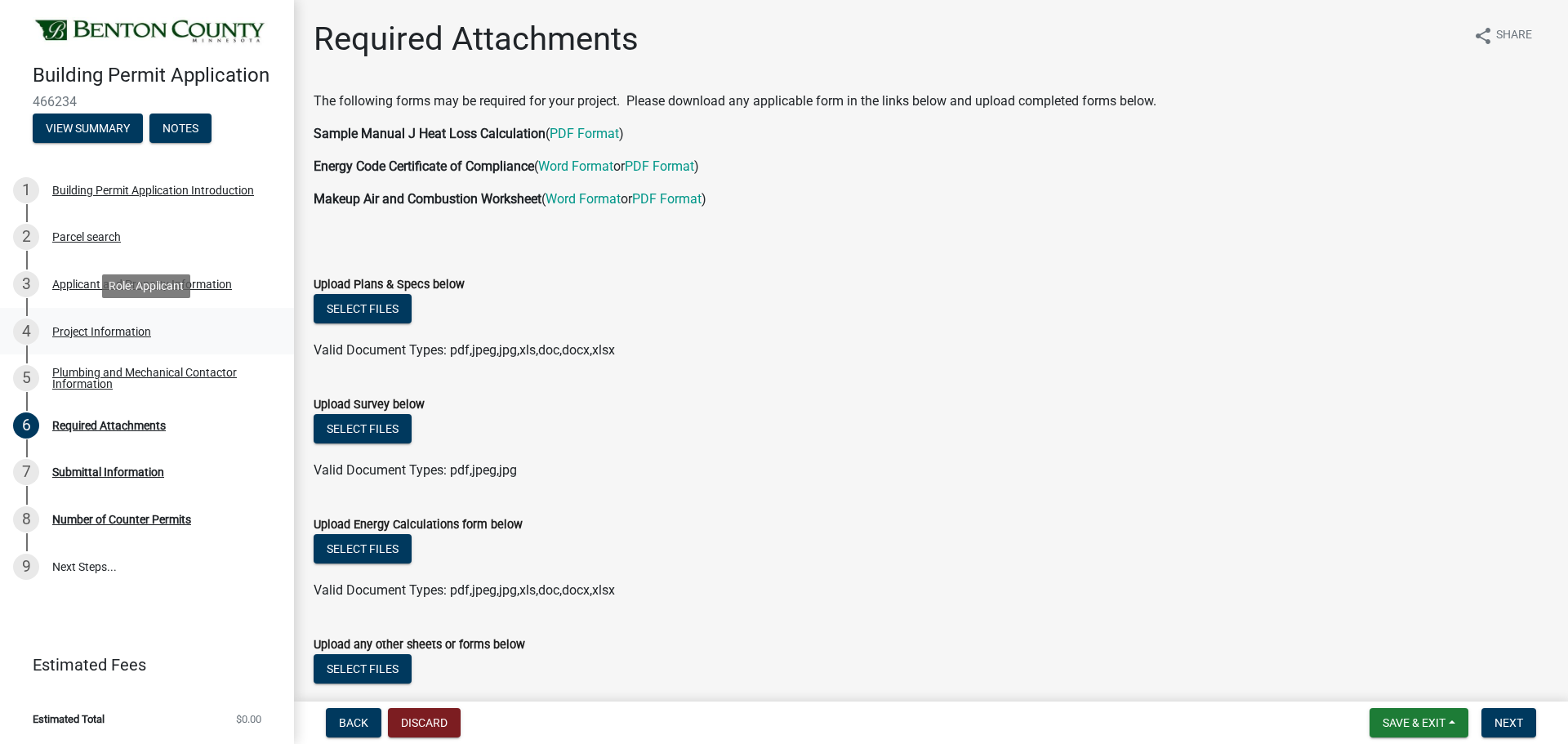
click at [83, 333] on div "Project Information" at bounding box center [102, 332] width 99 height 12
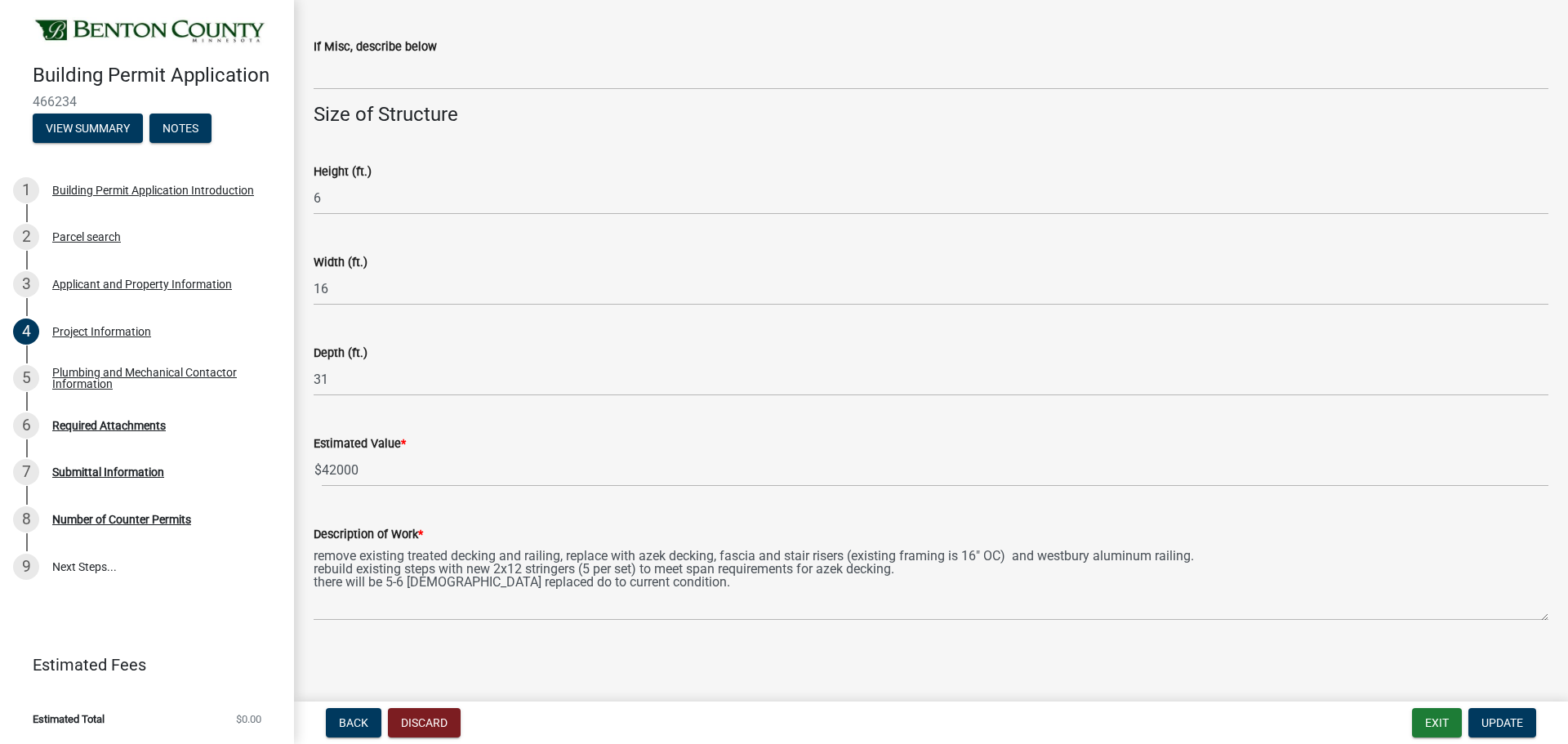
scroll to position [978, 0]
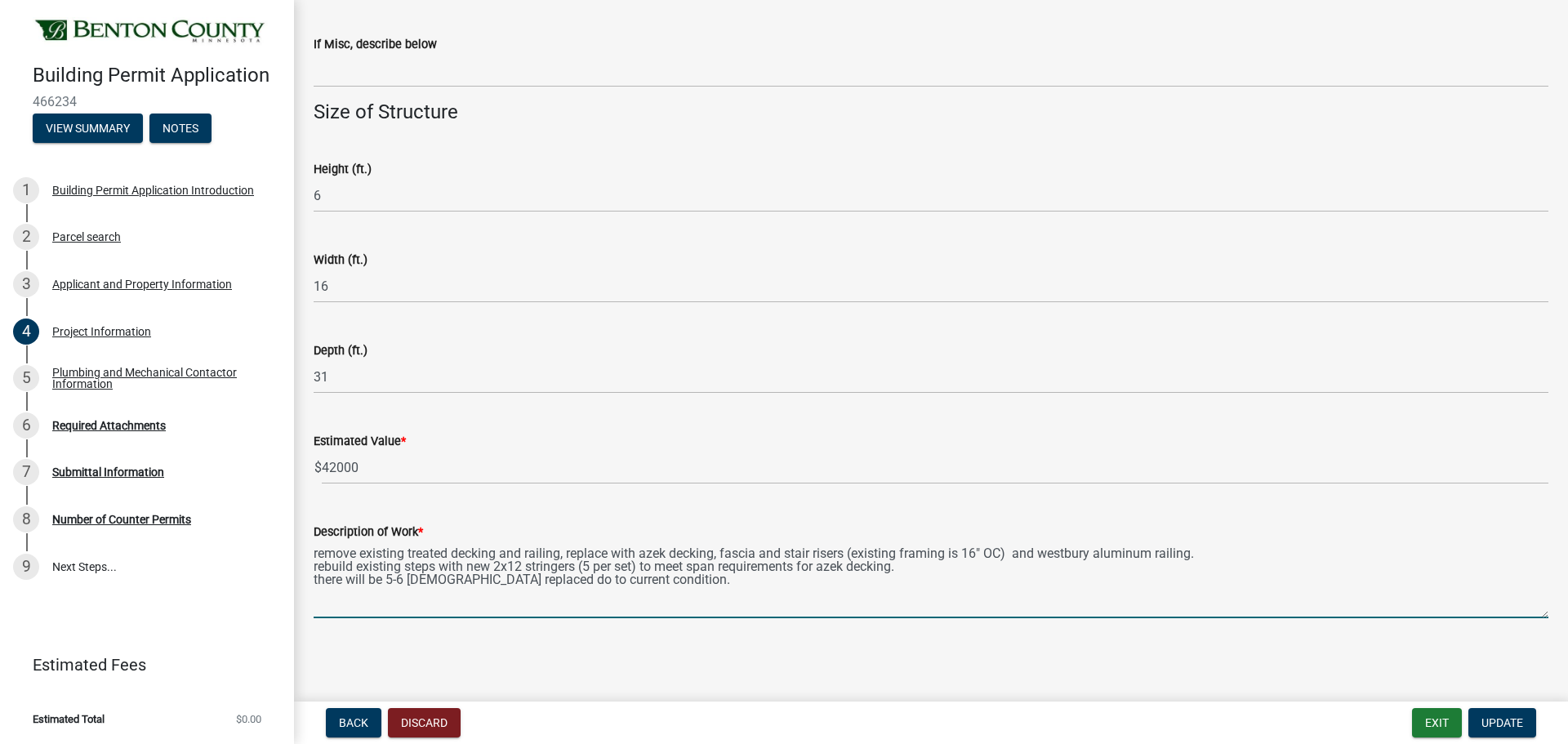
click at [439, 567] on textarea "remove existing treated decking and railing, replace with azek decking, fascia …" at bounding box center [930, 580] width 1234 height 77
type textarea "remove existing treated decking and railing, replace with azek decking, fascia …"
click at [1305, 596] on span "Update" at bounding box center [1502, 722] width 42 height 13
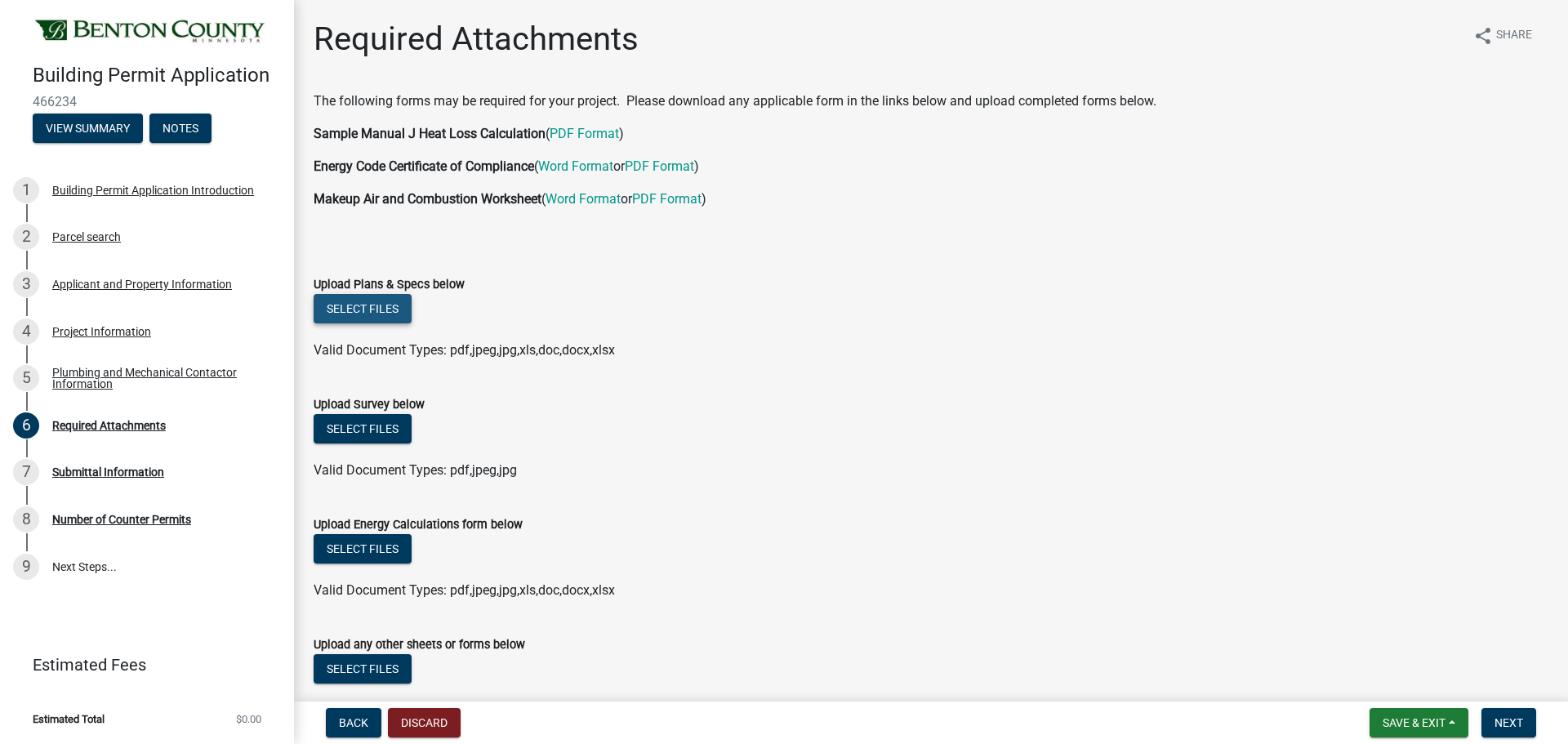
click at [365, 311] on button "Select files" at bounding box center [362, 308] width 98 height 29
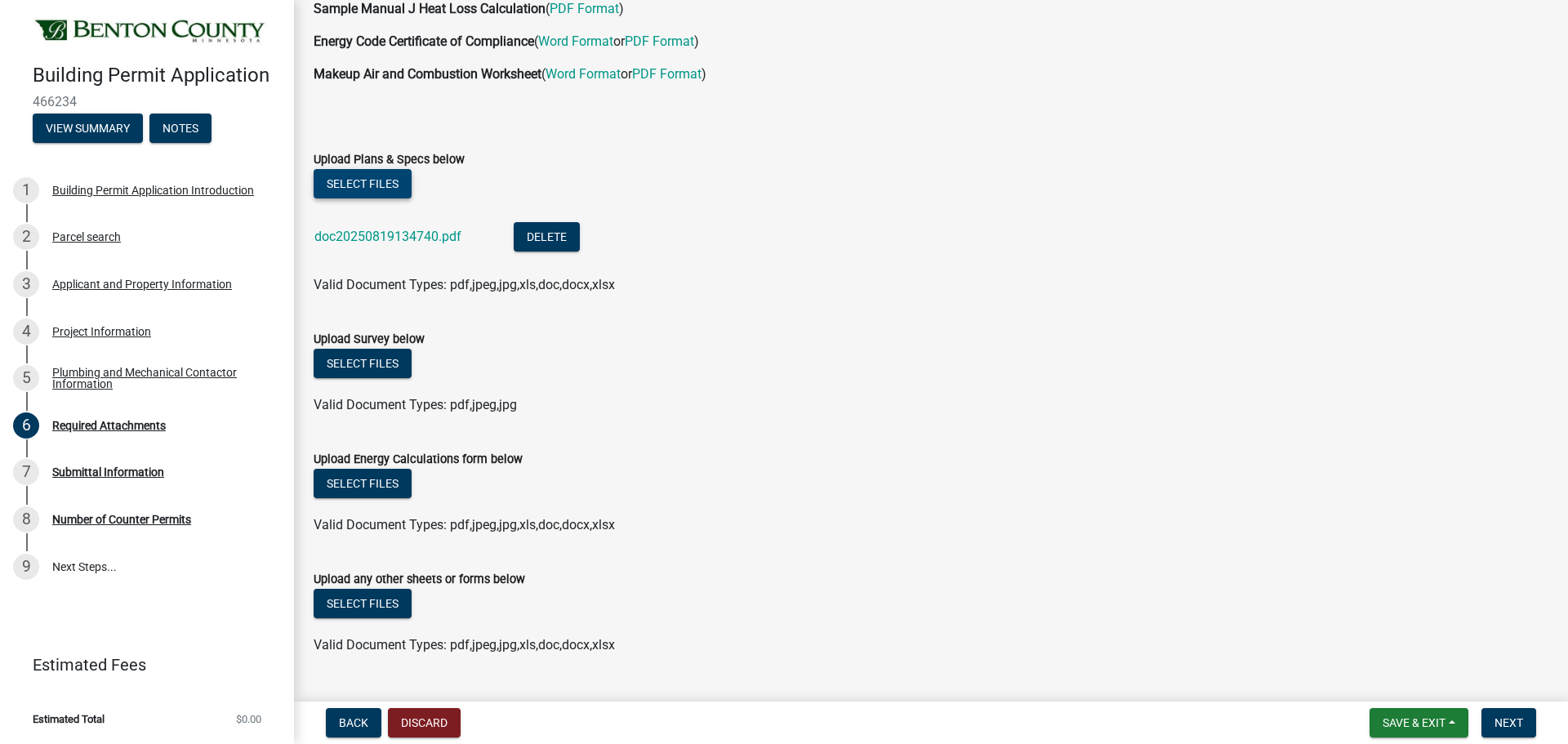
scroll to position [163, 0]
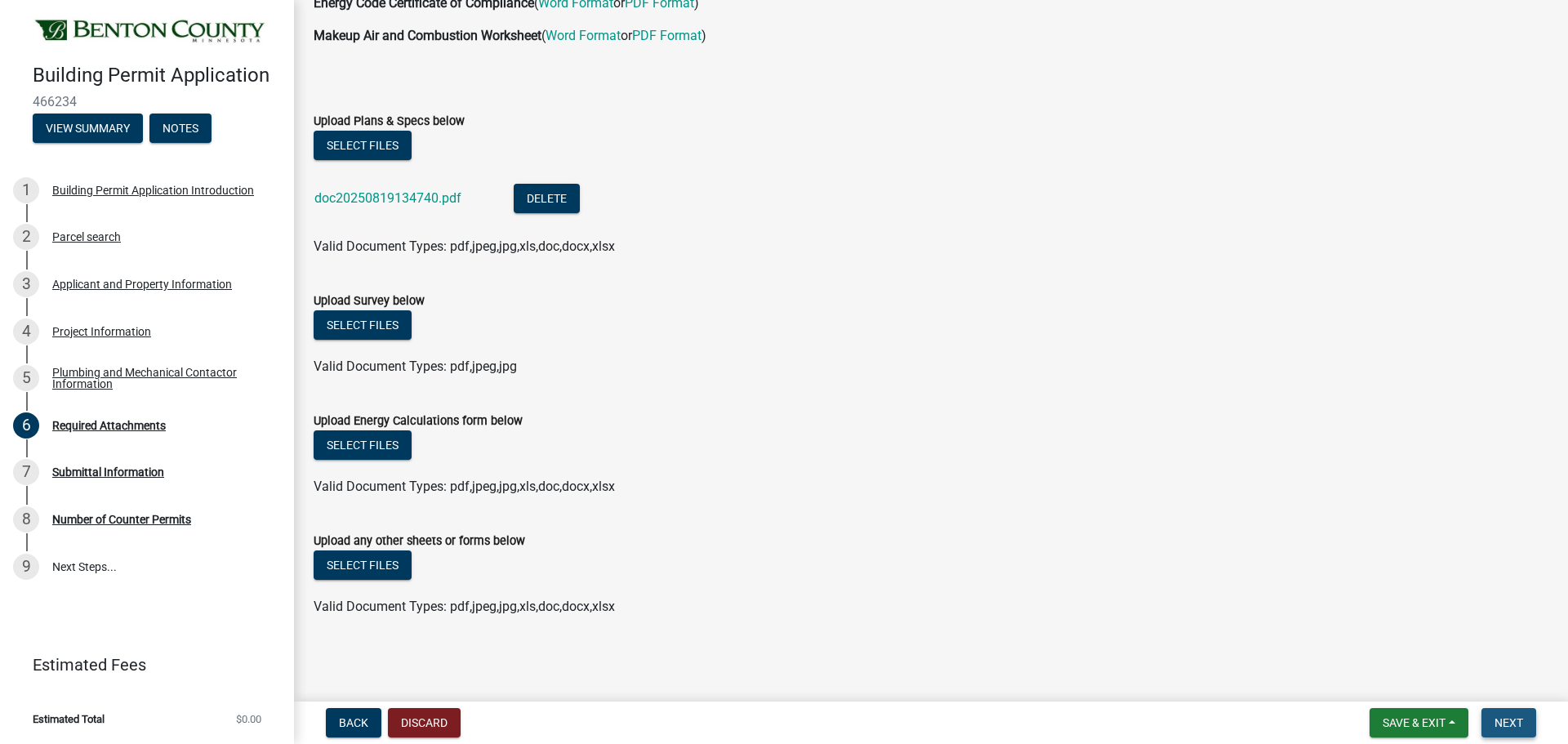
click at [1305, 596] on span "Next" at bounding box center [1508, 722] width 28 height 13
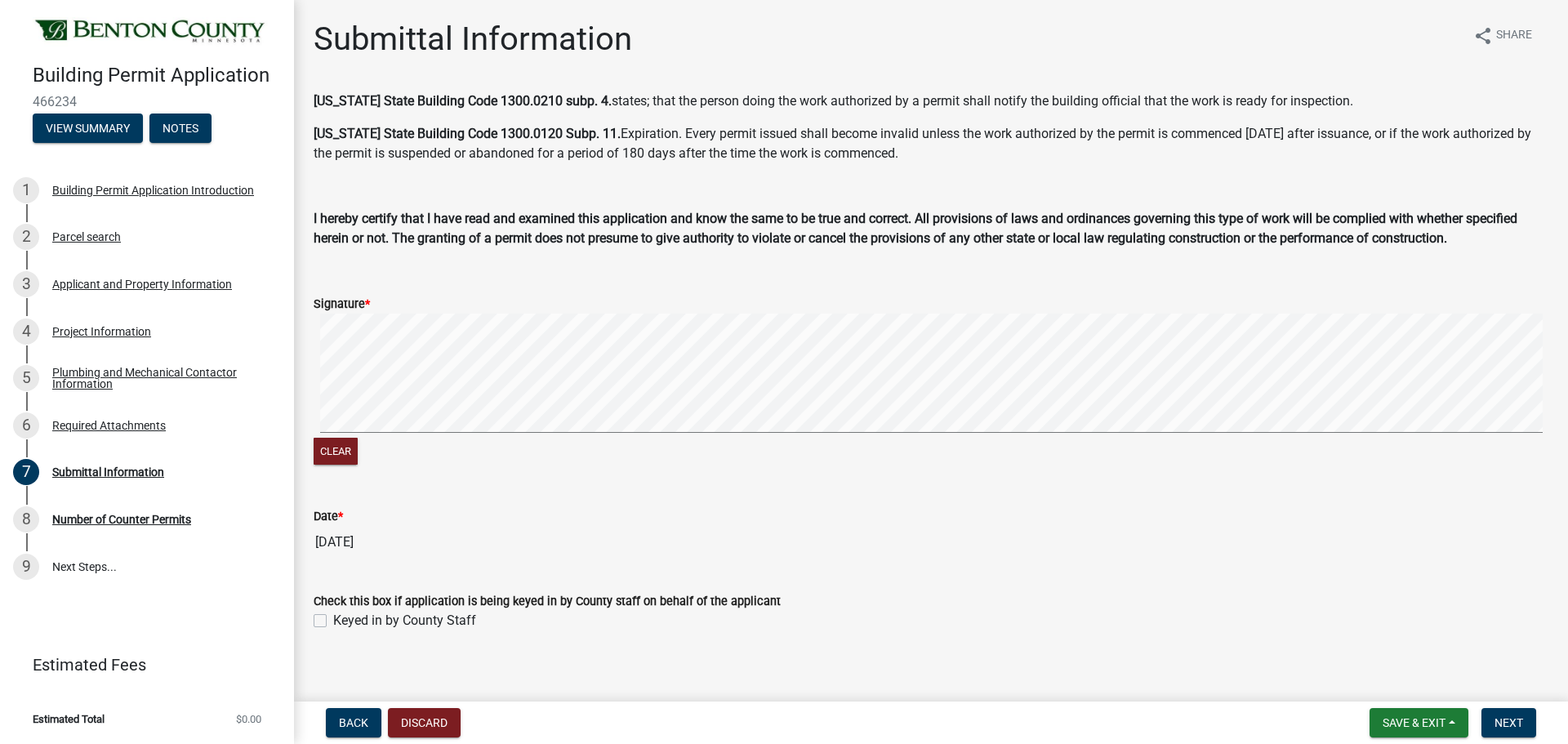
click at [390, 306] on div "Signature *" at bounding box center [930, 303] width 1234 height 19
click at [369, 438] on div "Clear" at bounding box center [930, 391] width 1234 height 156
click at [430, 434] on signature-pad at bounding box center [930, 375] width 1234 height 124
click at [510, 435] on signature-pad at bounding box center [930, 375] width 1234 height 124
click at [520, 440] on div "Clear" at bounding box center [930, 391] width 1234 height 156
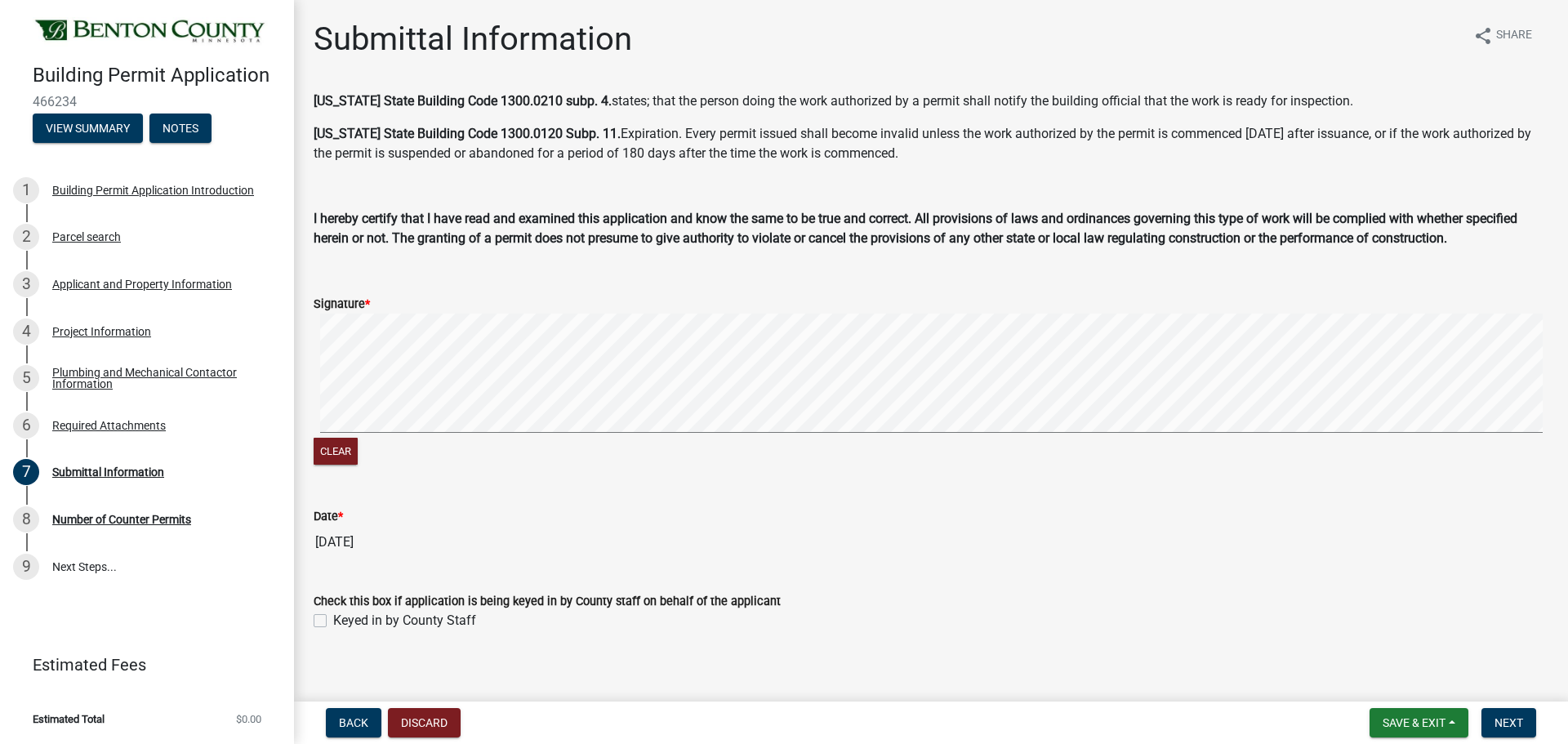
click at [512, 443] on div "Clear" at bounding box center [930, 391] width 1234 height 156
click at [505, 455] on div "Clear" at bounding box center [930, 391] width 1234 height 156
click at [585, 433] on signature-pad at bounding box center [930, 375] width 1234 height 124
click at [528, 422] on div "Clear" at bounding box center [930, 391] width 1234 height 156
click at [509, 437] on signature-pad at bounding box center [930, 375] width 1234 height 124
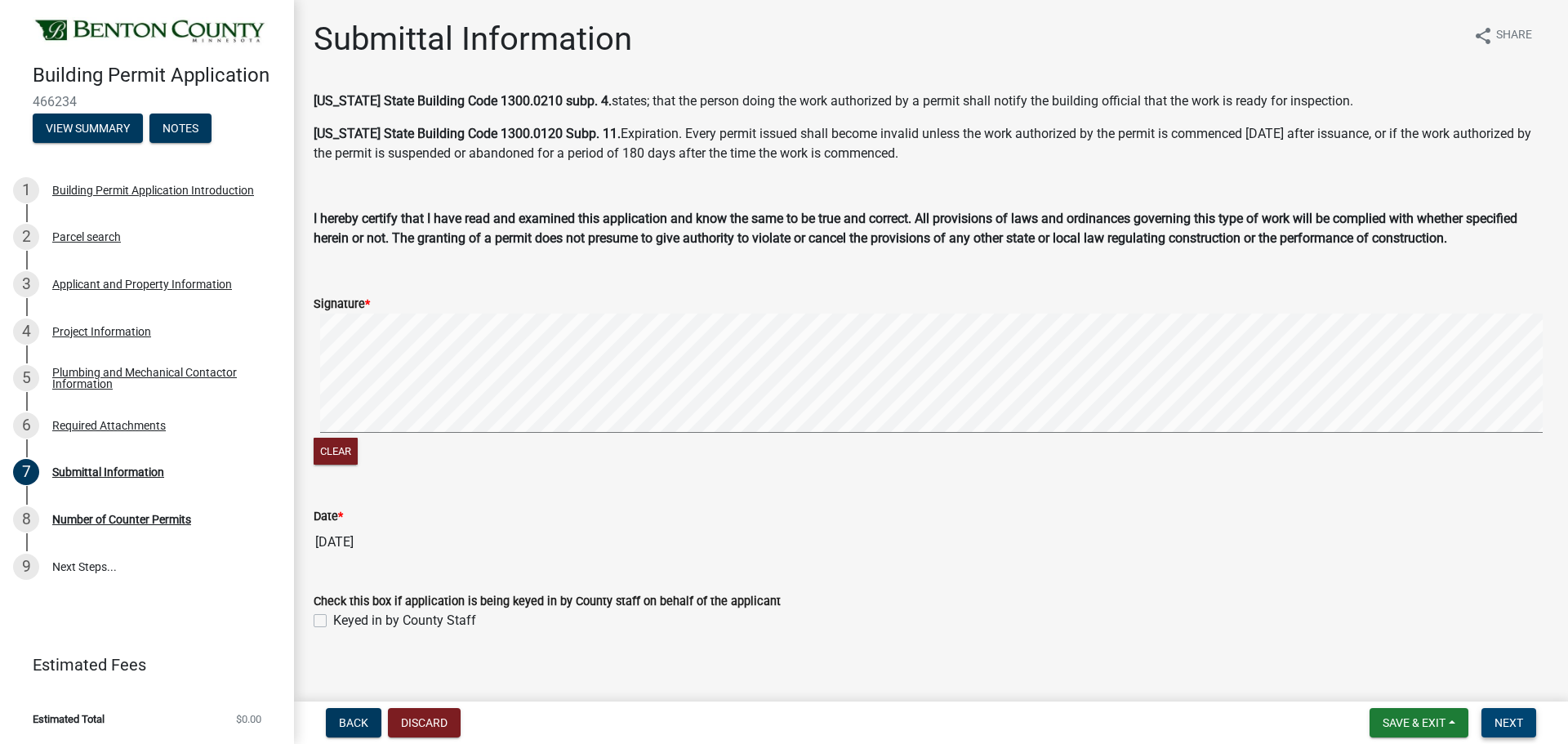
click at [1305, 596] on span "Next" at bounding box center [1508, 722] width 28 height 13
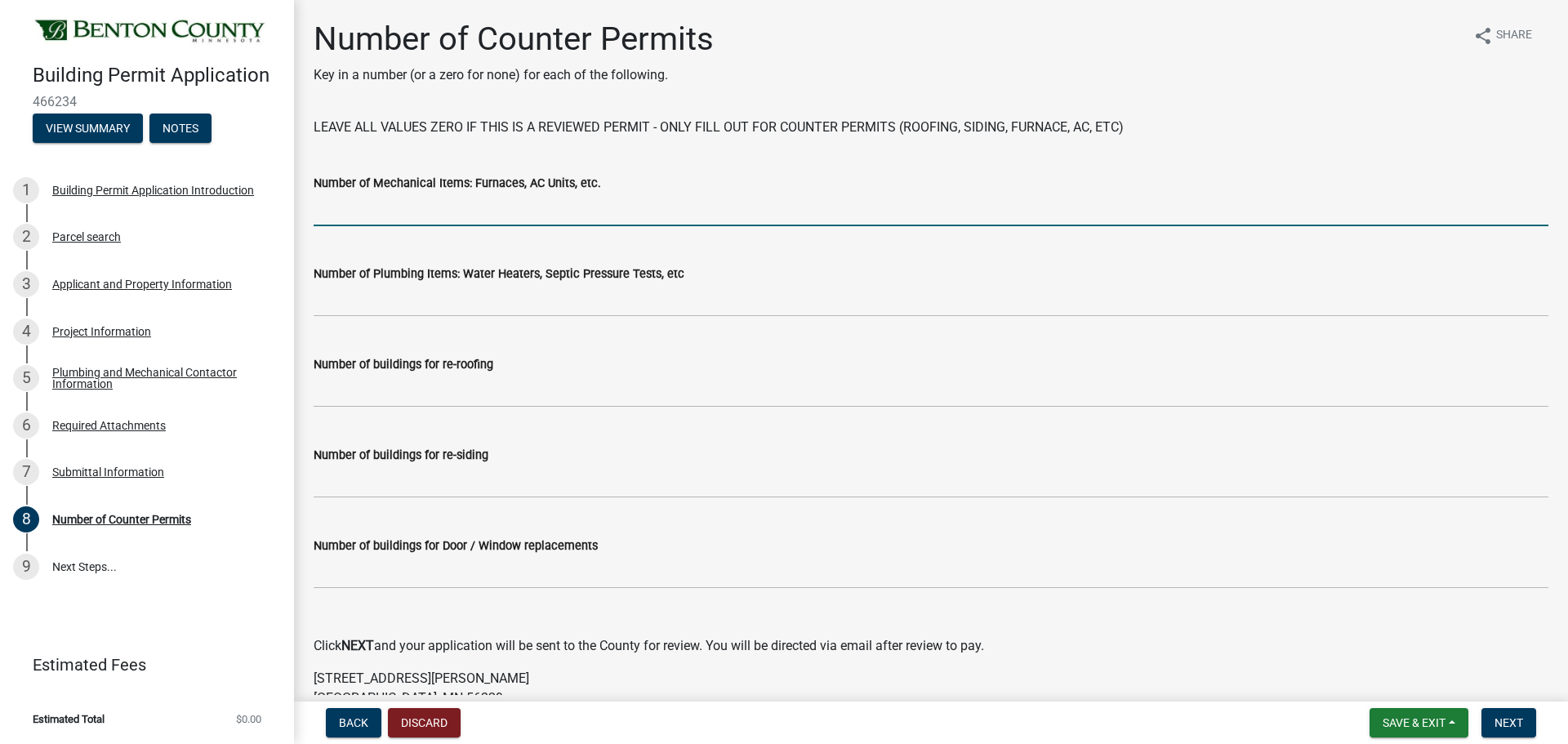
click at [353, 213] on input "text" at bounding box center [930, 209] width 1234 height 33
type input "0"
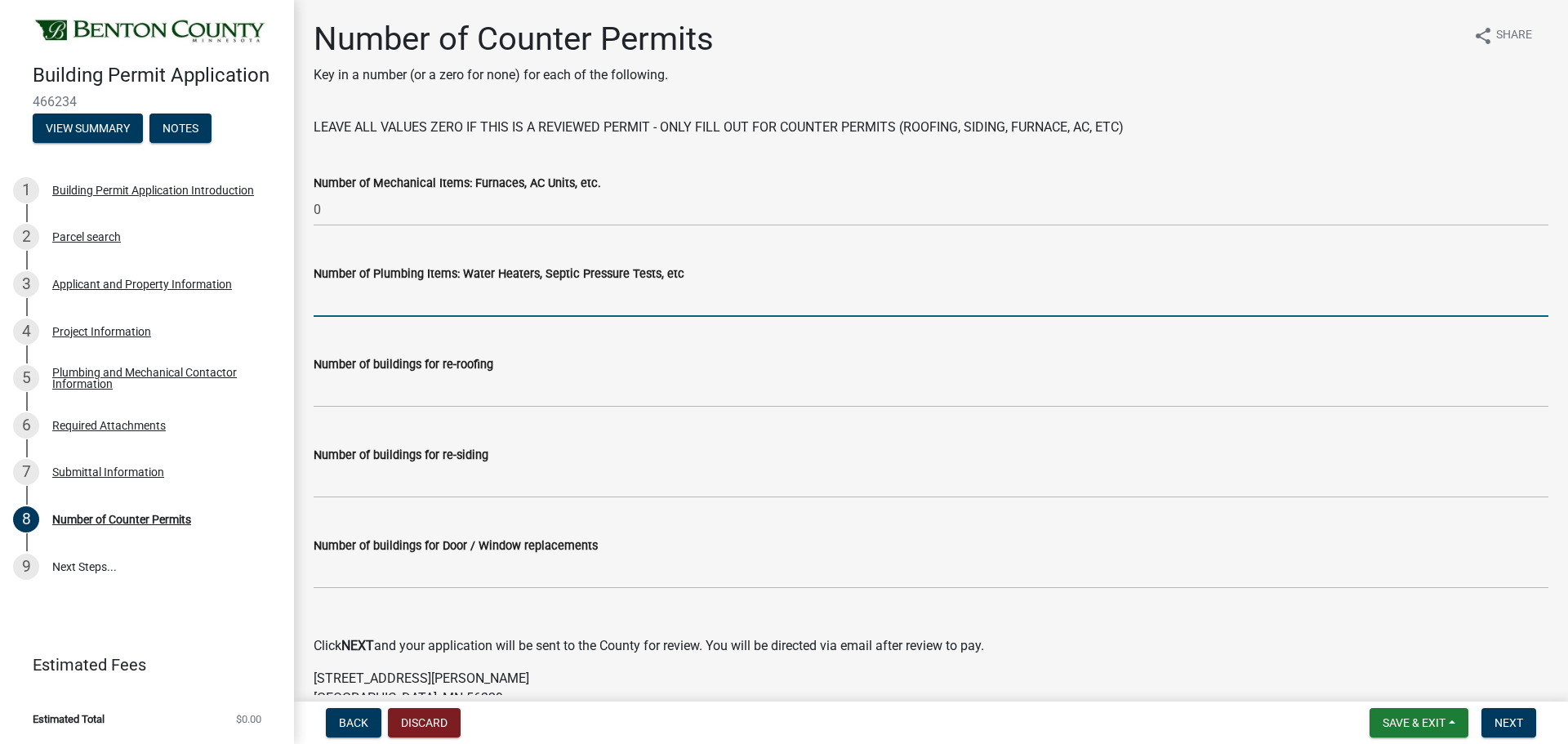
click at [394, 304] on input "text" at bounding box center [930, 300] width 1234 height 33
type input "0"
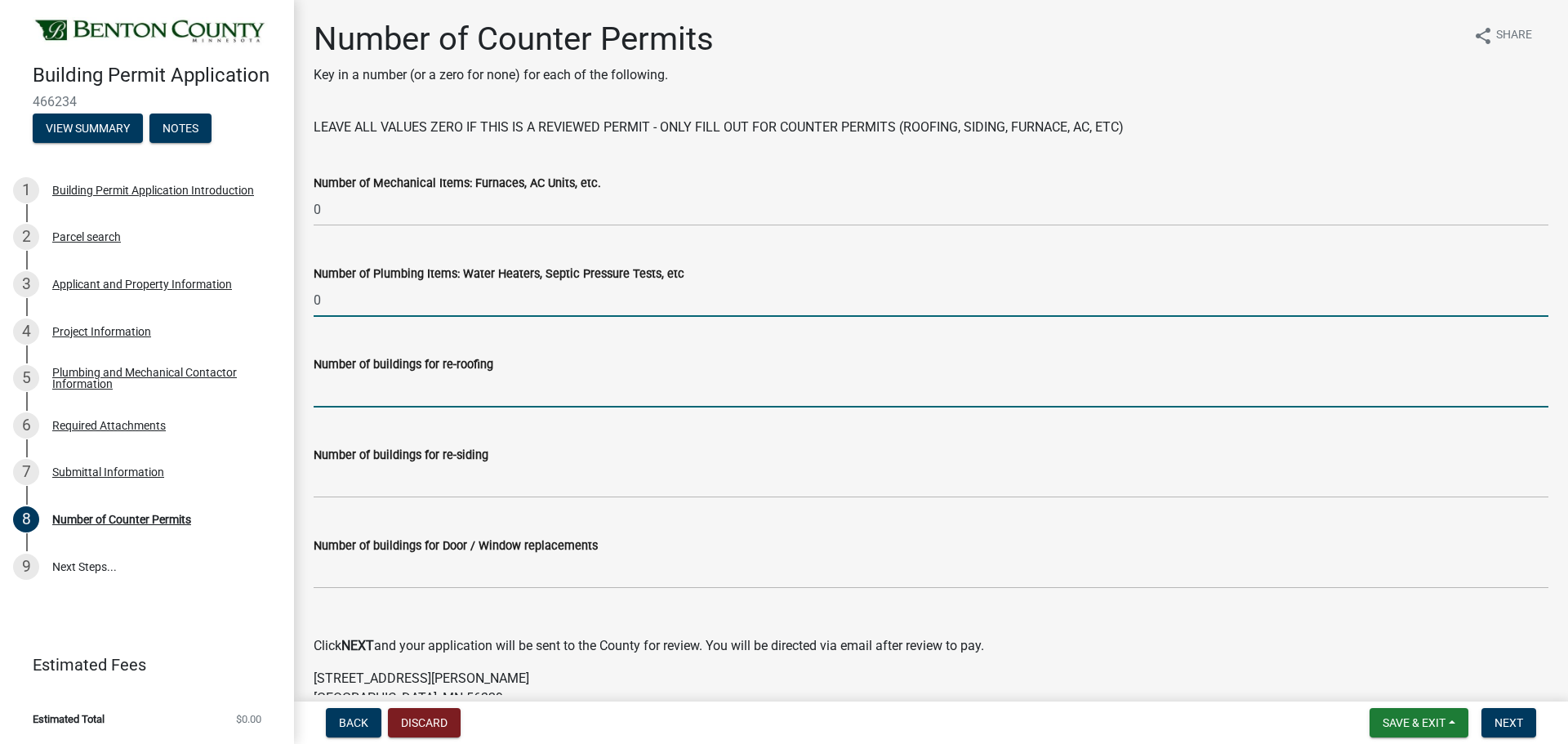
click at [386, 398] on input "text" at bounding box center [930, 390] width 1234 height 33
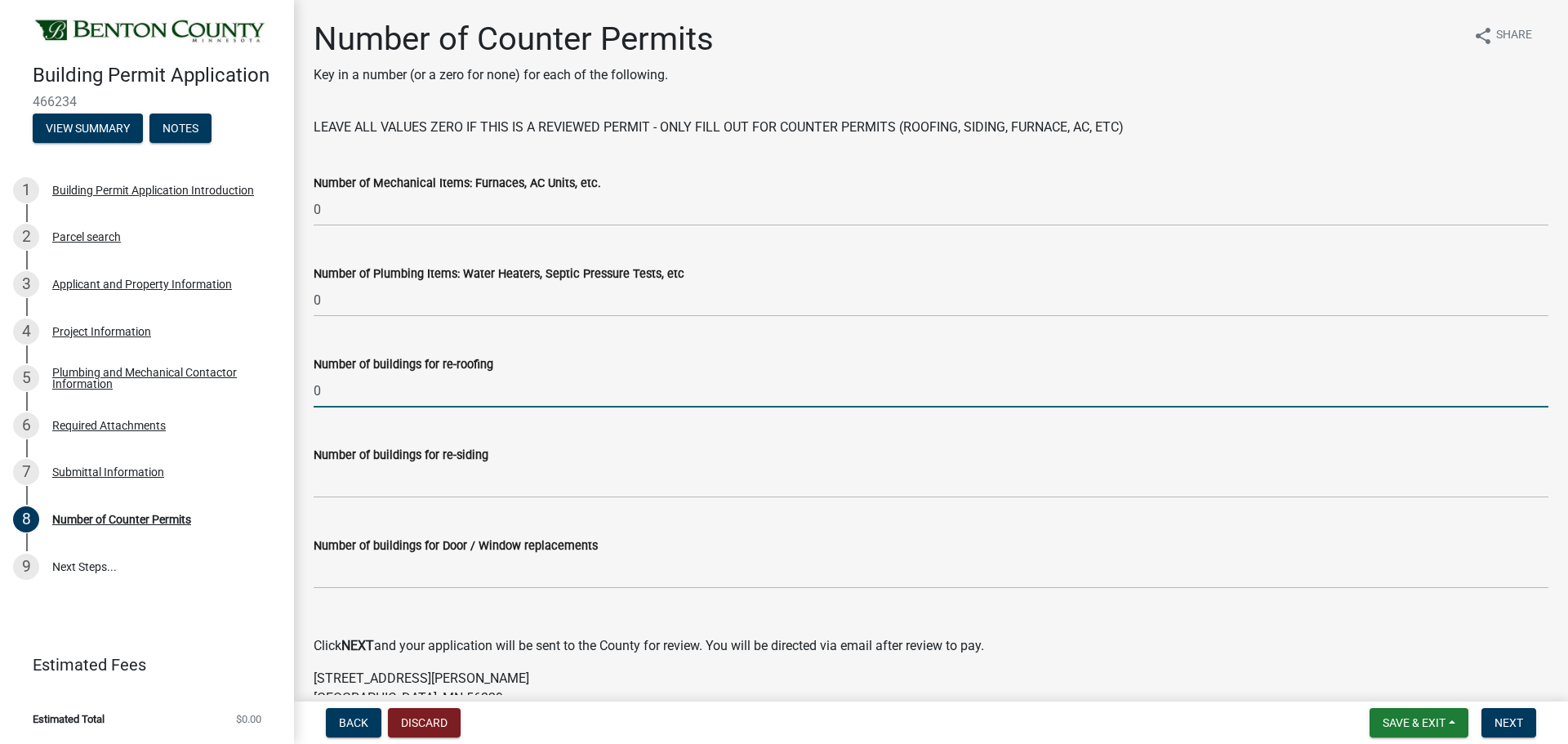
type input "0"
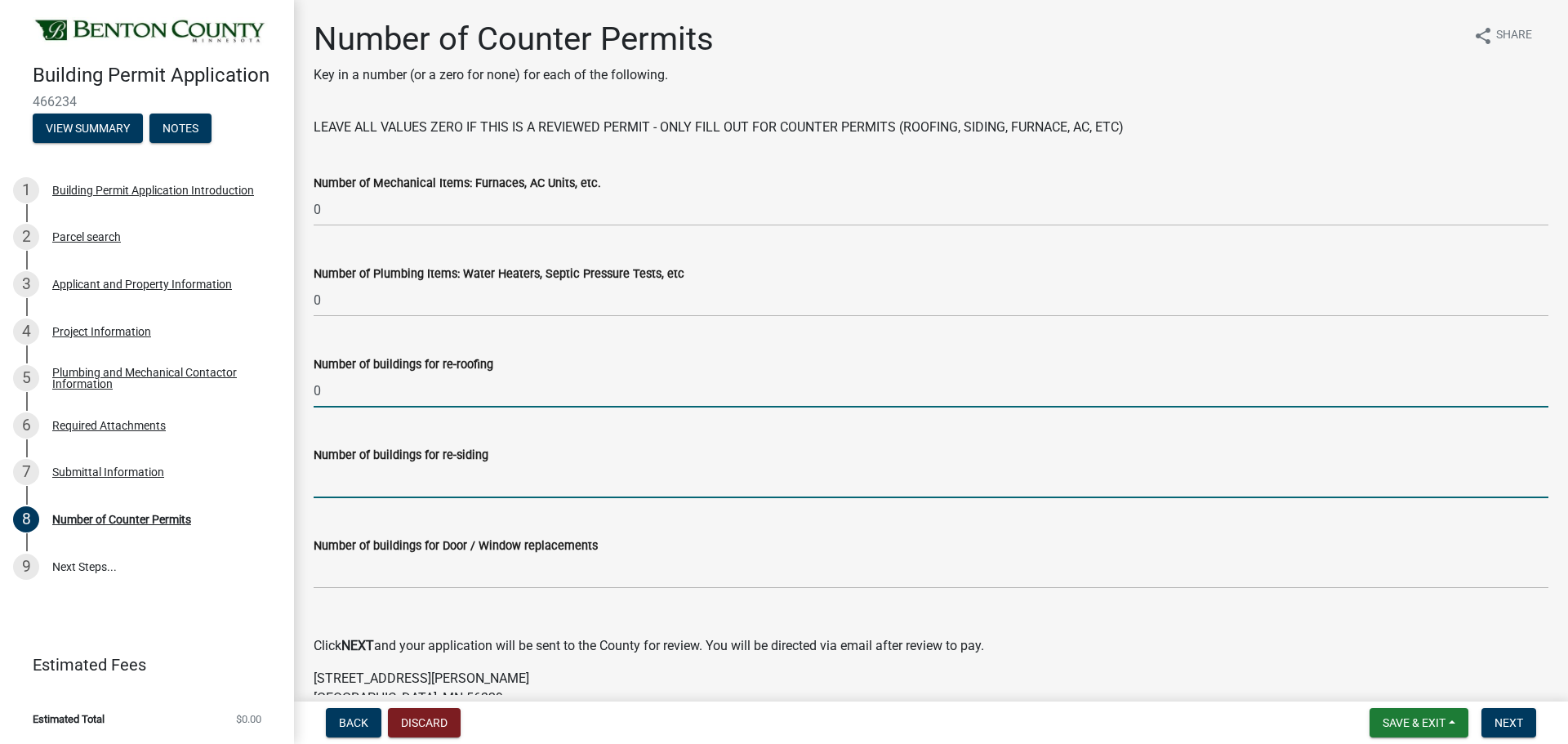
click at [376, 491] on input "text" at bounding box center [930, 481] width 1234 height 33
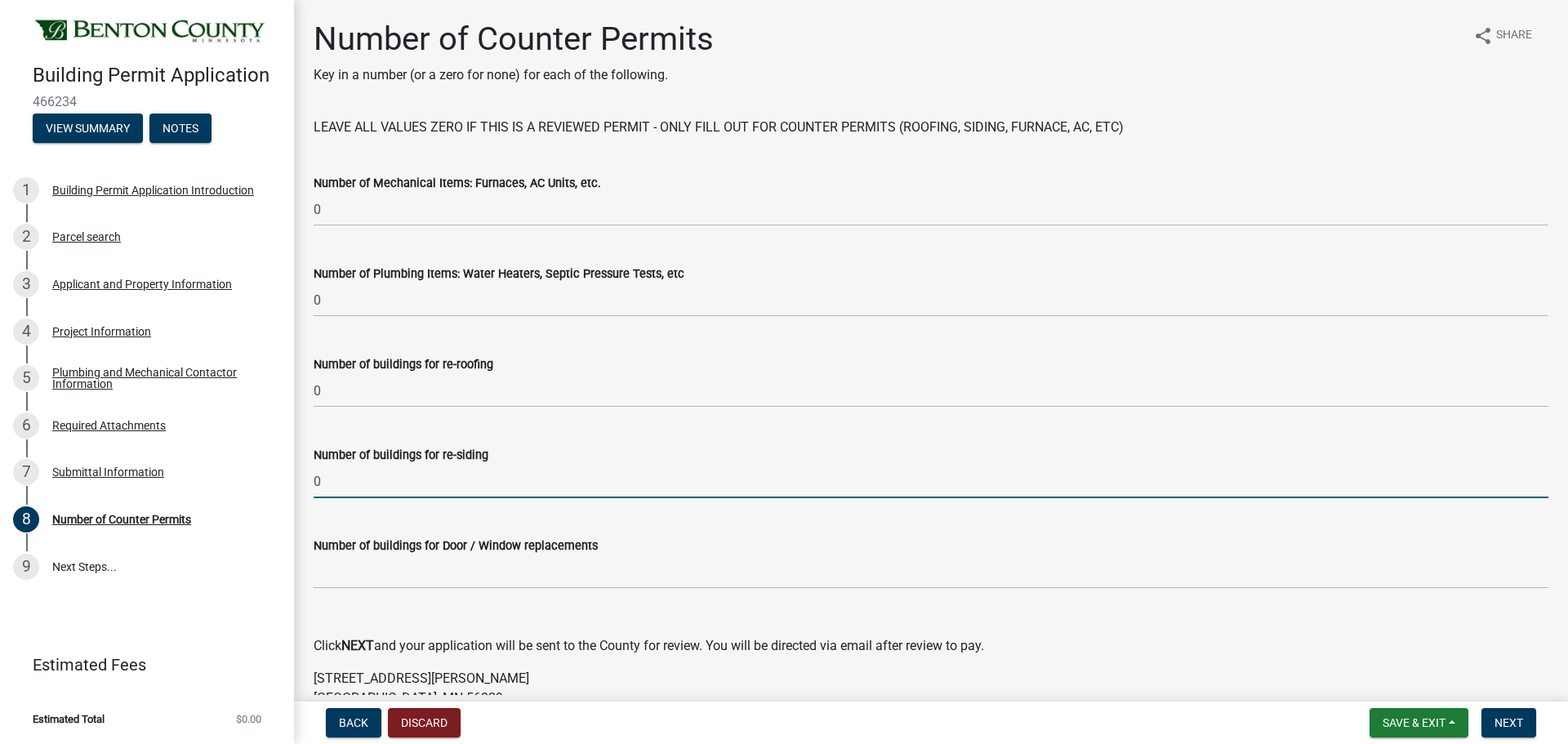
type input "0"
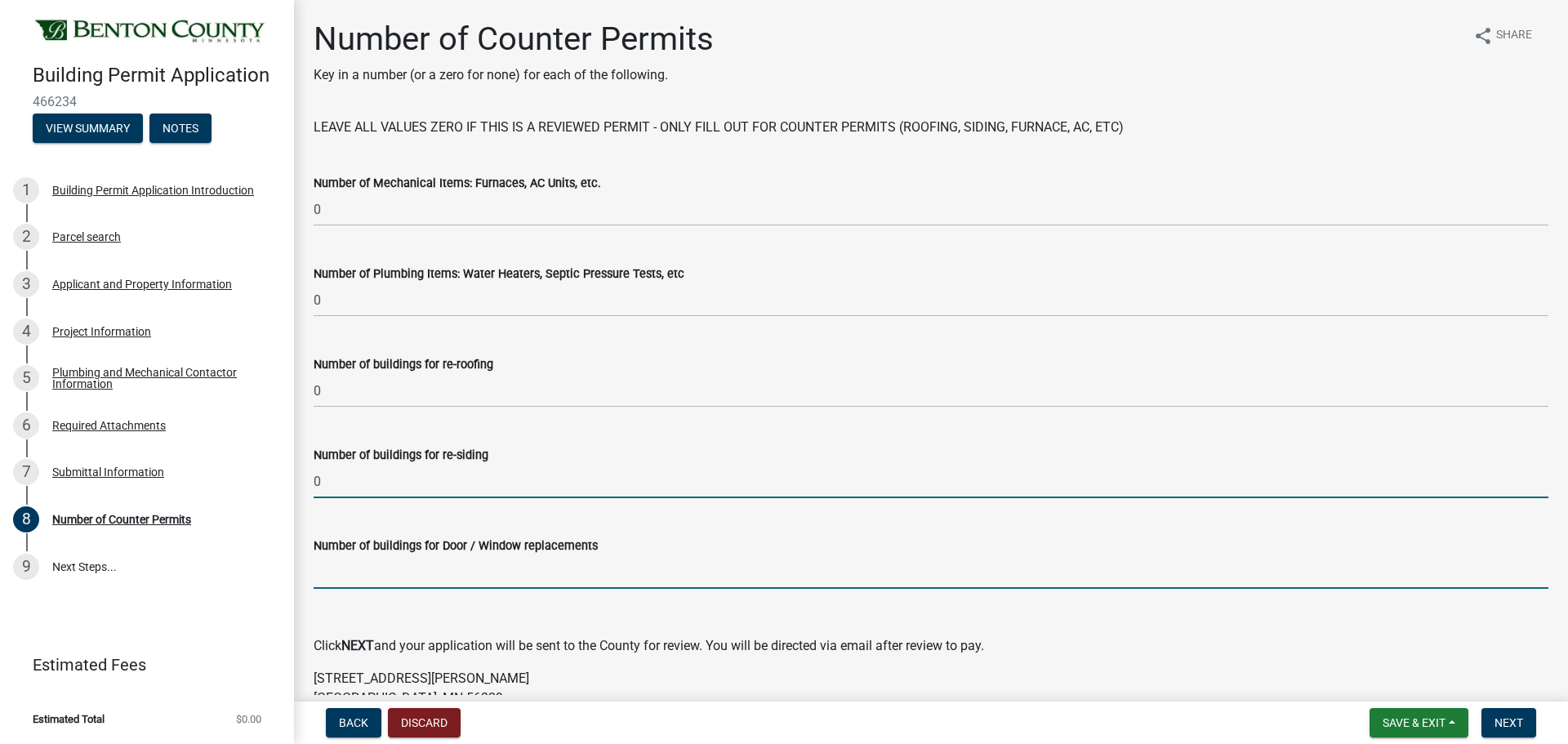
click at [371, 583] on input "text" at bounding box center [930, 572] width 1234 height 33
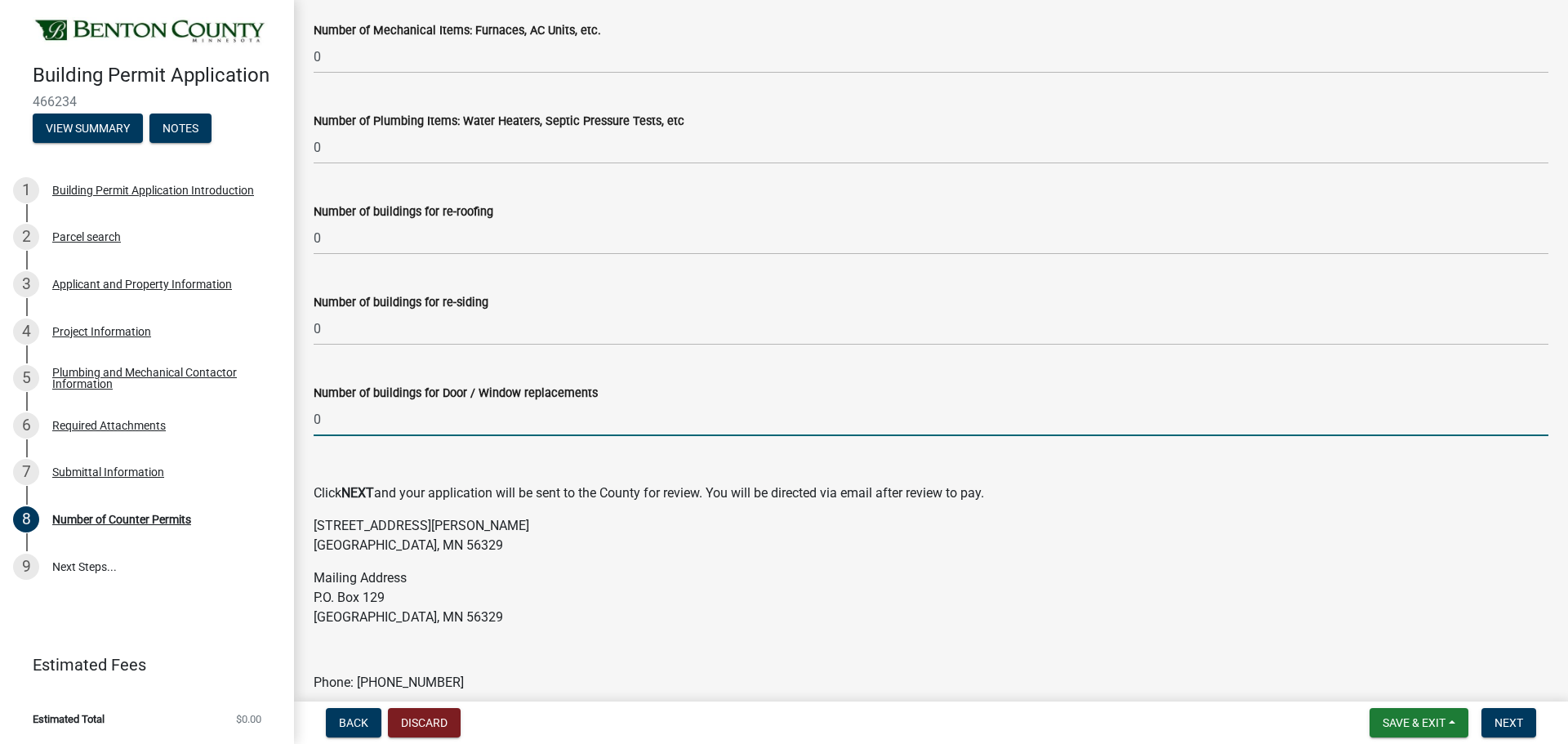
scroll to position [163, 0]
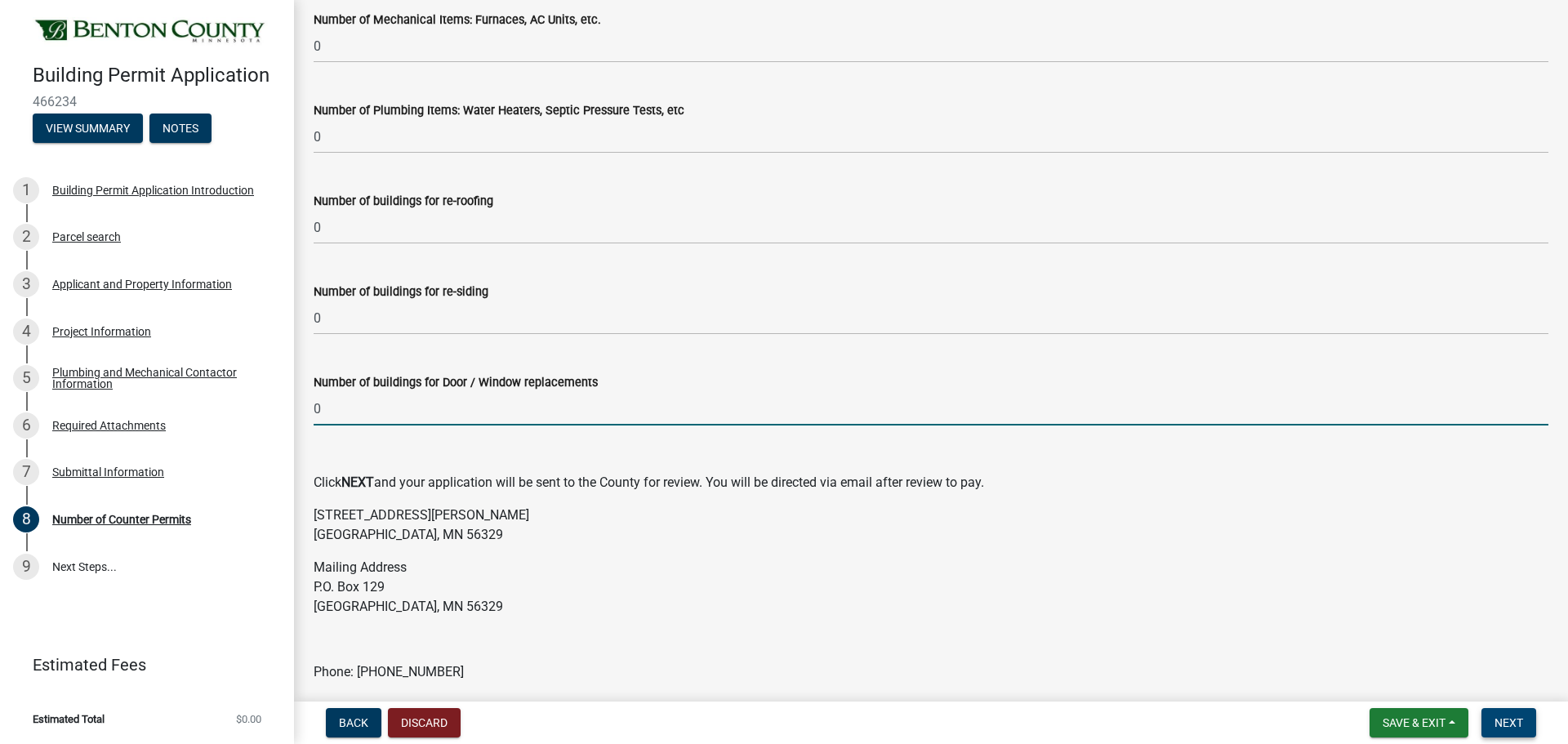
type input "0"
click at [1305, 596] on span "Next" at bounding box center [1508, 722] width 28 height 13
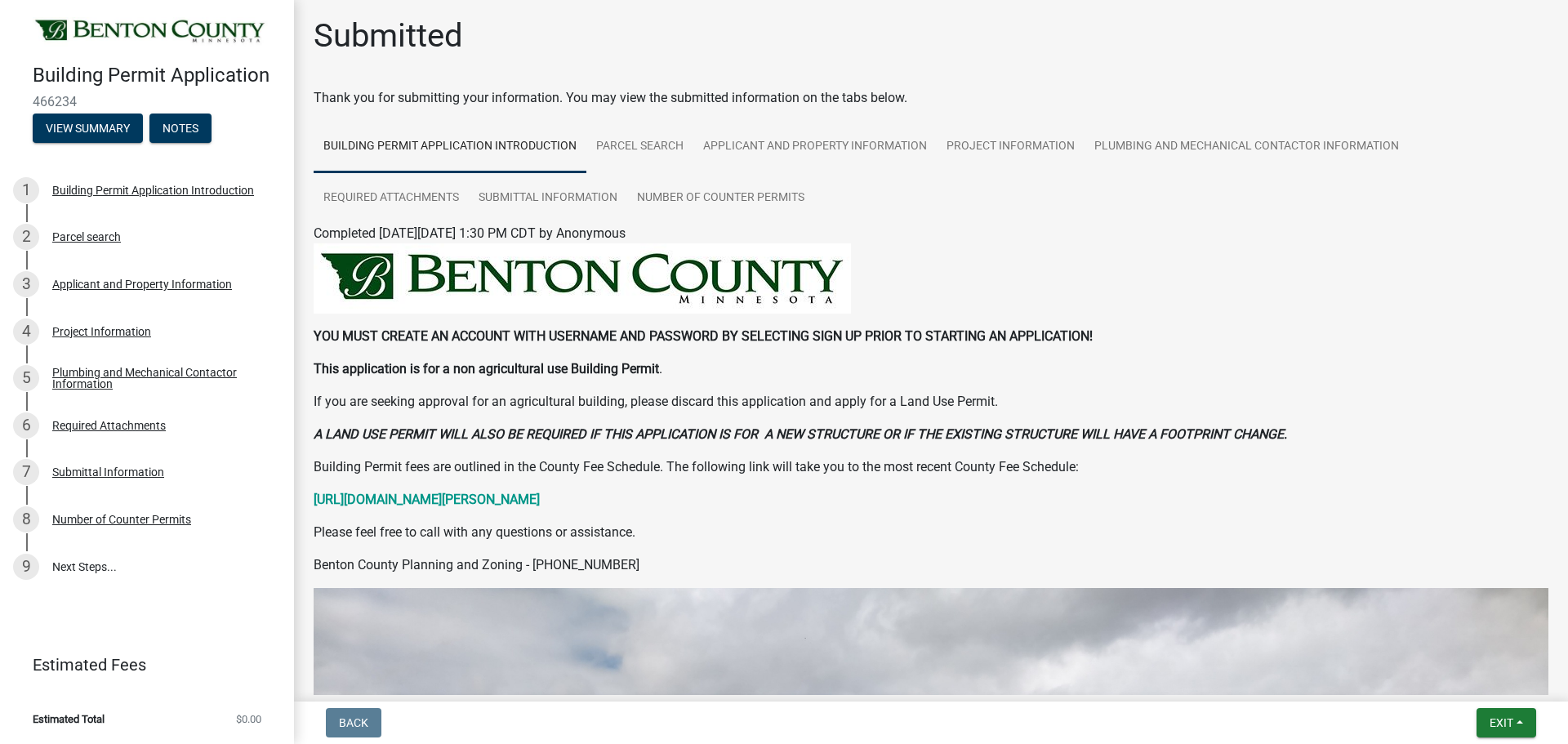
scroll to position [0, 0]
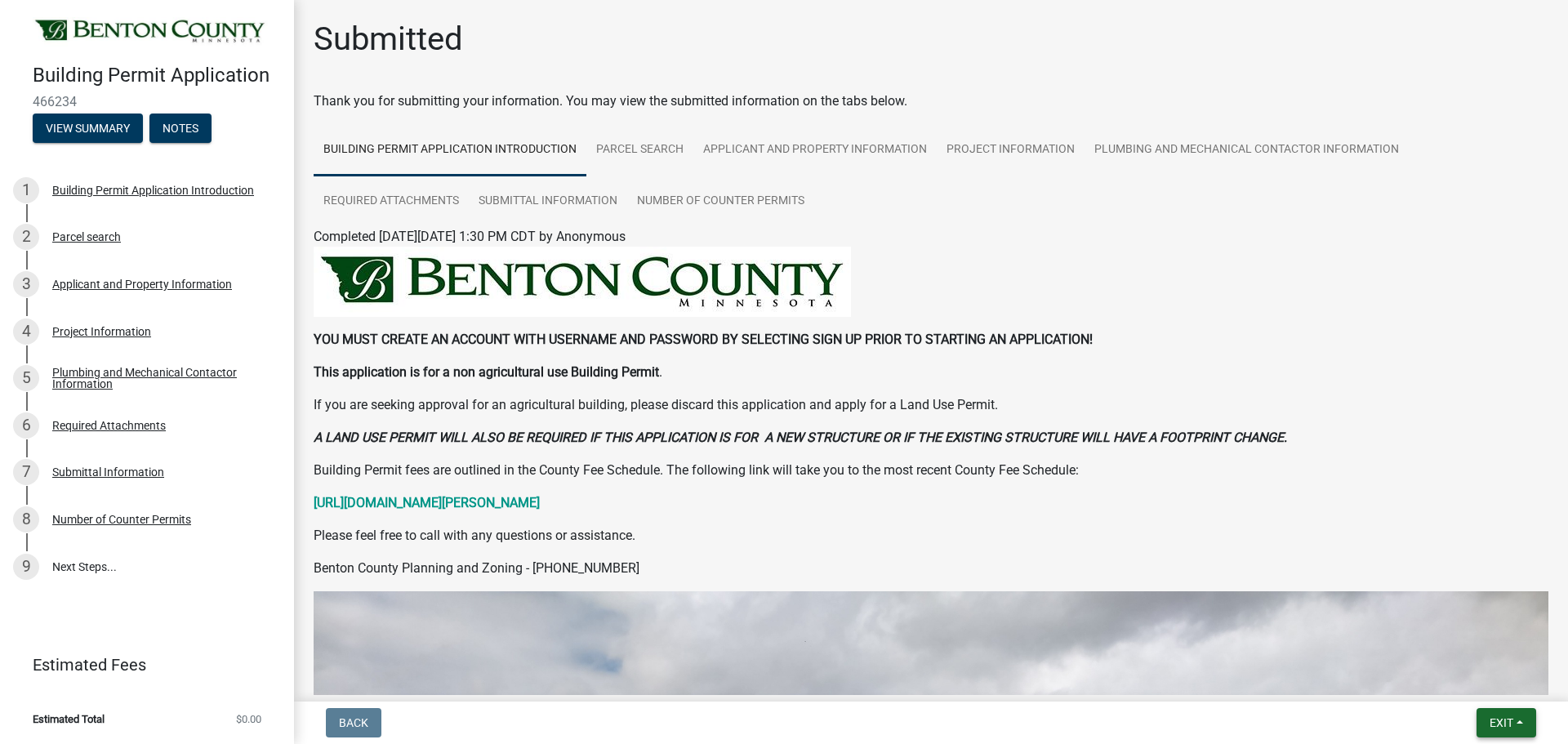
click at [1305, 596] on span "Exit" at bounding box center [1501, 722] width 23 height 13
click at [1305, 596] on button "Save & Exit" at bounding box center [1471, 680] width 130 height 39
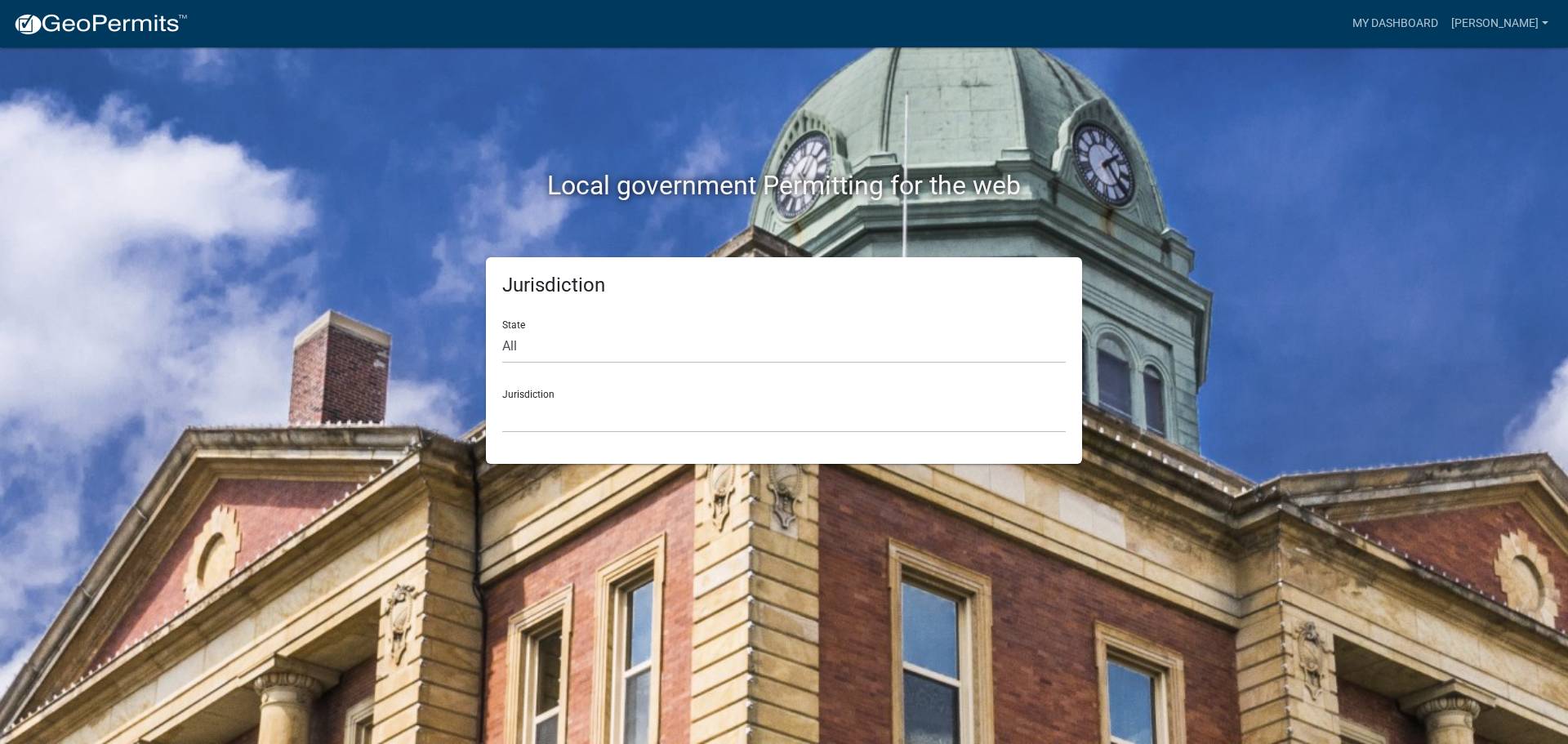
click at [746, 222] on div "Local government Permitting for the web" at bounding box center [783, 152] width 931 height 209
click at [719, 112] on div "Local government Permitting for the web" at bounding box center [783, 152] width 931 height 209
click at [435, 132] on div "Local government Permitting for the web" at bounding box center [783, 152] width 931 height 209
